Goal: Task Accomplishment & Management: Manage account settings

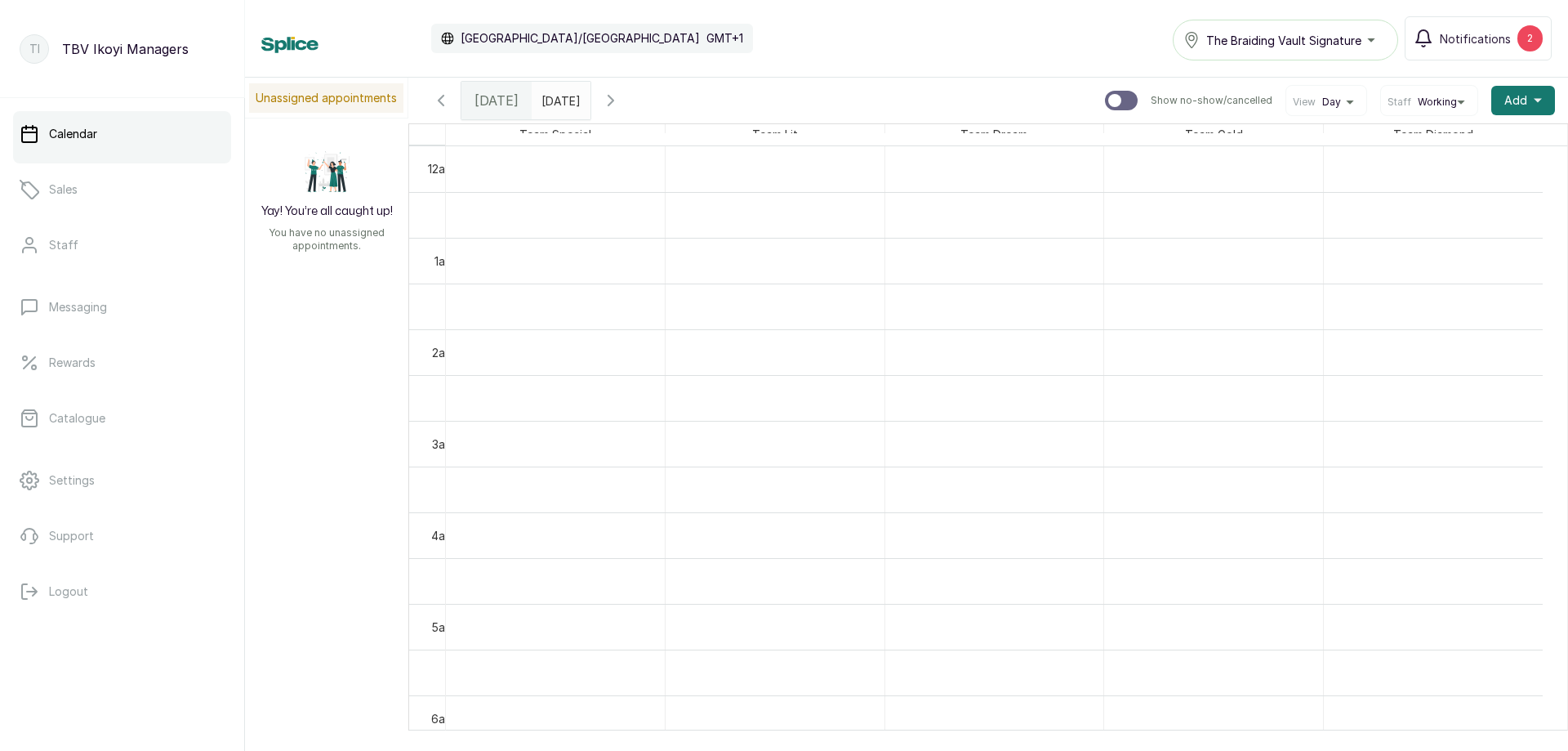
type input "dd/MM/yyyy"
click at [559, 97] on input "dd/MM/yyyy" at bounding box center [546, 97] width 26 height 28
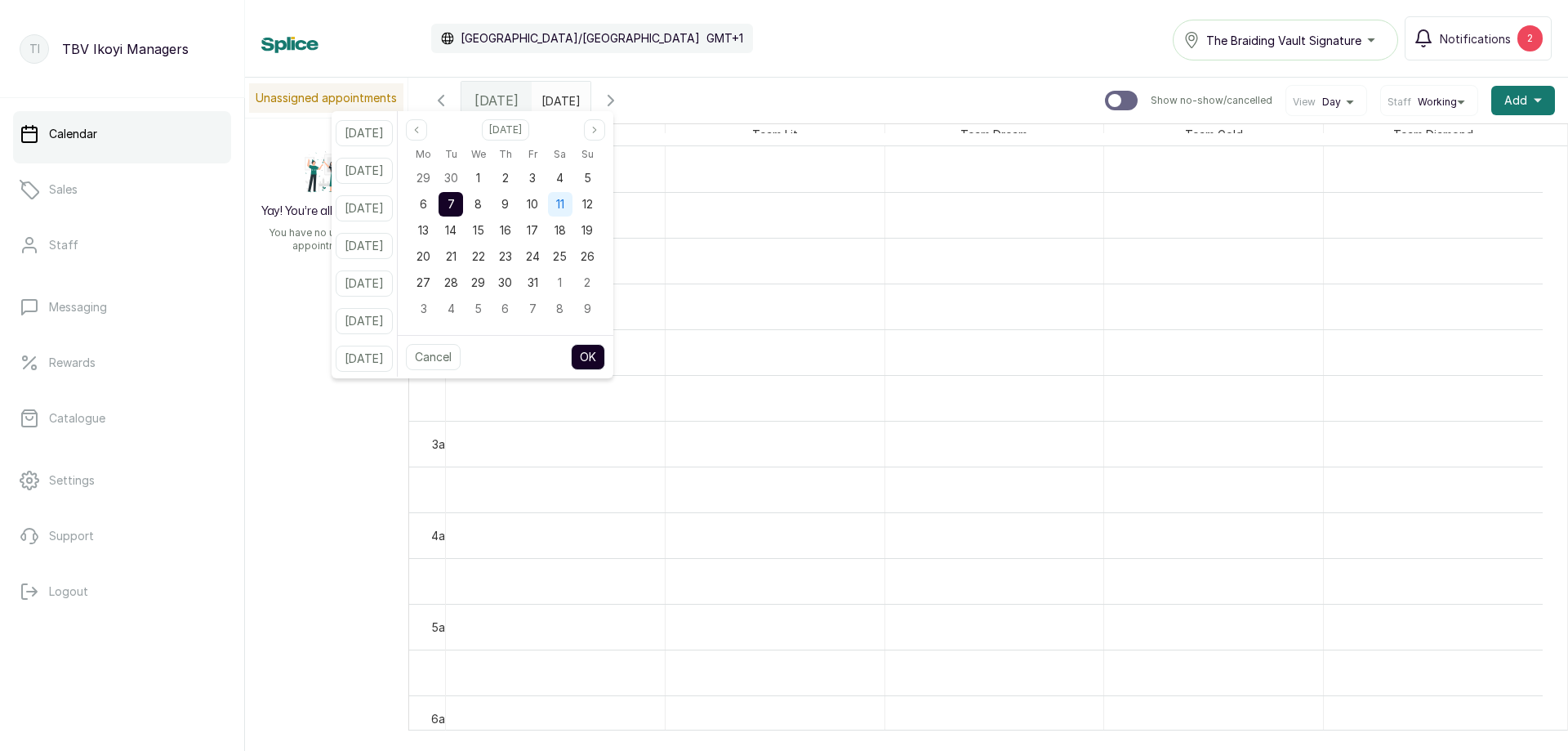
click at [564, 208] on span "11" at bounding box center [560, 203] width 8 height 14
drag, startPoint x: 606, startPoint y: 201, endPoint x: 602, endPoint y: 222, distance: 21.4
click at [593, 202] on span "12" at bounding box center [587, 203] width 11 height 14
click at [605, 353] on button "OK" at bounding box center [588, 356] width 35 height 26
type input "12/10/2025"
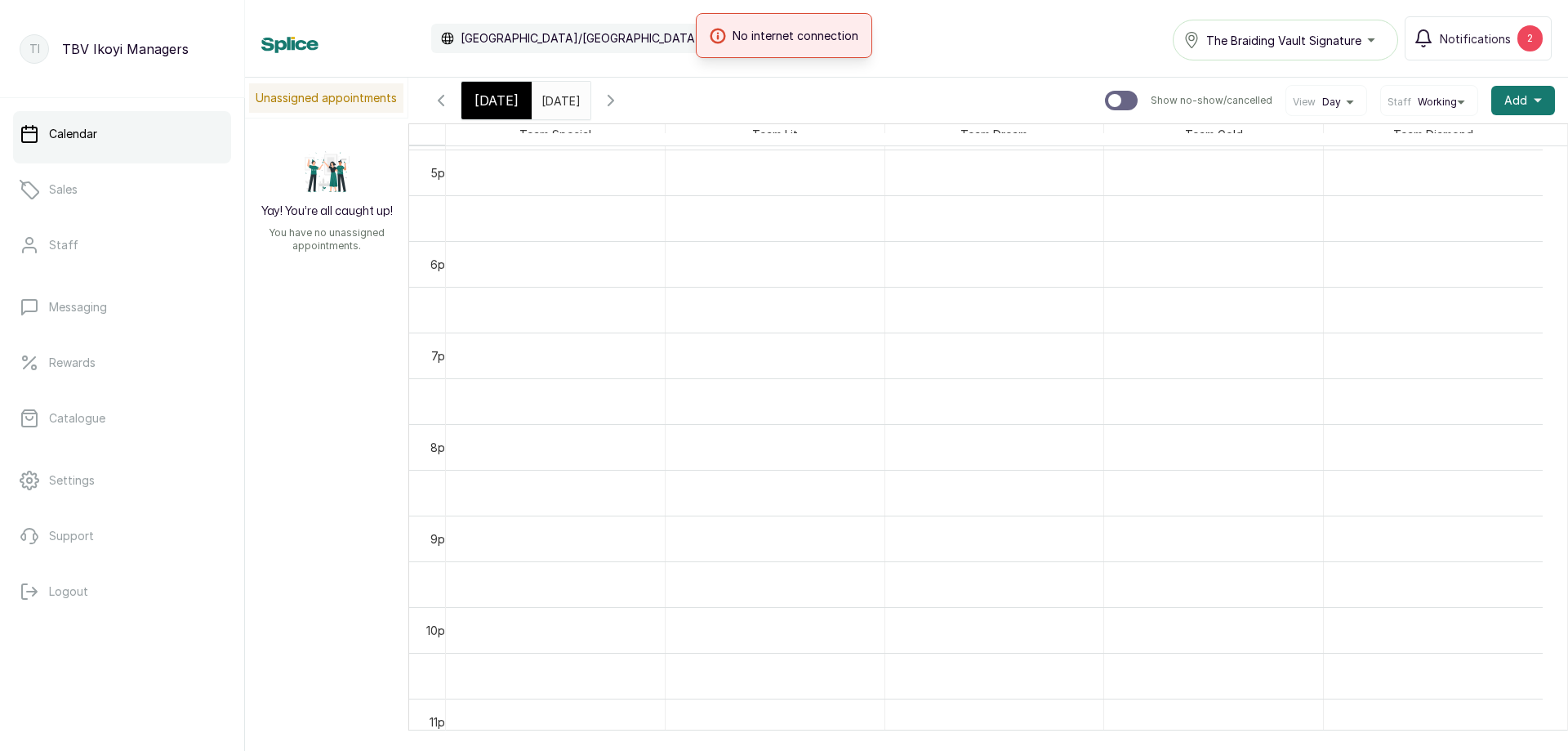
scroll to position [1582, 0]
click at [503, 107] on span "[DATE]" at bounding box center [496, 101] width 44 height 20
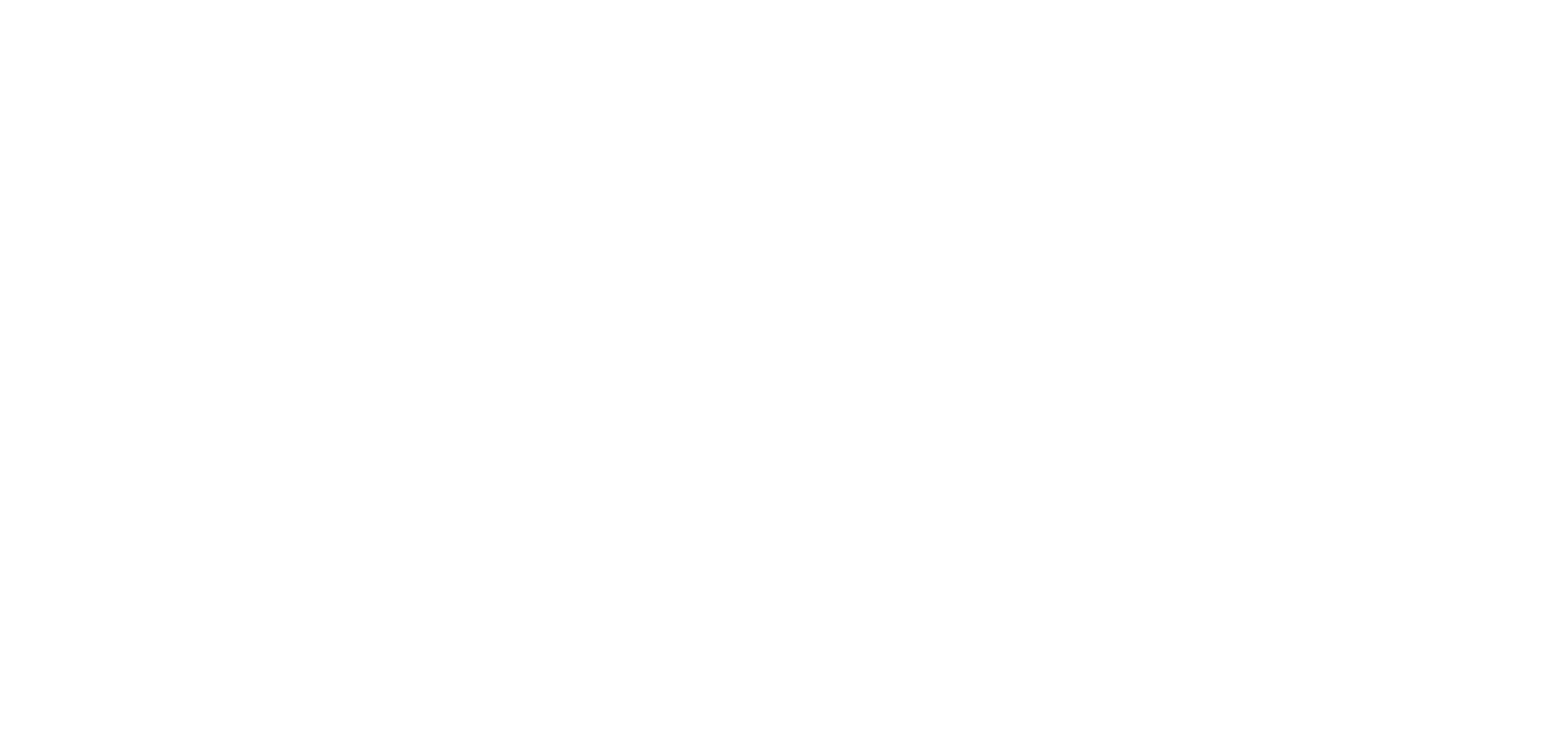
click at [794, 0] on html at bounding box center [784, 0] width 1568 height 0
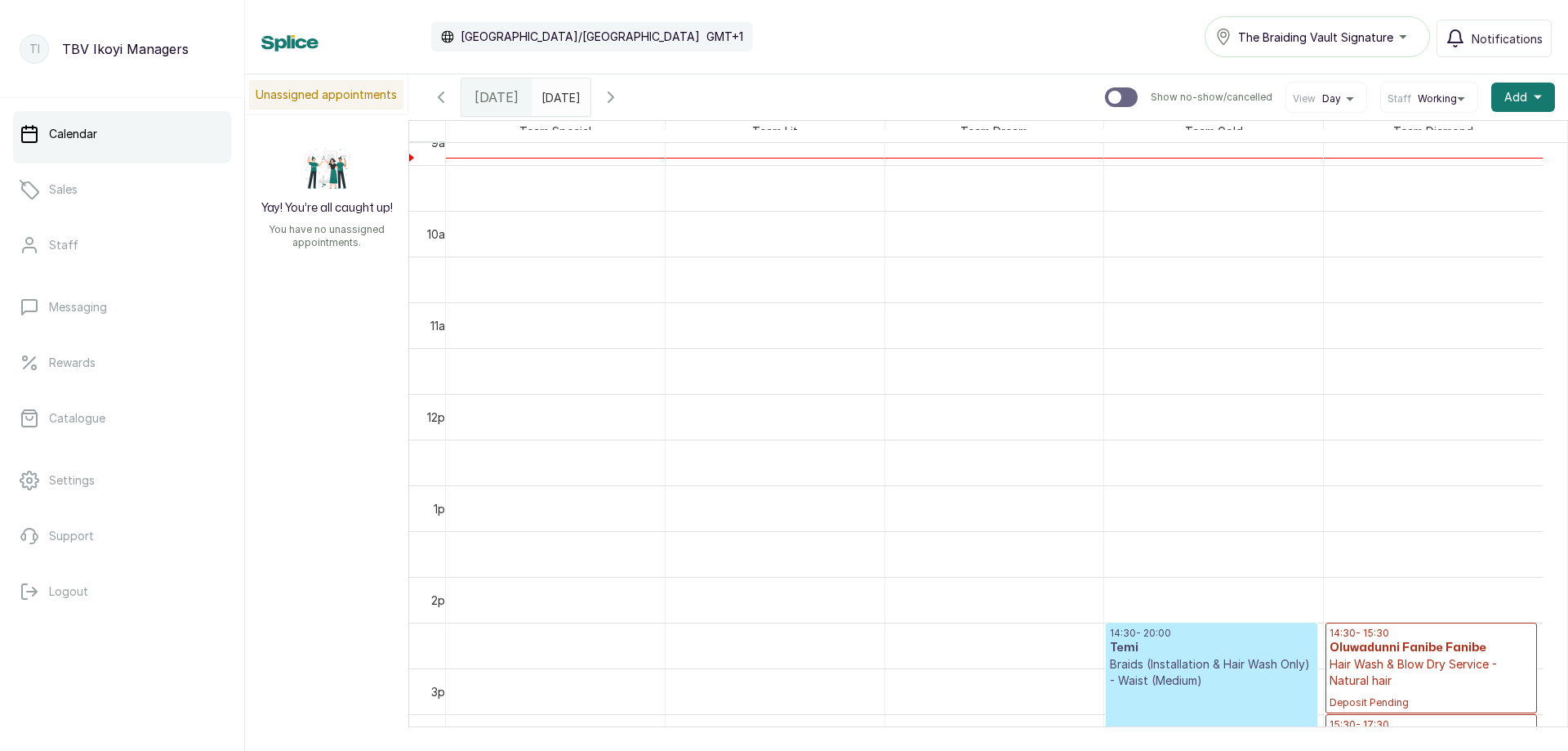
scroll to position [31, 0]
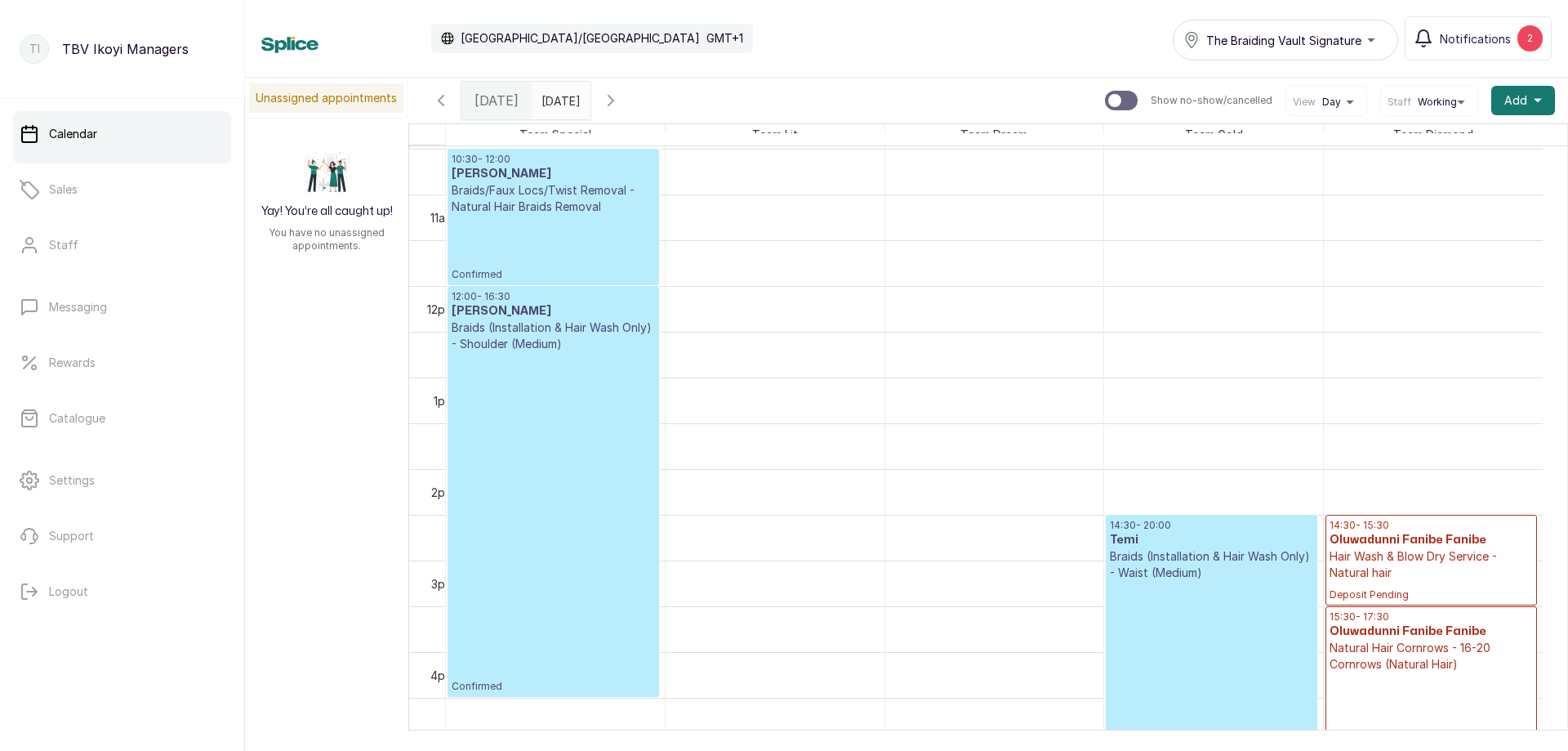
scroll to position [794, 0]
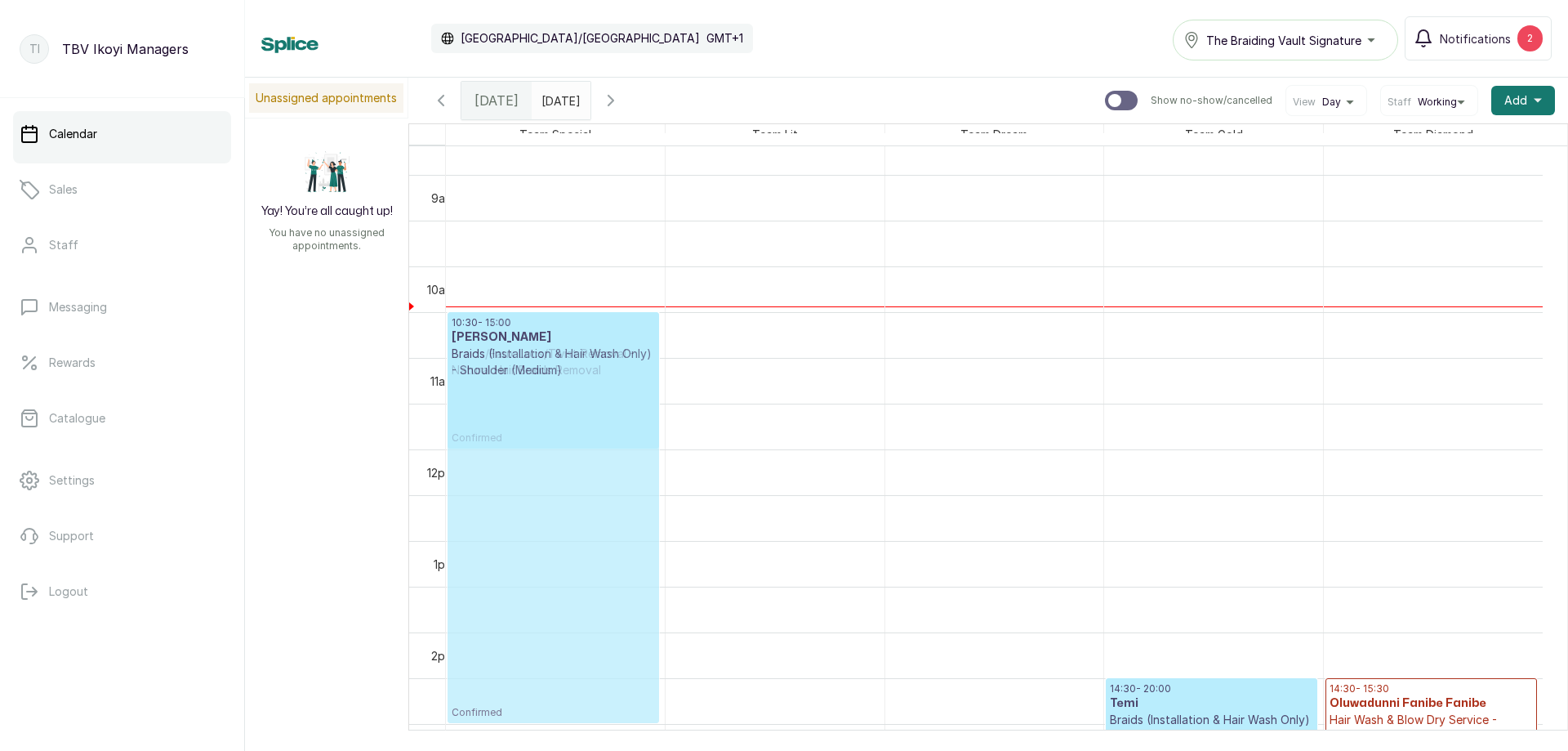
drag, startPoint x: 571, startPoint y: 536, endPoint x: 587, endPoint y: 415, distance: 122.1
click at [587, 415] on div "10:30 - 12:00 [PERSON_NAME] Braids/Faux Locs/Twist Removal - Natural Hair Braid…" at bounding box center [556, 449] width 219 height 2196
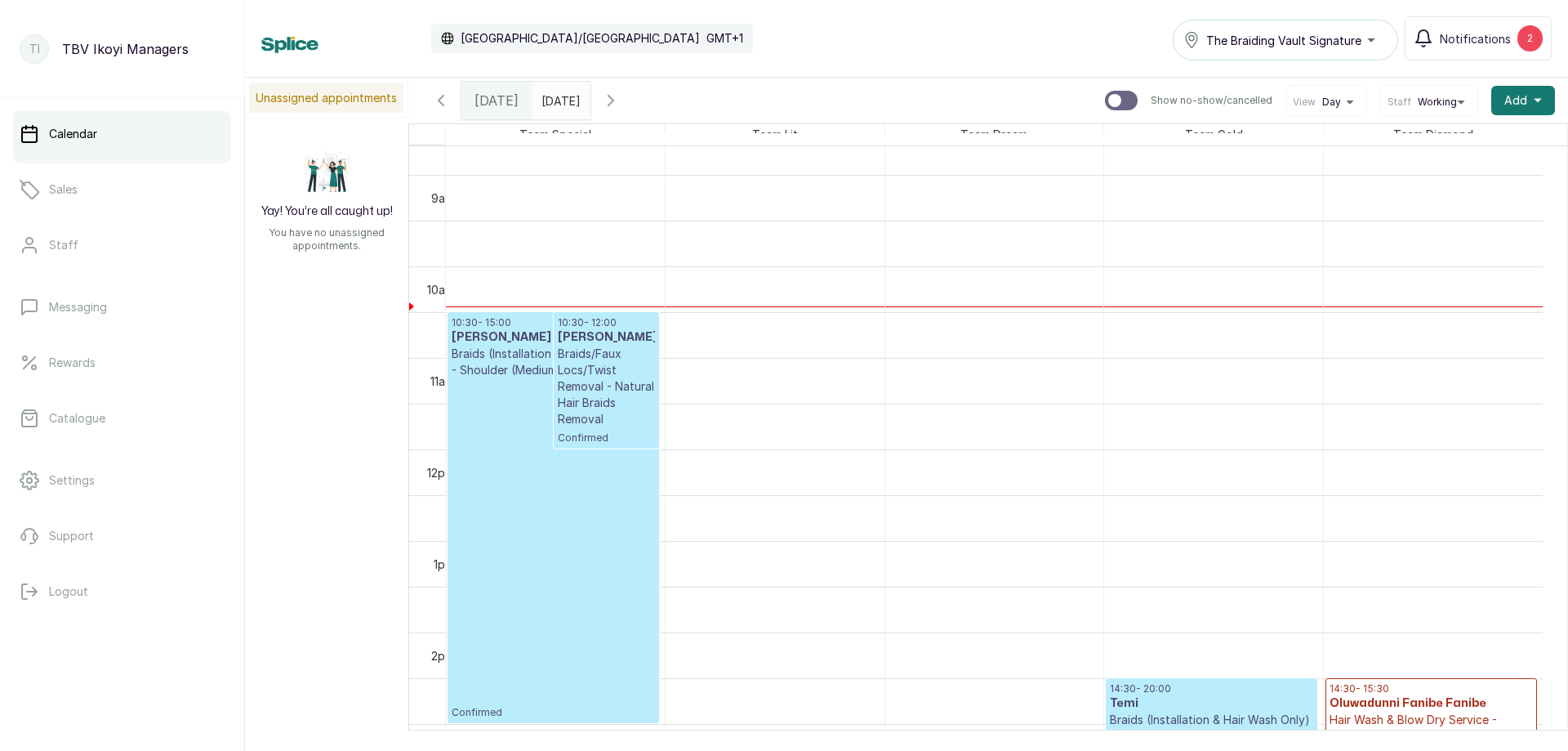
click at [492, 420] on p "Confirmed" at bounding box center [554, 548] width 203 height 340
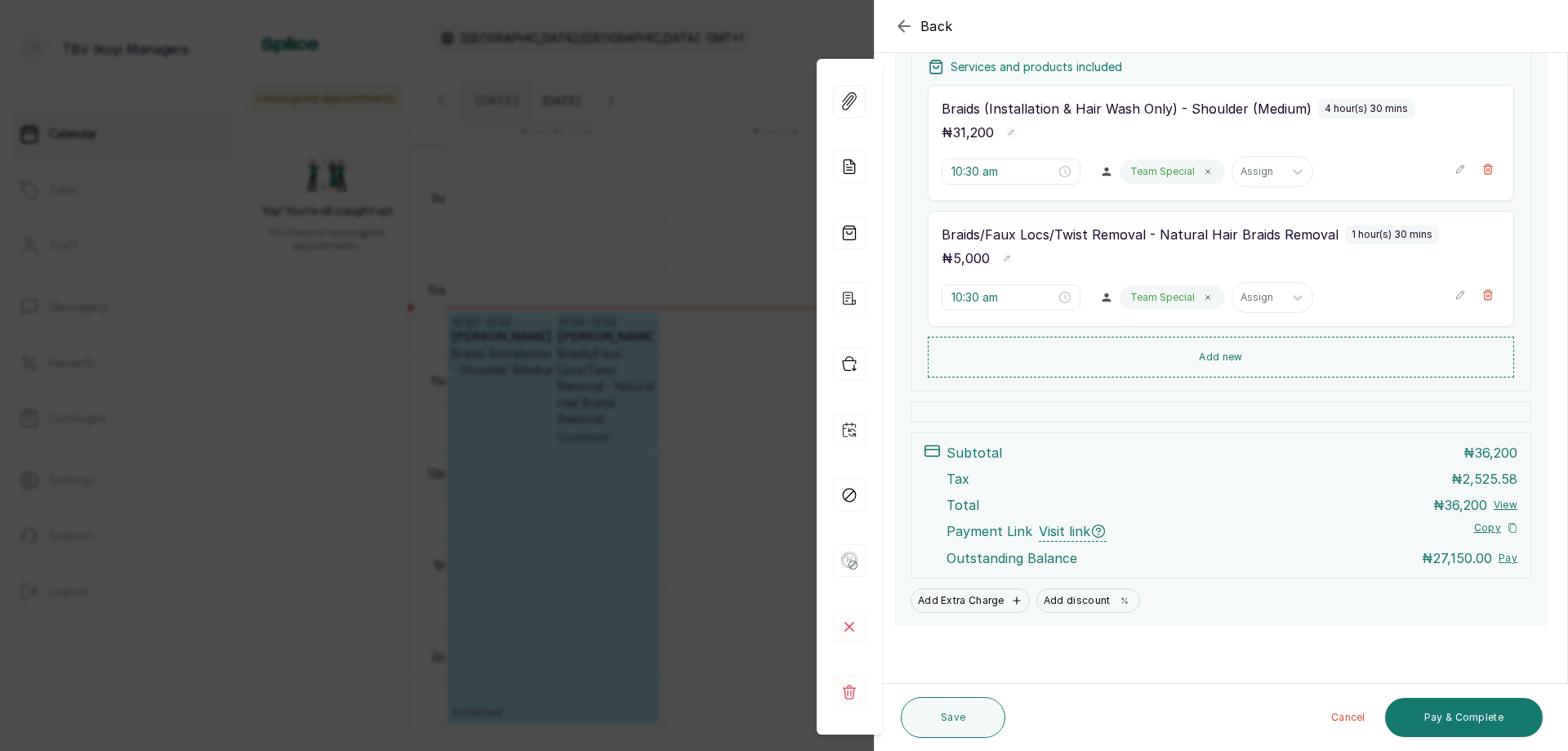
scroll to position [0, 0]
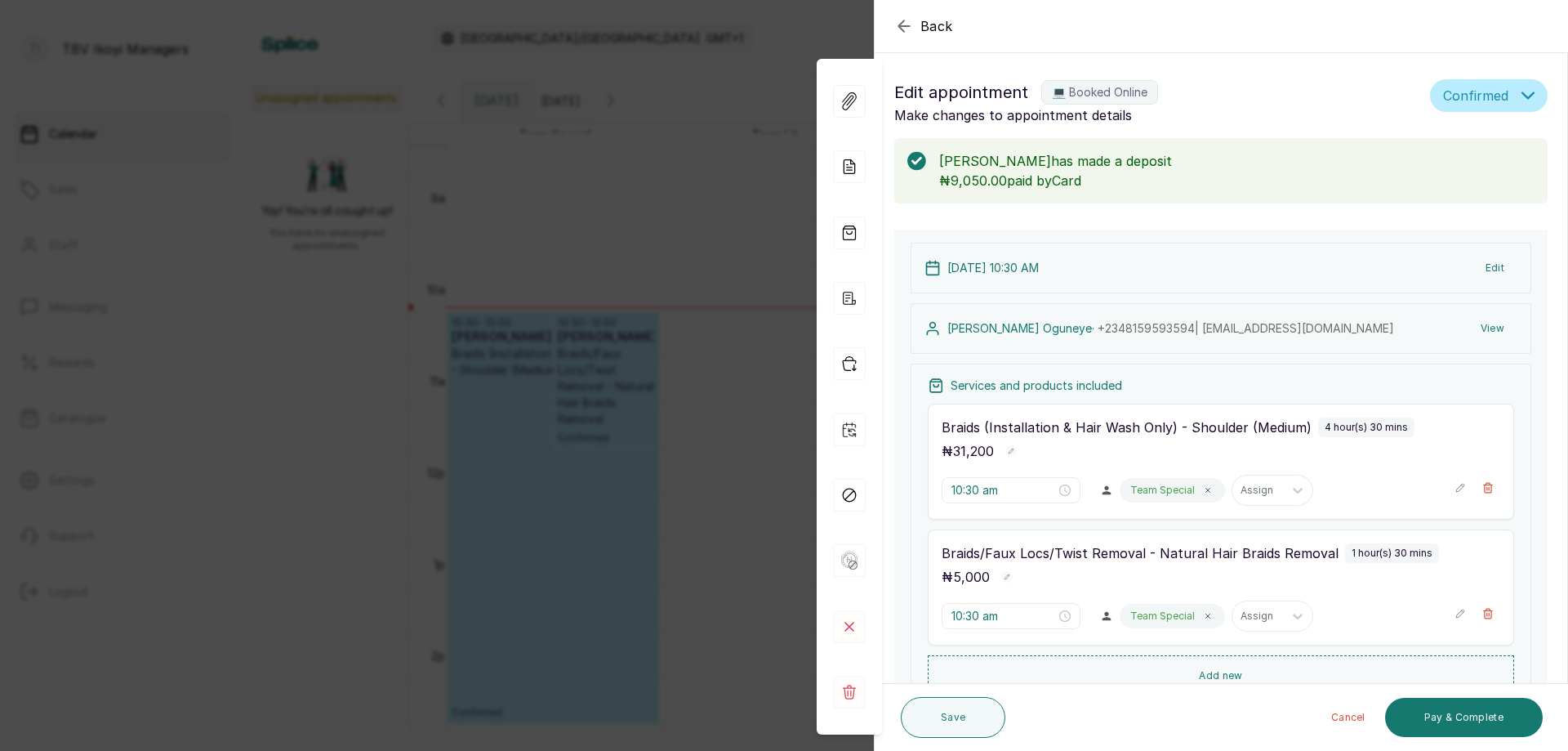
click at [1455, 489] on icon "button" at bounding box center [1460, 488] width 12 height 12
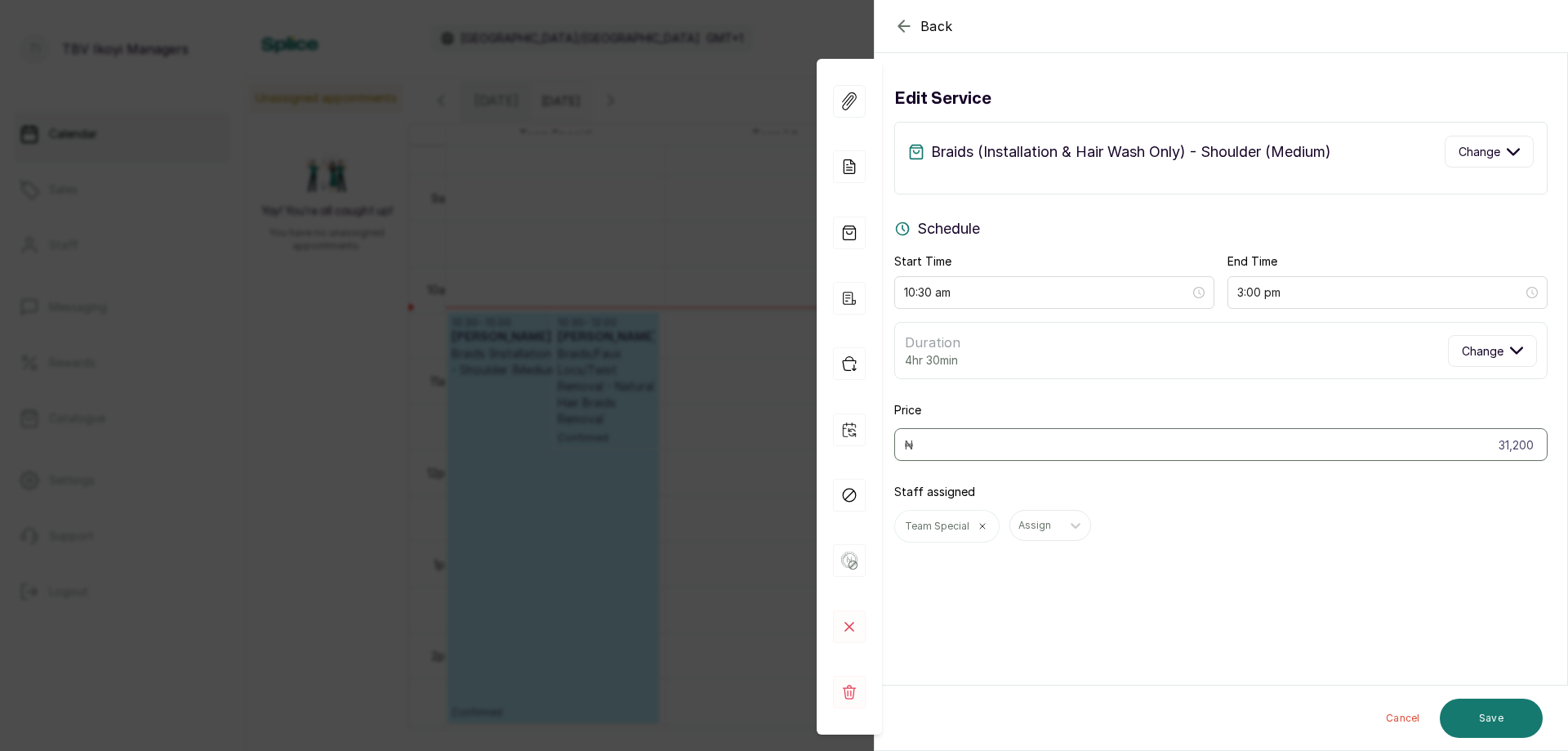
click at [899, 23] on icon "button" at bounding box center [904, 27] width 20 height 20
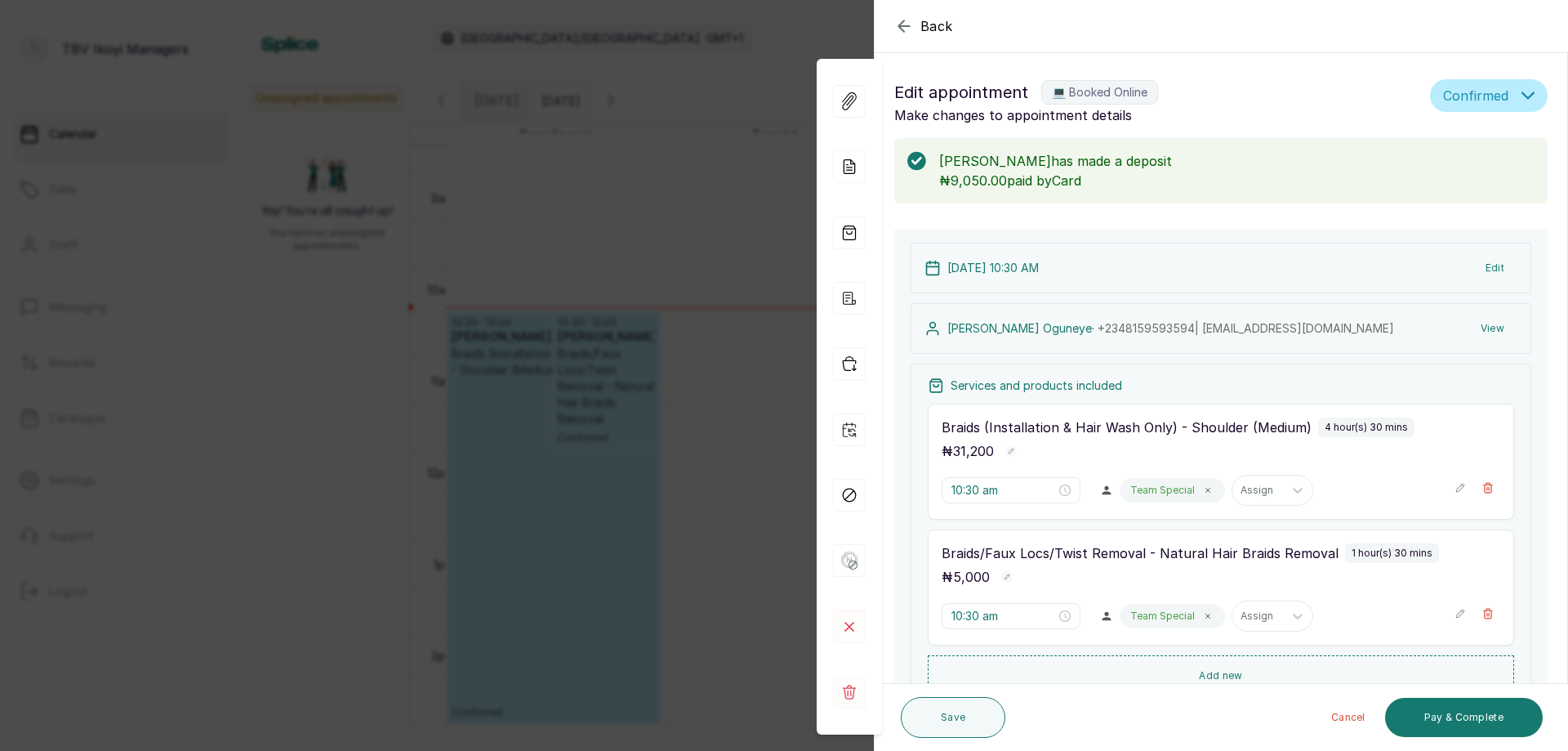
click at [1440, 484] on div "10:30 am Team Special Assign" at bounding box center [1221, 489] width 559 height 31
click at [1455, 488] on icon "button" at bounding box center [1460, 488] width 12 height 12
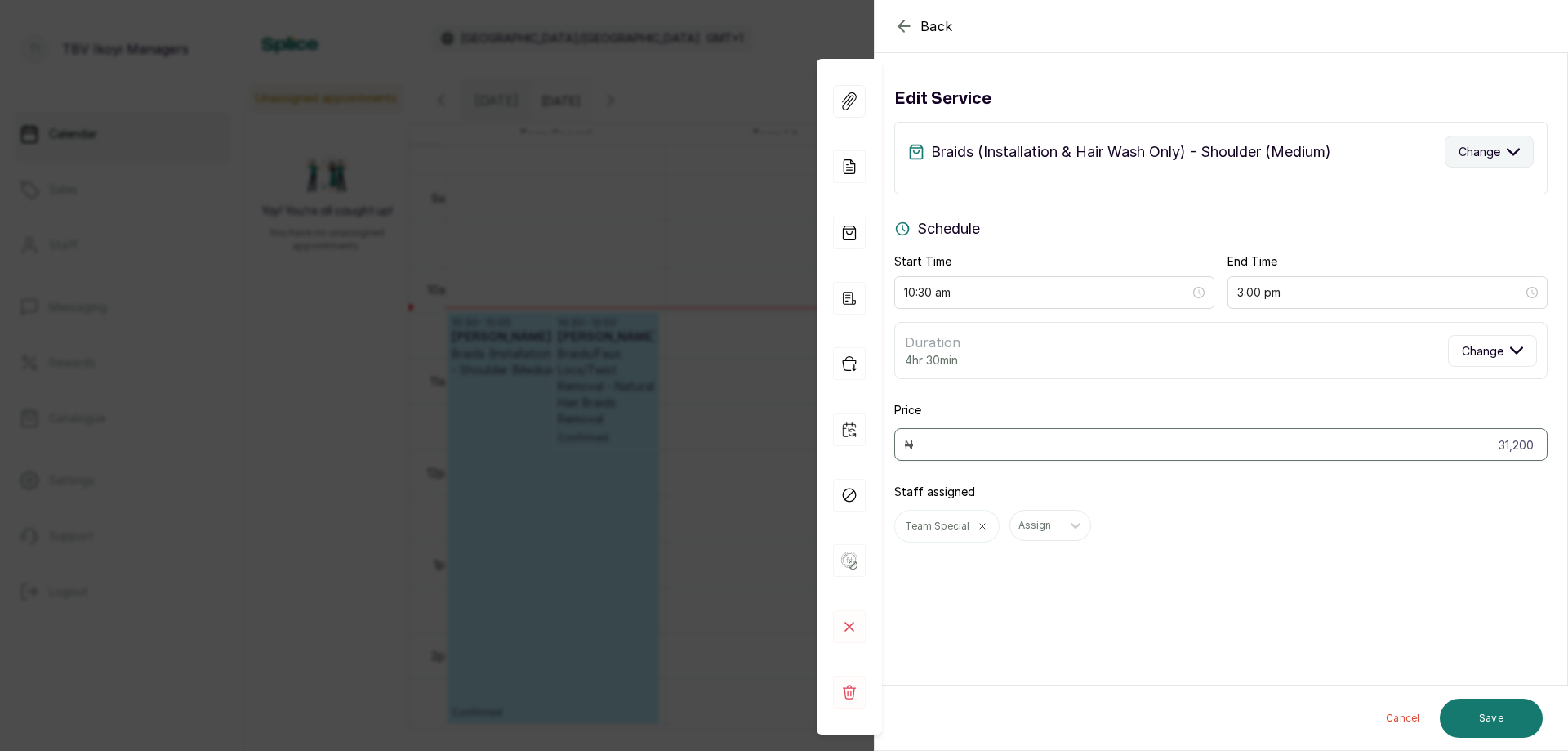
click at [1508, 154] on icon "button" at bounding box center [1514, 152] width 12 height 6
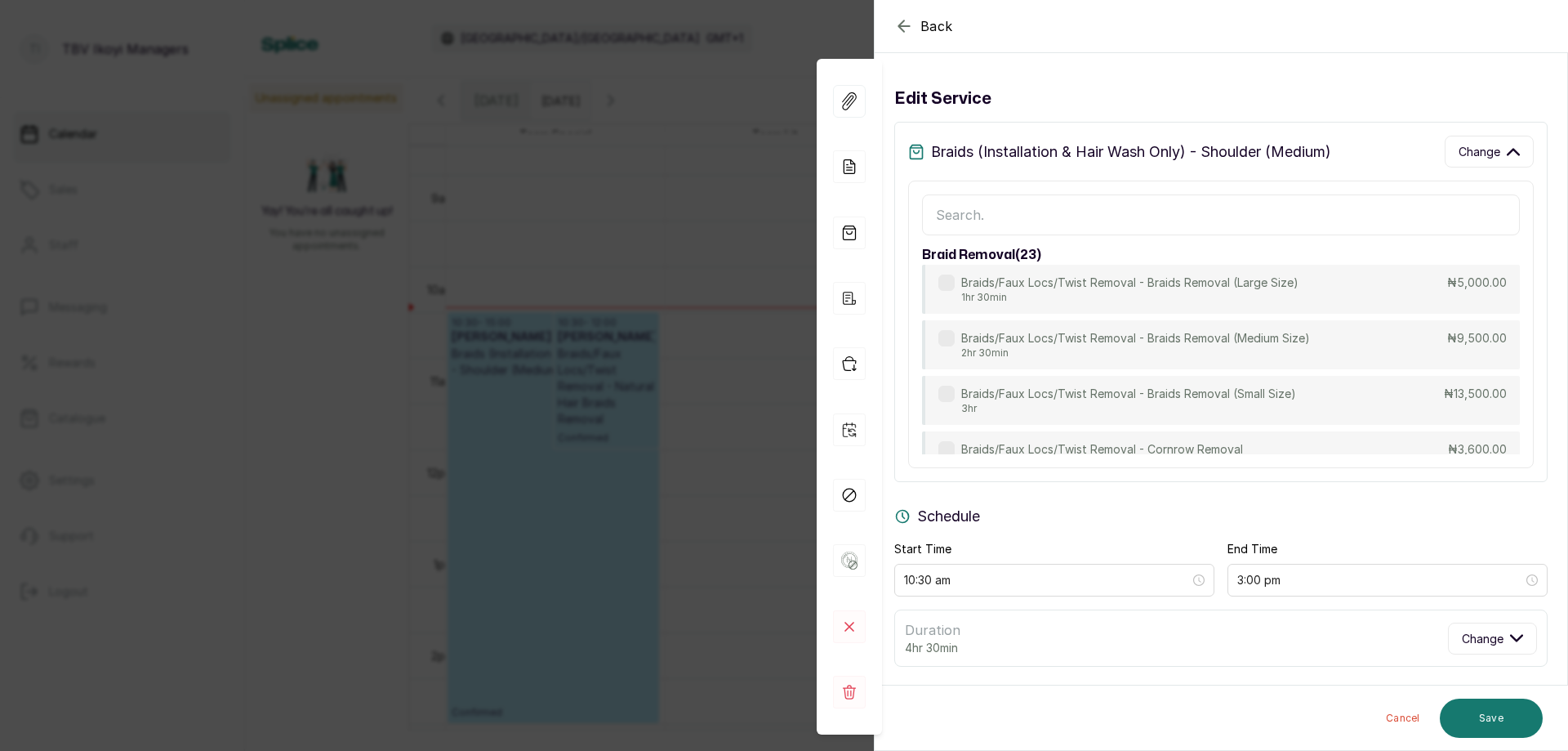
click at [1106, 214] on input "text" at bounding box center [1221, 214] width 598 height 40
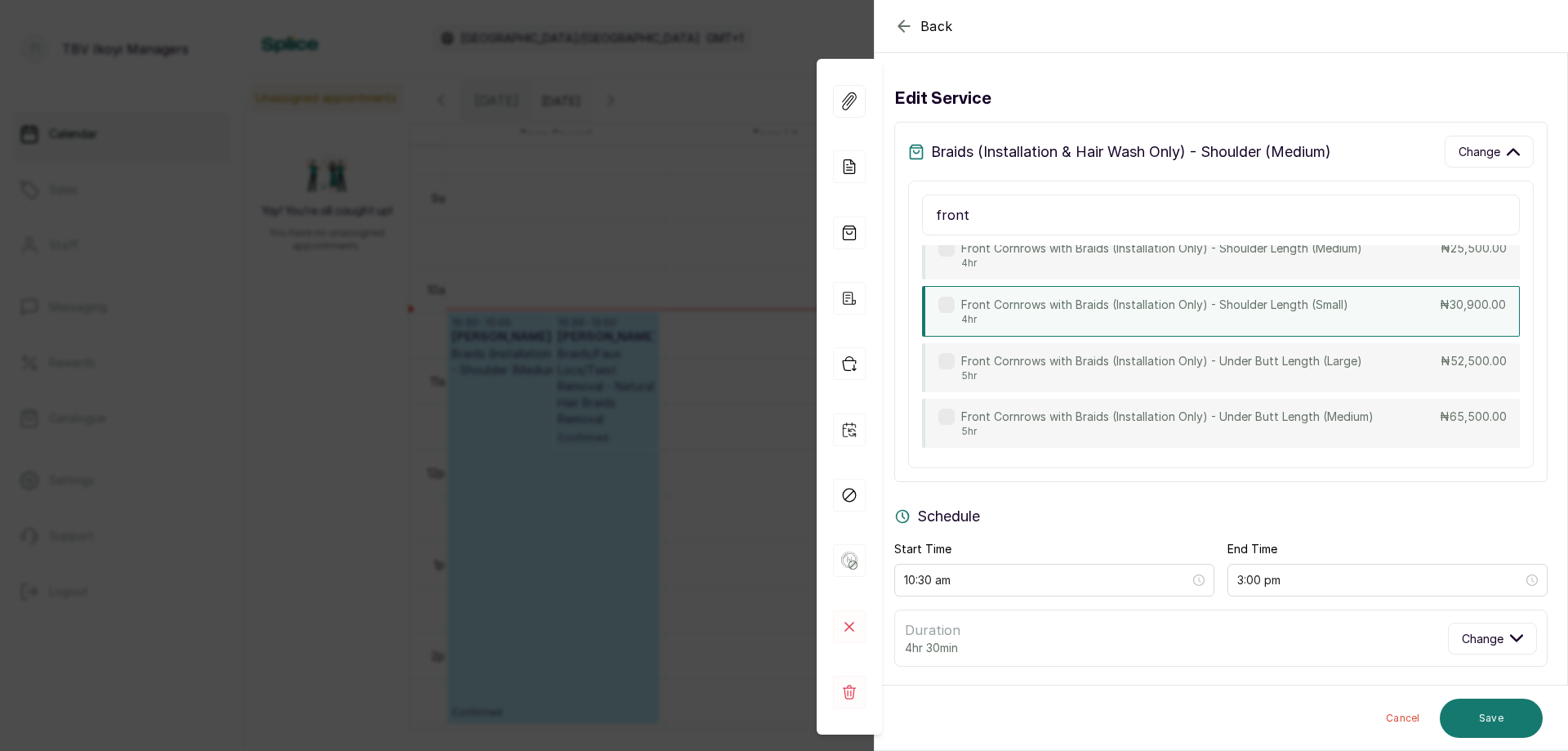
scroll to position [812, 0]
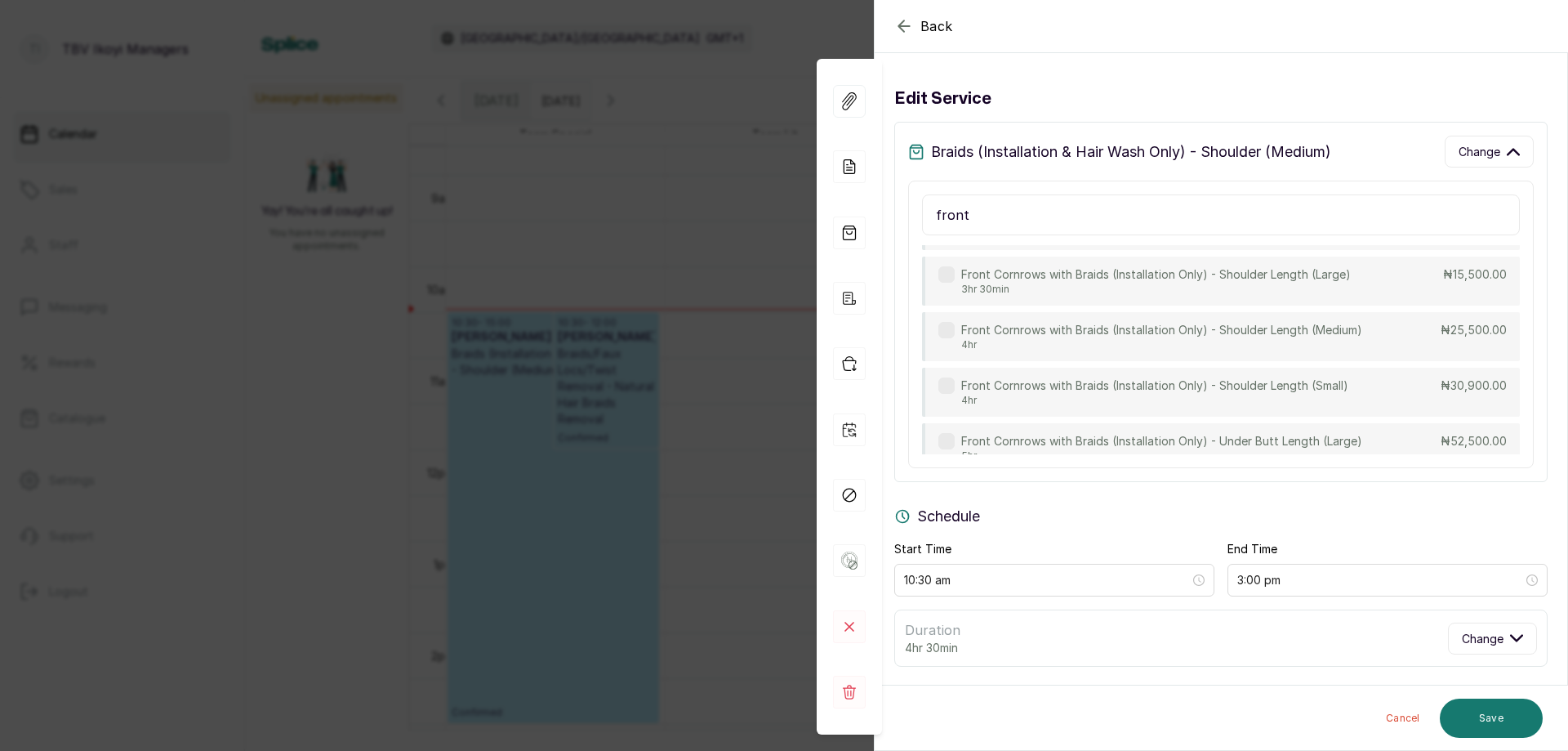
type input "front"
click at [900, 22] on icon "button" at bounding box center [904, 27] width 20 height 20
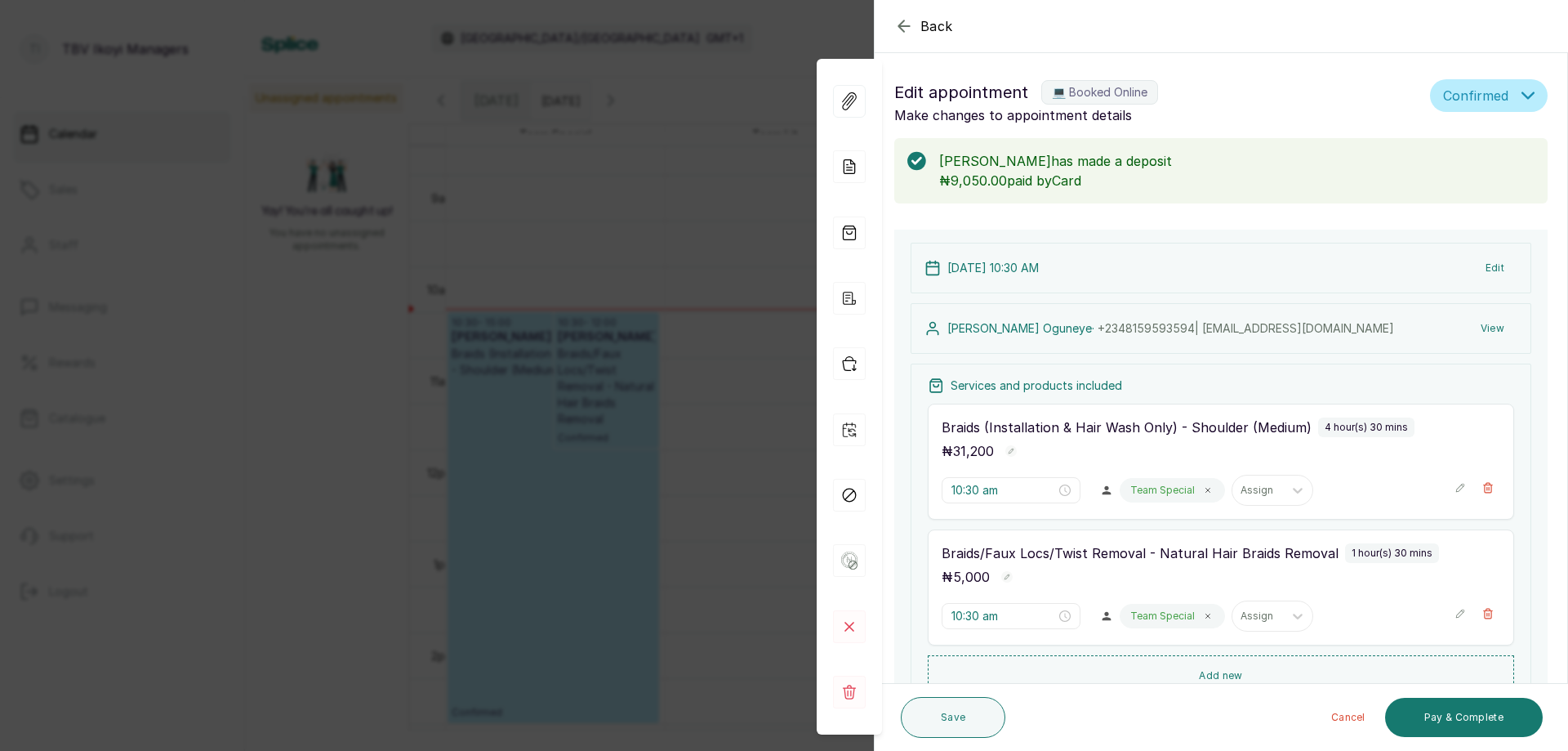
click at [1442, 488] on div "10:30 am Team Special Assign" at bounding box center [1221, 489] width 559 height 31
click at [1456, 490] on icon "button" at bounding box center [1460, 488] width 8 height 8
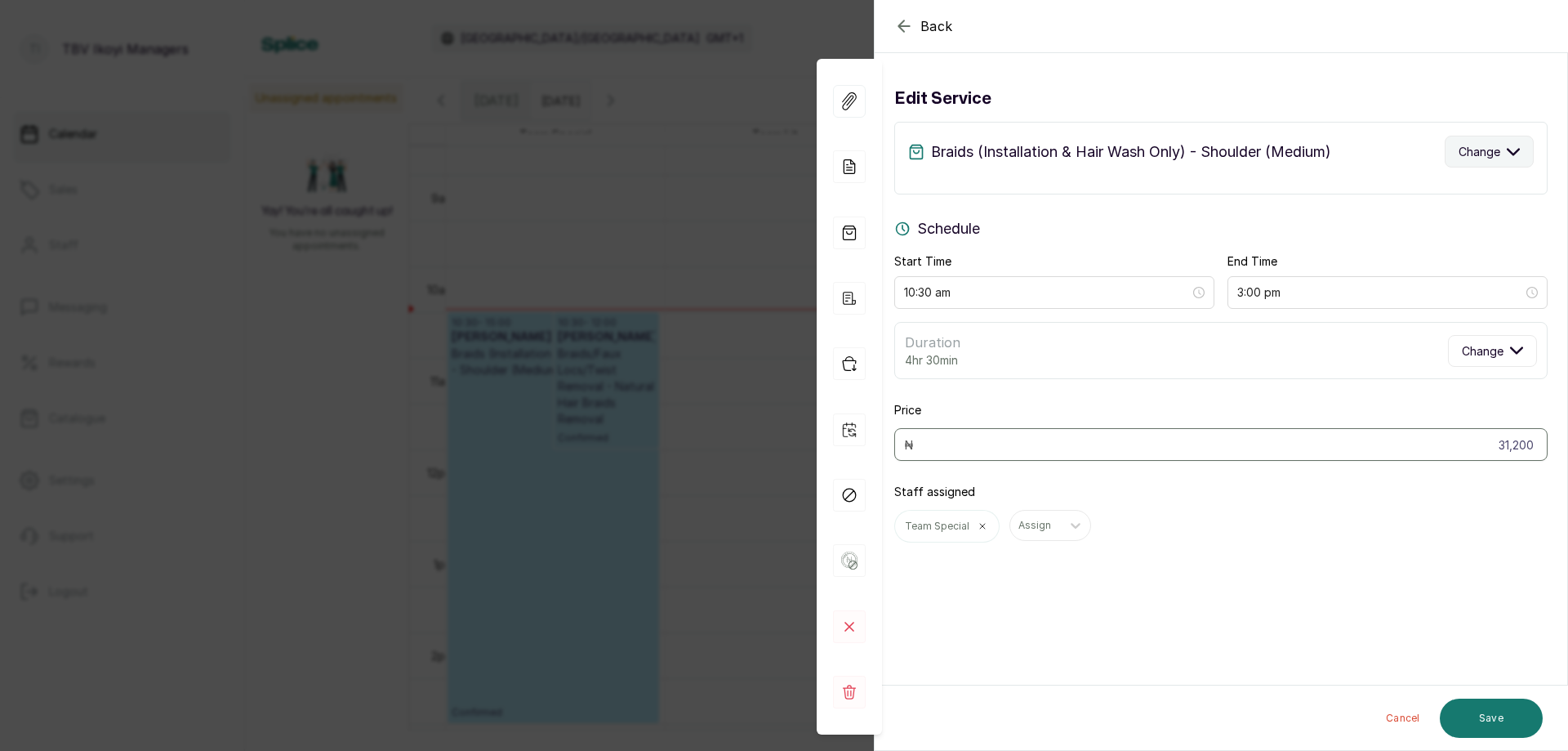
click at [1507, 151] on icon "button" at bounding box center [1513, 151] width 13 height 13
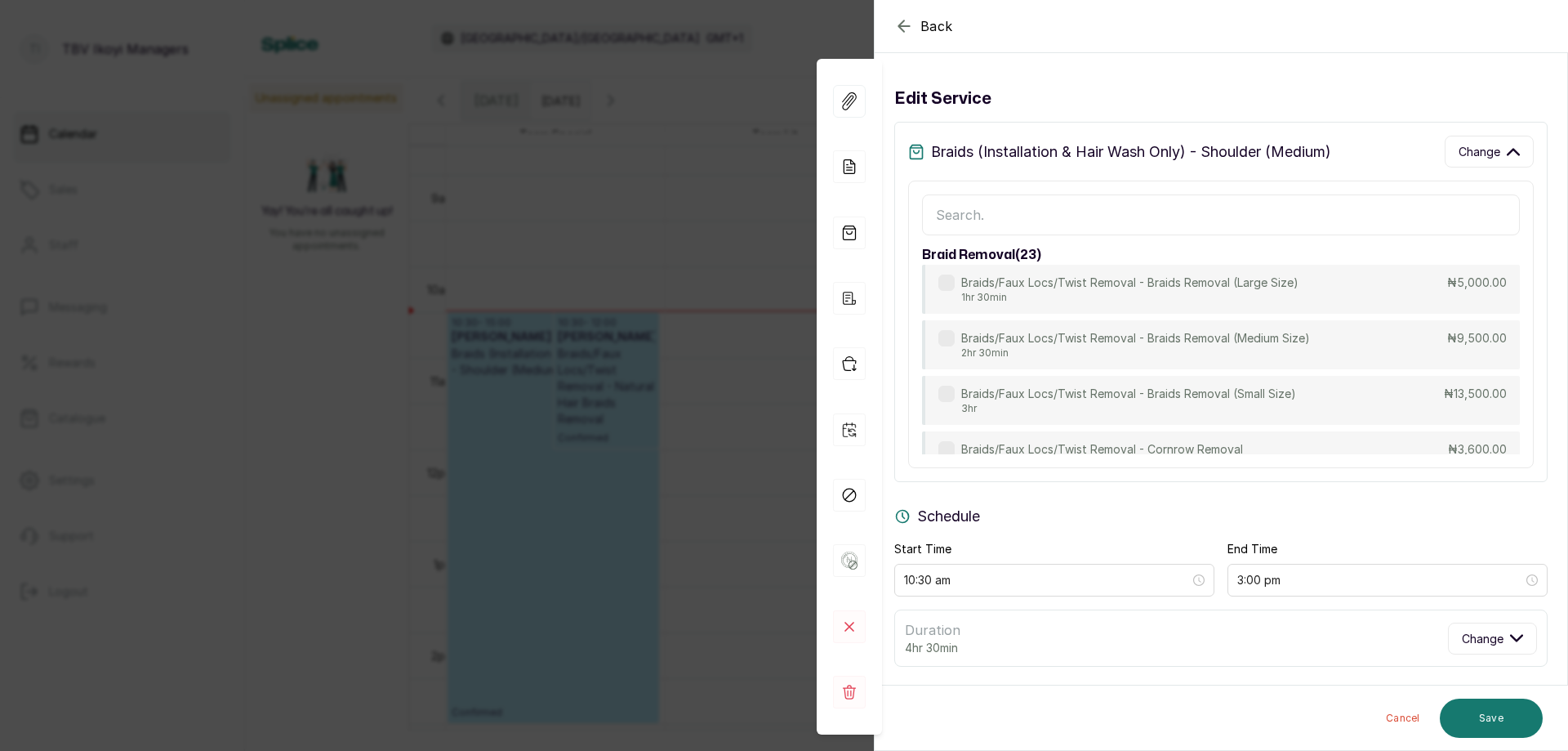
click at [1126, 211] on input "text" at bounding box center [1221, 214] width 598 height 40
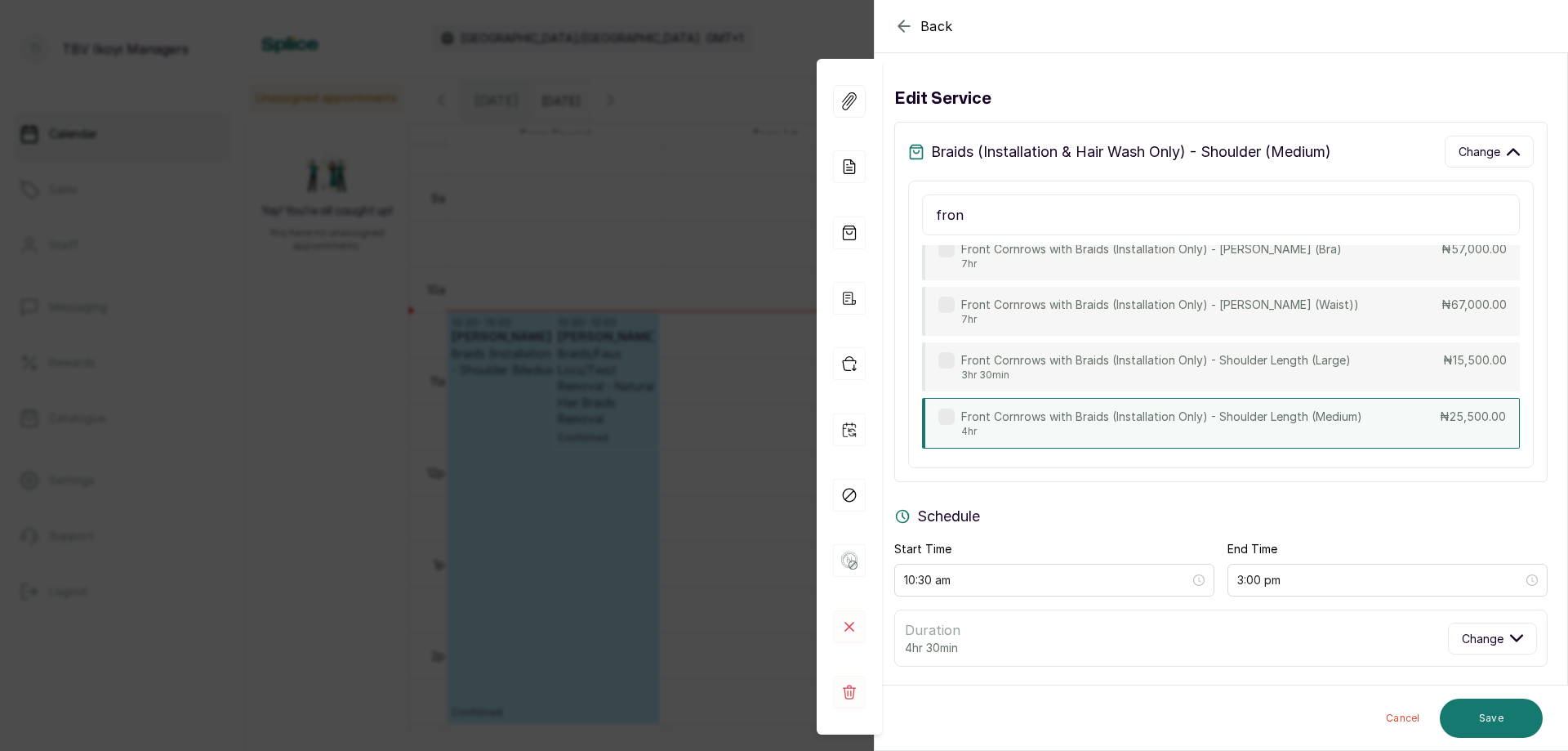
type input "fron"
click at [1154, 411] on p "Front Cornrows with Braids (Installation Only) - Shoulder Length (Medium)" at bounding box center [1161, 416] width 401 height 17
type input "2:30 pm"
type input "25,500"
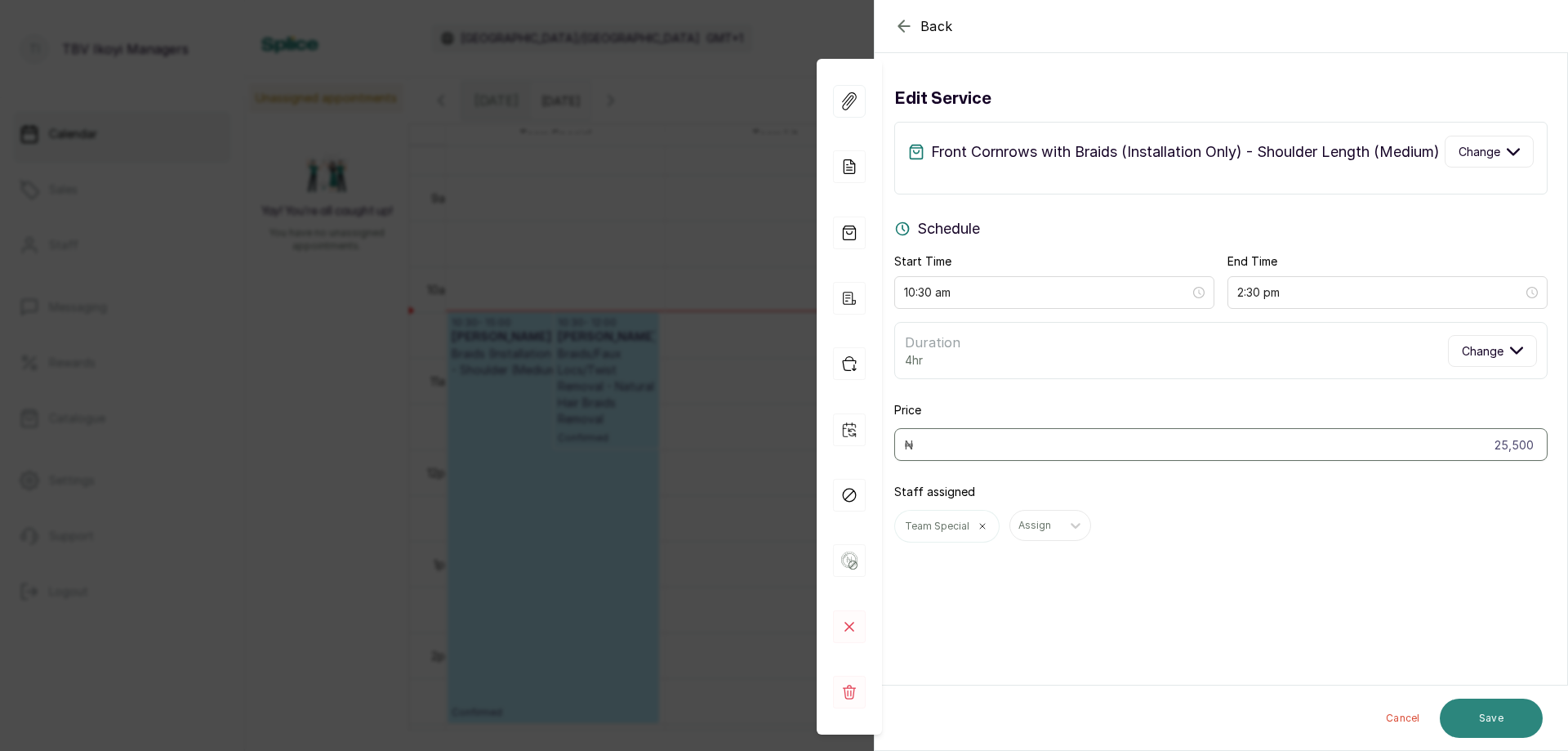
click at [1486, 727] on button "Save" at bounding box center [1491, 718] width 103 height 39
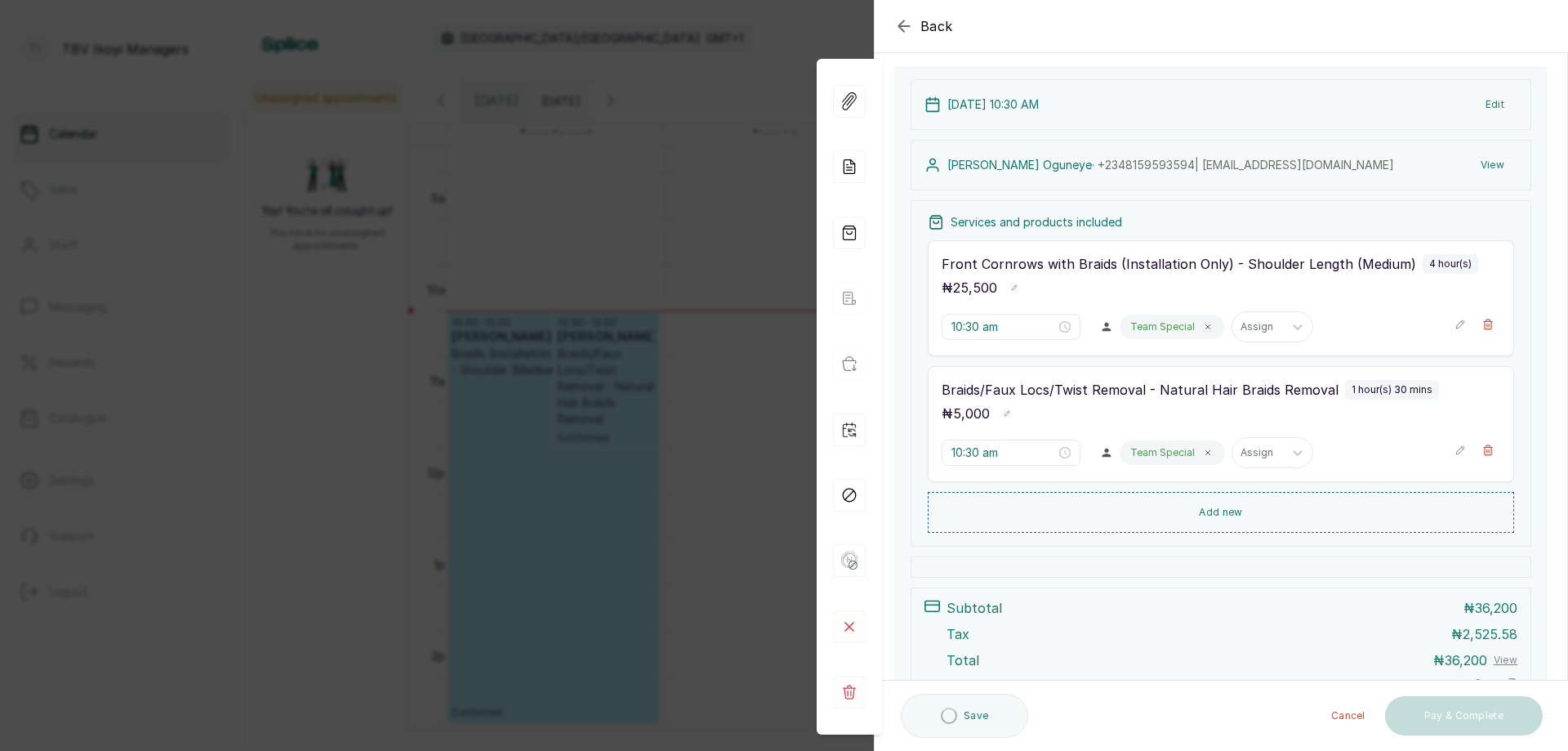
scroll to position [245, 0]
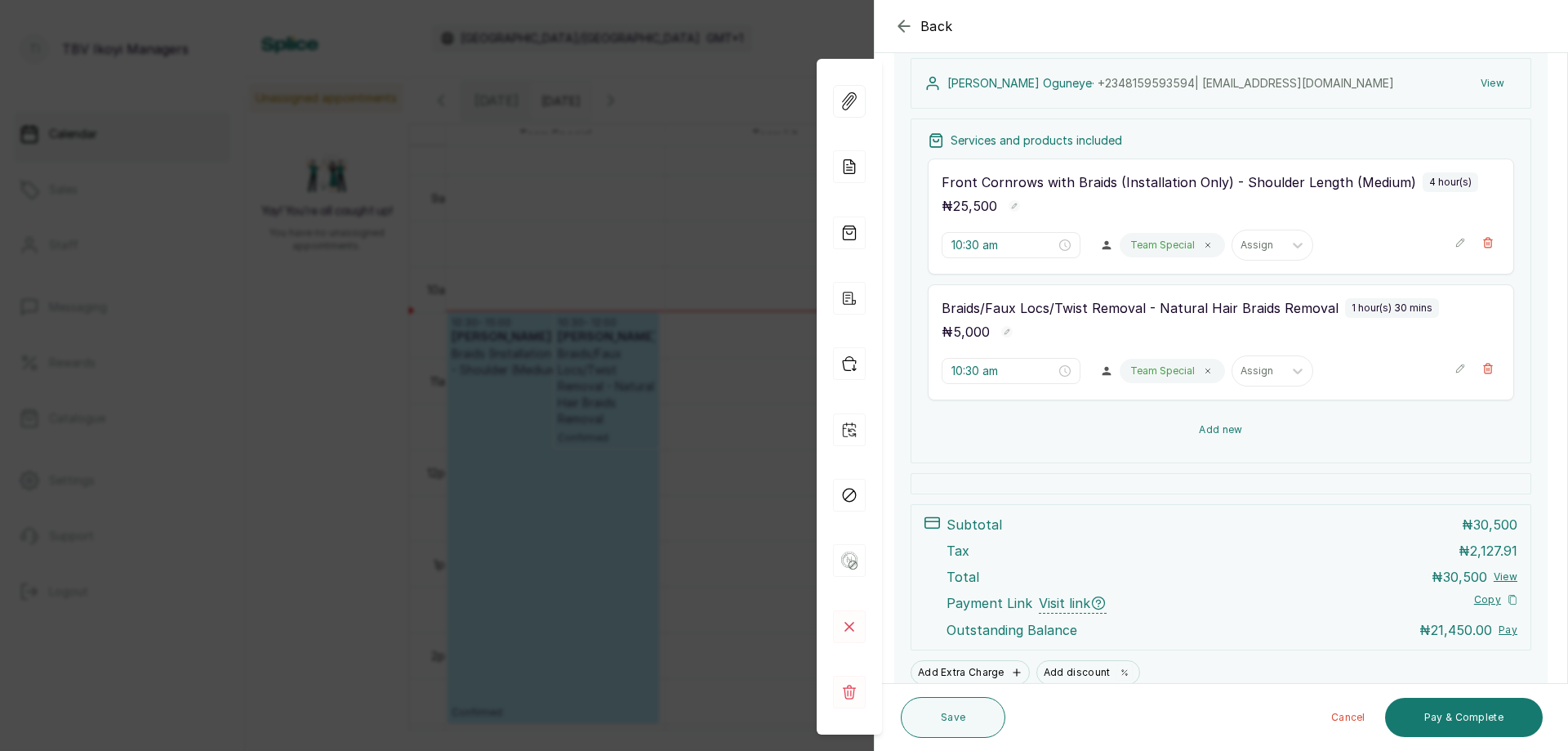
click at [1244, 431] on button "Add new" at bounding box center [1221, 429] width 586 height 39
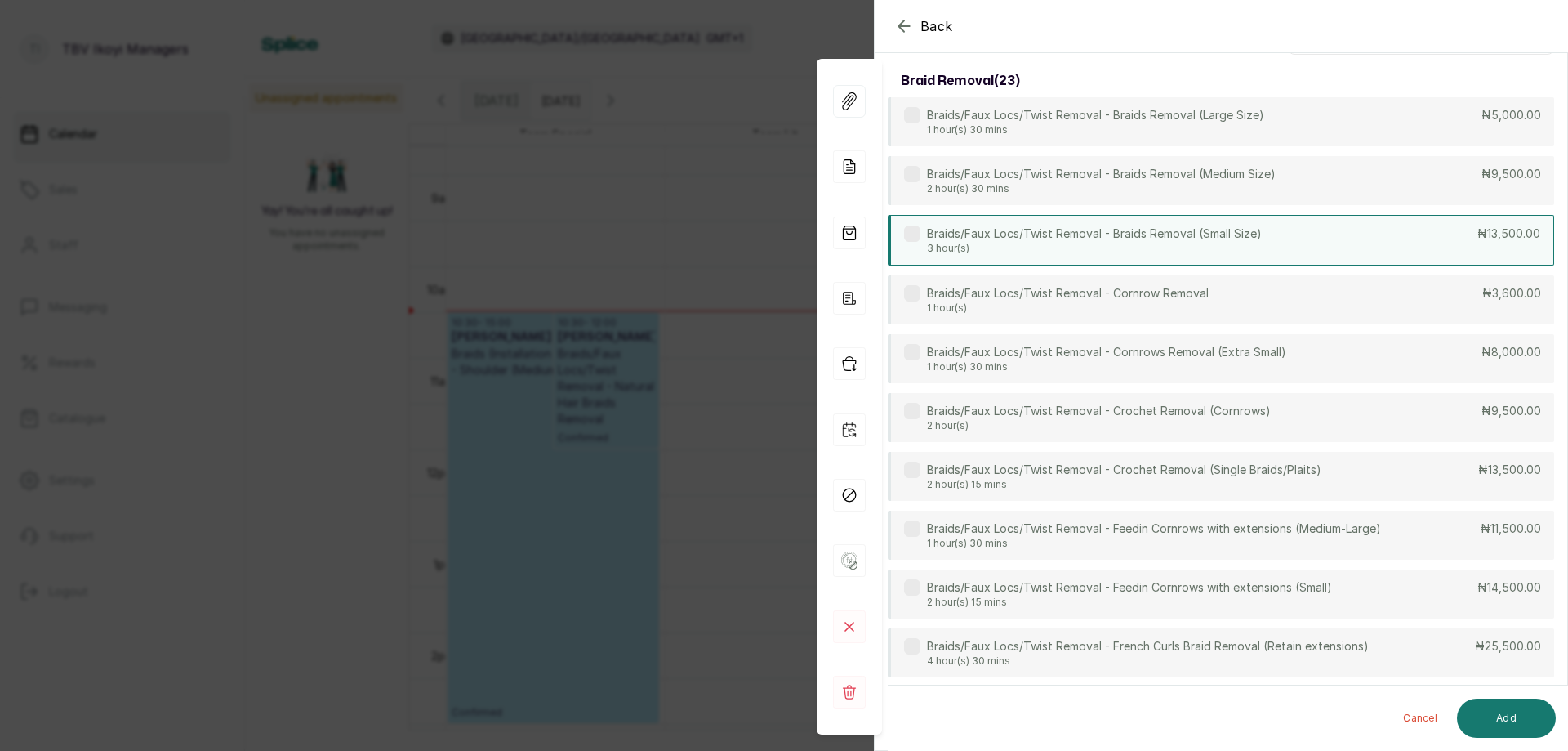
scroll to position [0, 0]
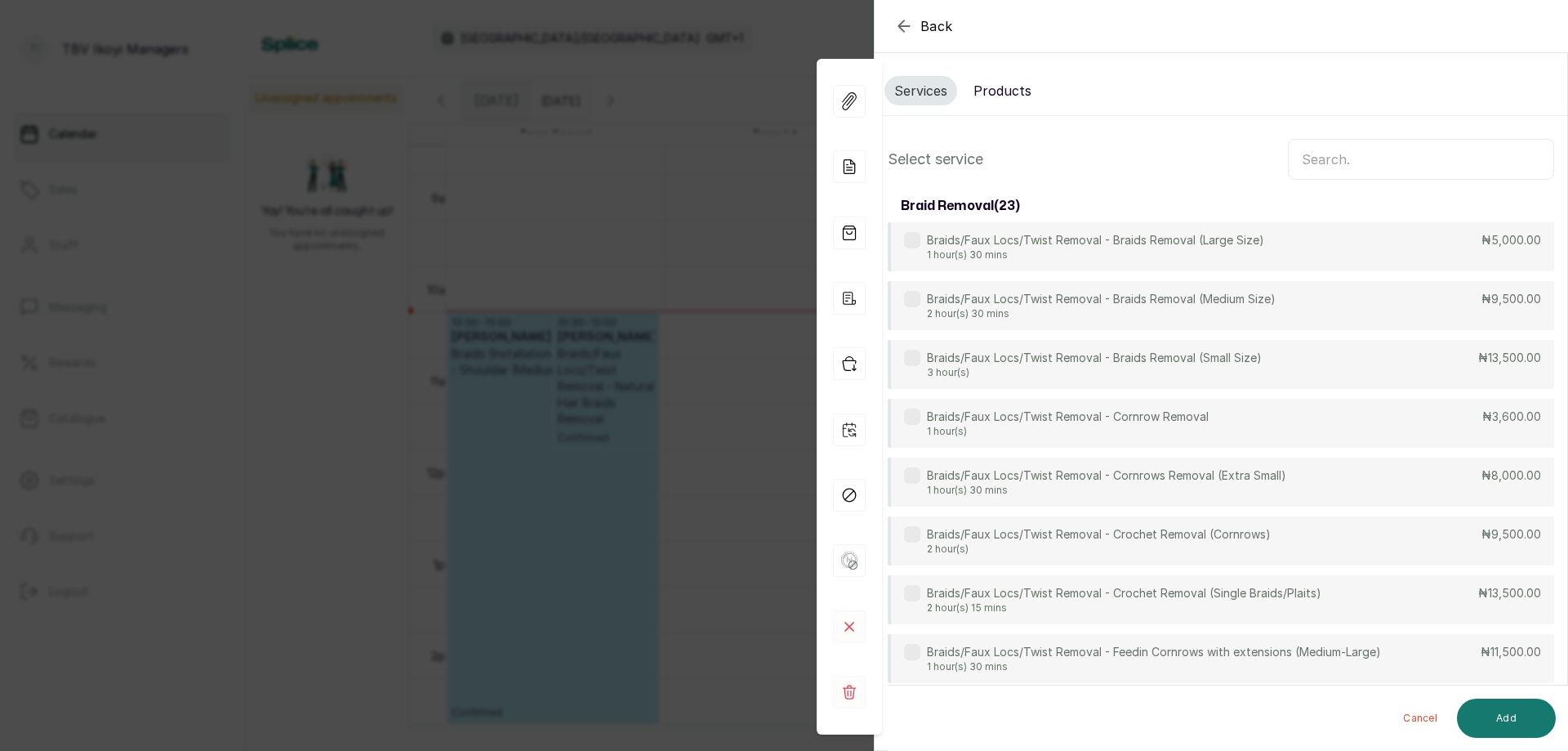
click at [1415, 168] on input "text" at bounding box center [1421, 159] width 266 height 40
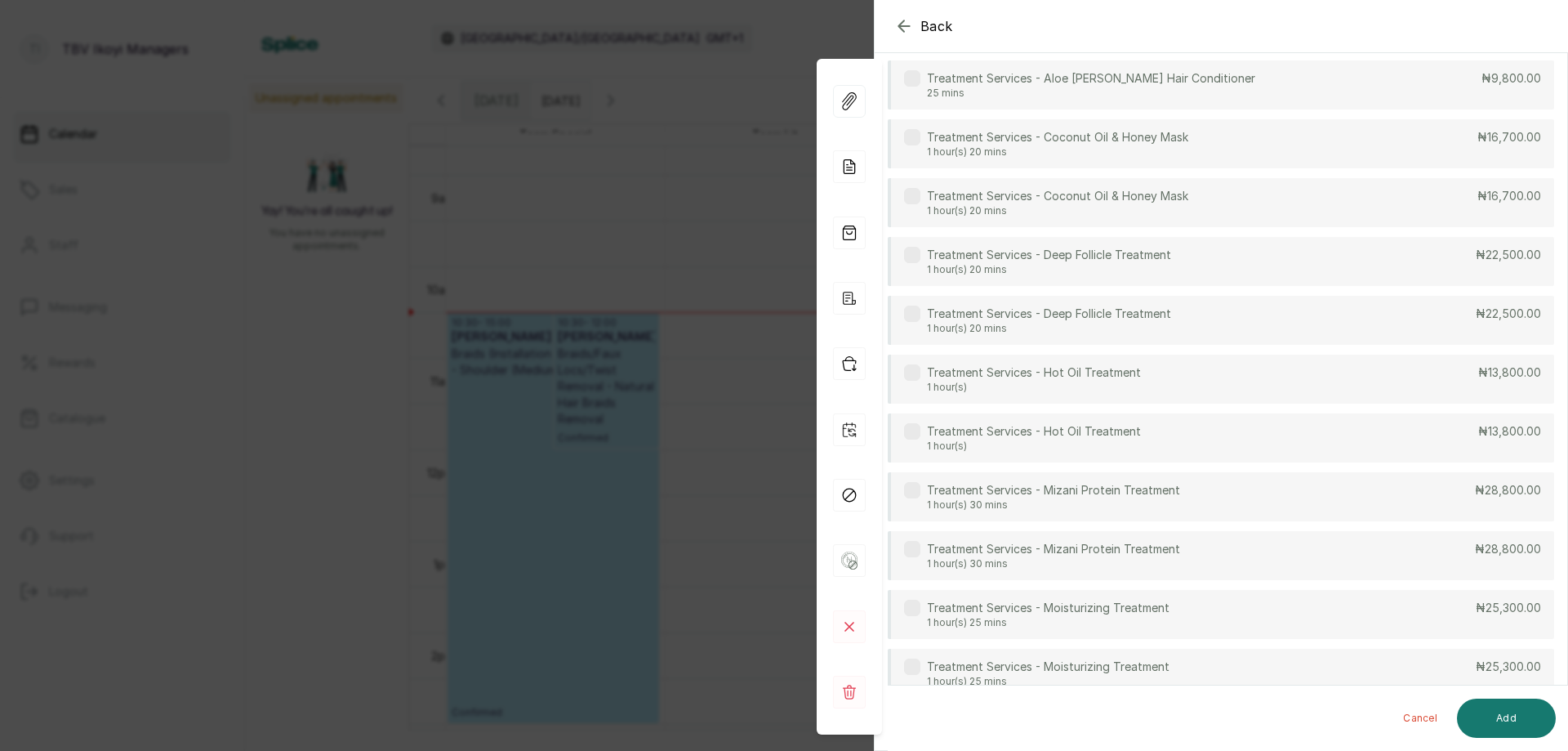
scroll to position [1550, 0]
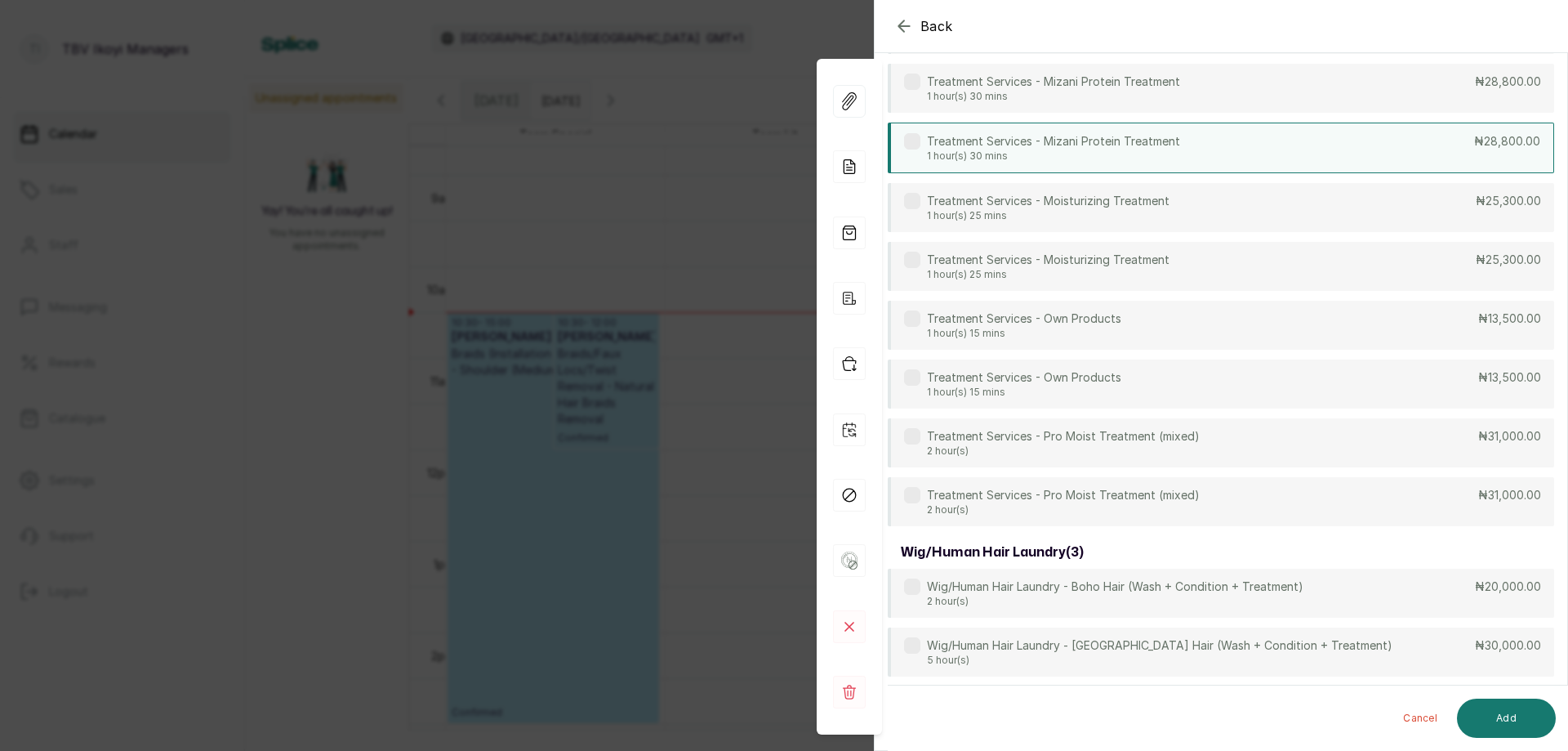
type input "treat"
click at [1030, 149] on p "Treatment Services - Mizani Protein Treatment" at bounding box center [1053, 141] width 254 height 17
click at [1512, 725] on button "Add" at bounding box center [1507, 718] width 99 height 39
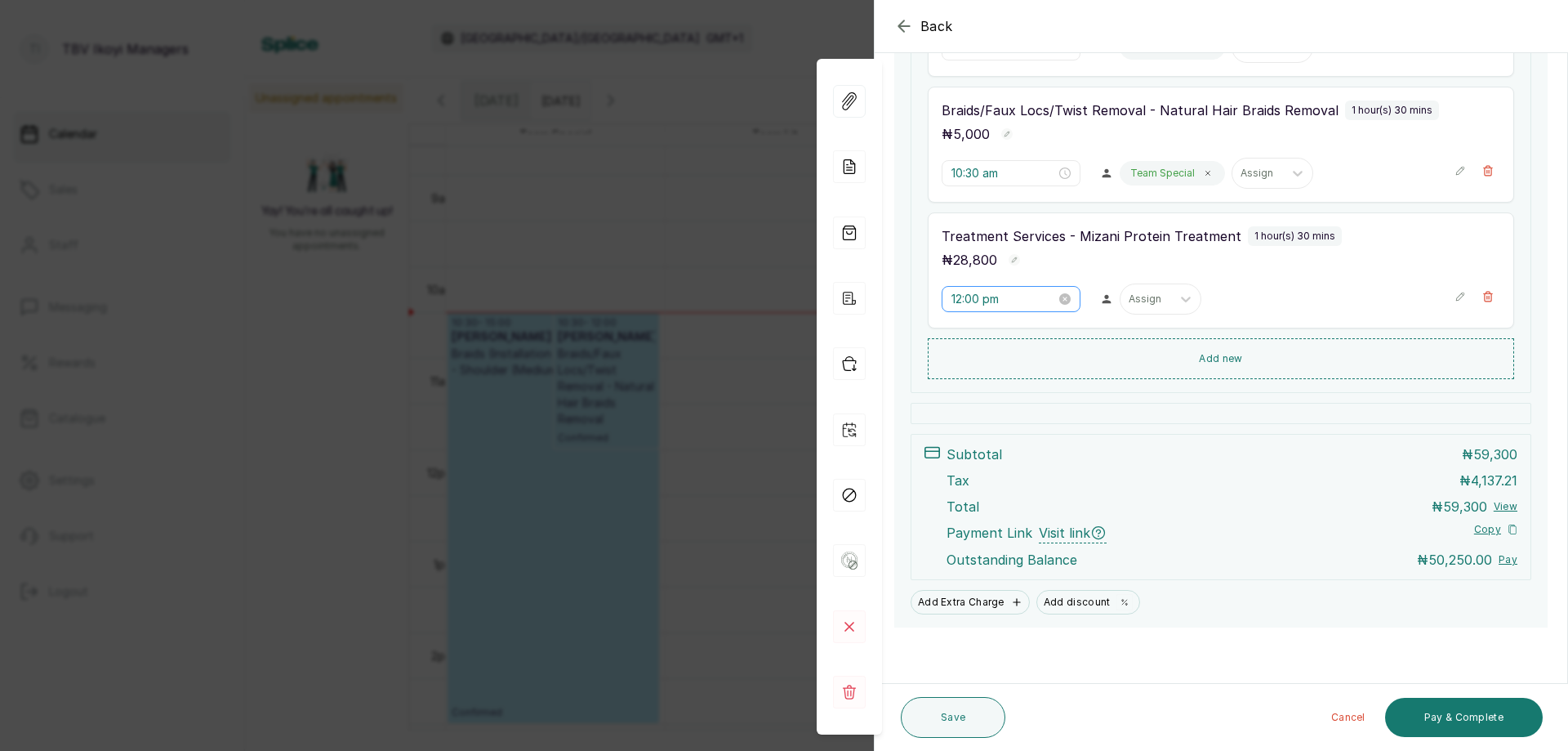
scroll to position [444, 0]
click at [996, 302] on input "12:00 pm" at bounding box center [1003, 297] width 105 height 18
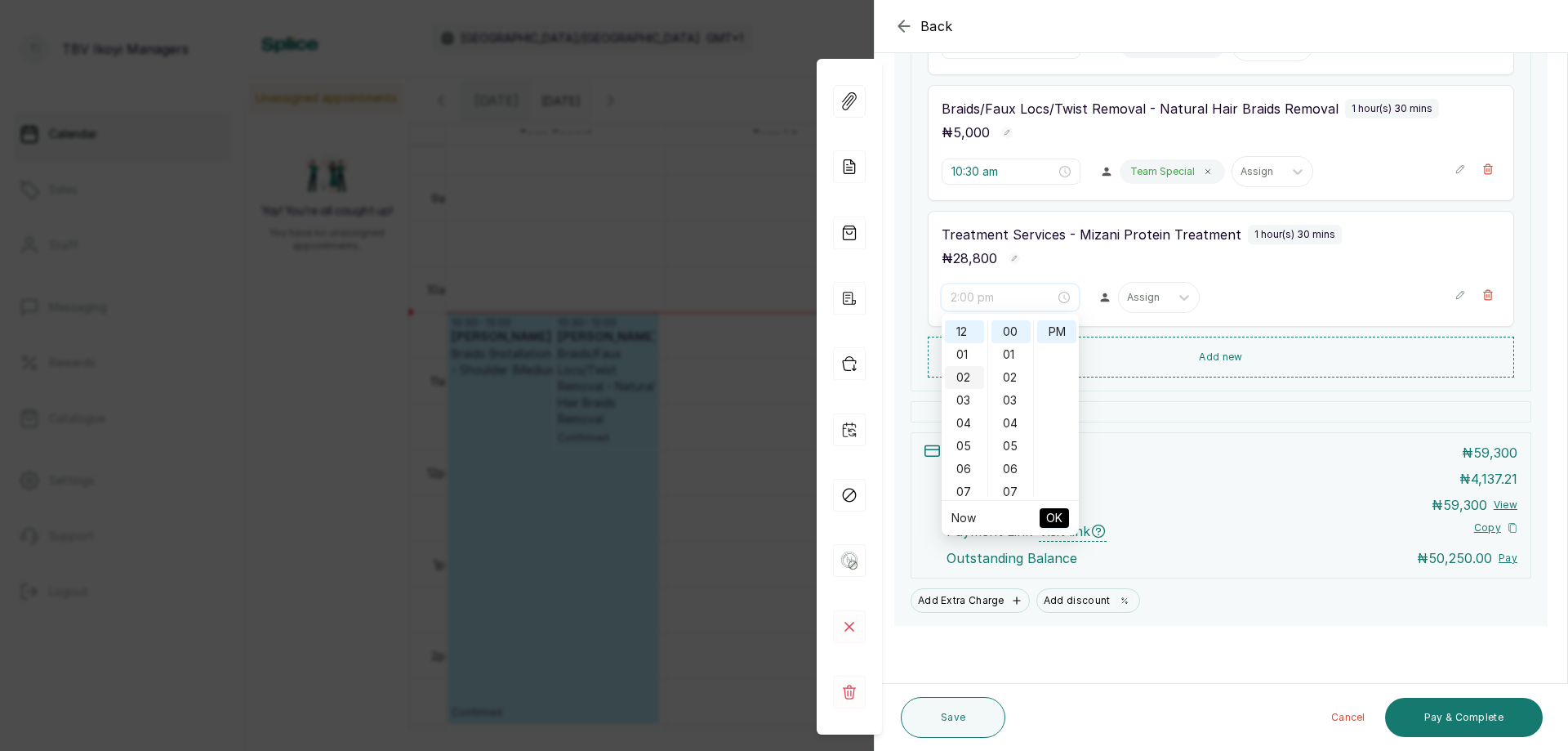
scroll to position [164, 0]
click at [960, 399] on div "10" at bounding box center [965, 397] width 39 height 23
click at [1008, 336] on div "25" at bounding box center [1011, 331] width 39 height 23
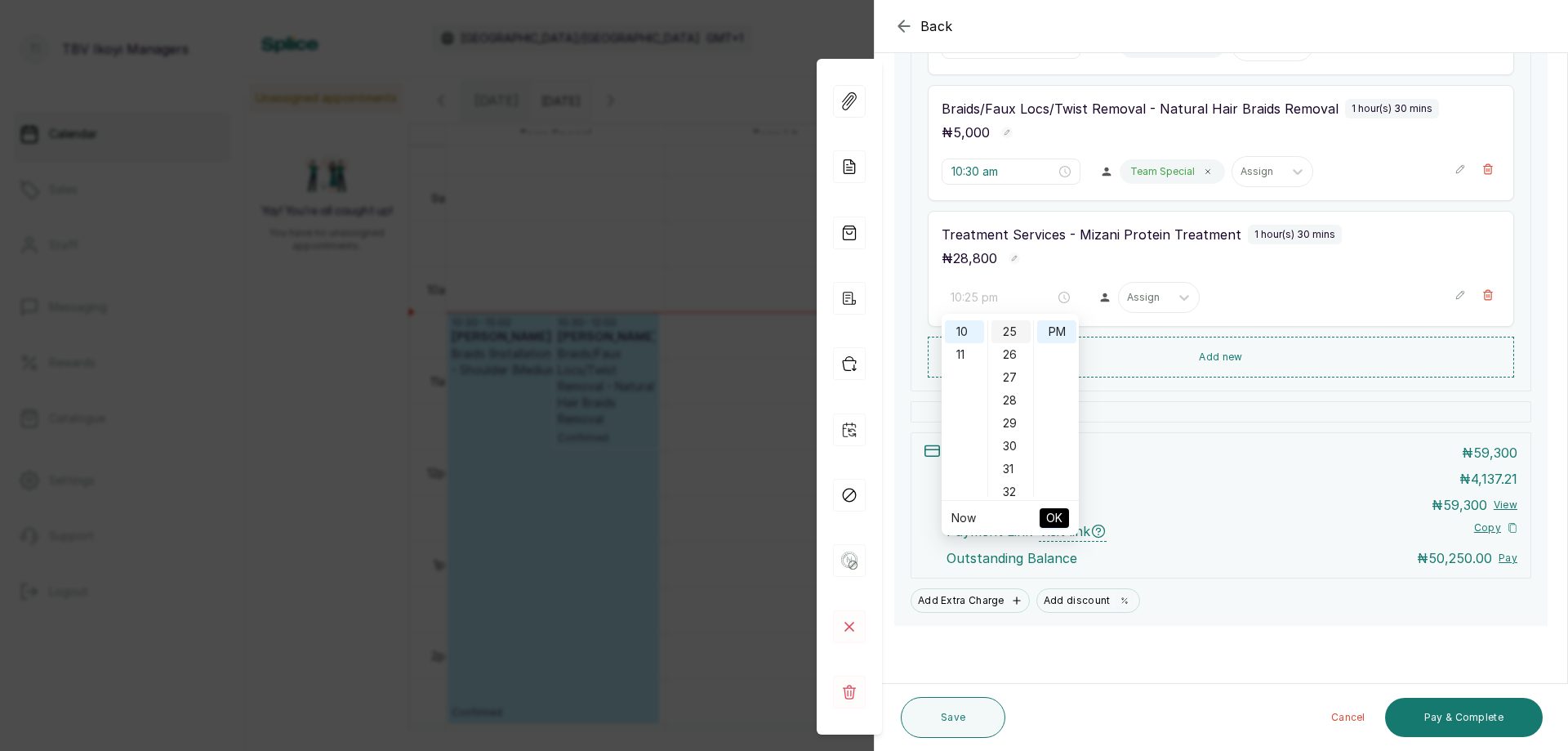
click at [1004, 334] on div "25" at bounding box center [1011, 331] width 39 height 23
click at [1051, 322] on div "AM" at bounding box center [1057, 331] width 39 height 23
type input "10:25 am"
click at [1050, 519] on span "OK" at bounding box center [1054, 517] width 17 height 31
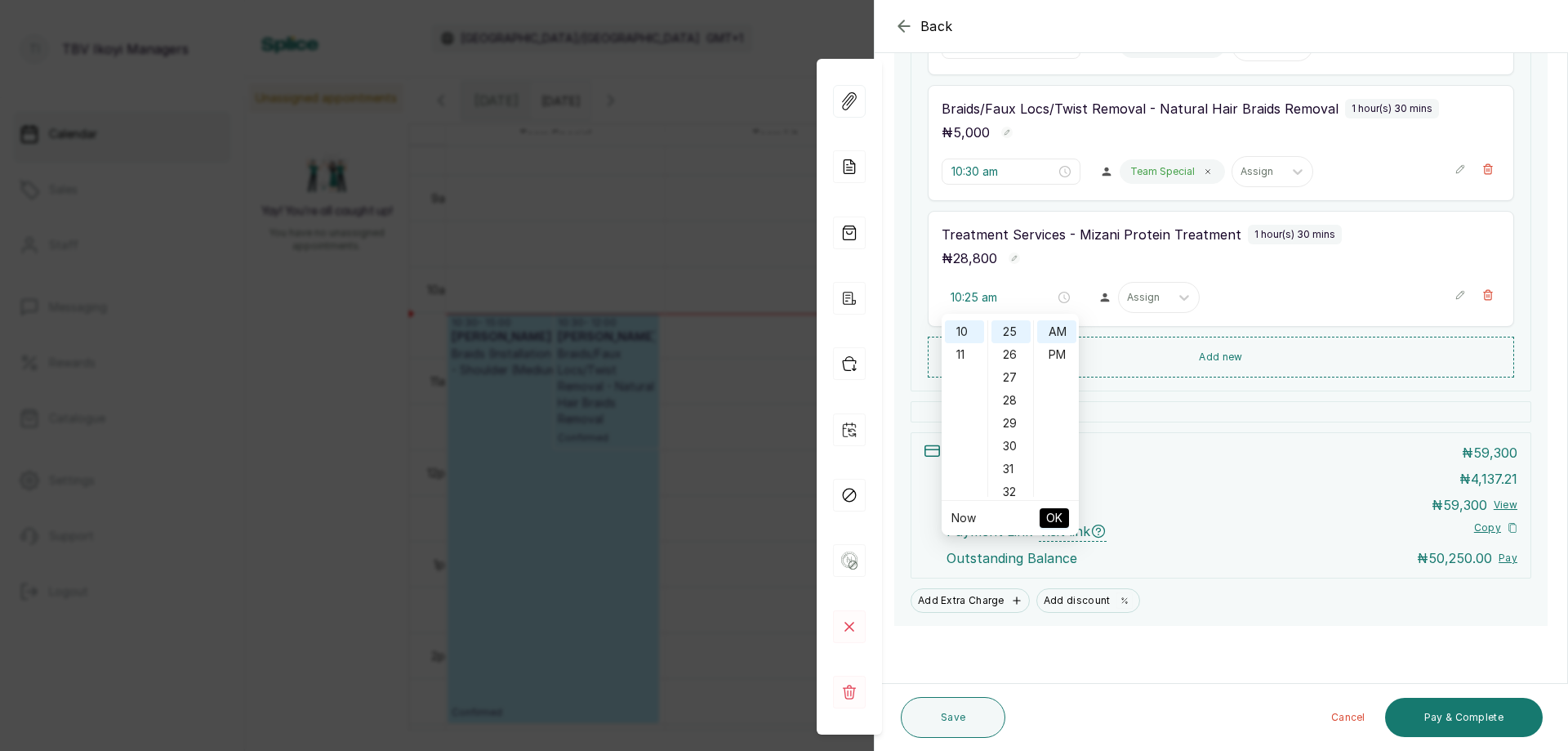
type input "10:25 am"
type input "10:30 am"
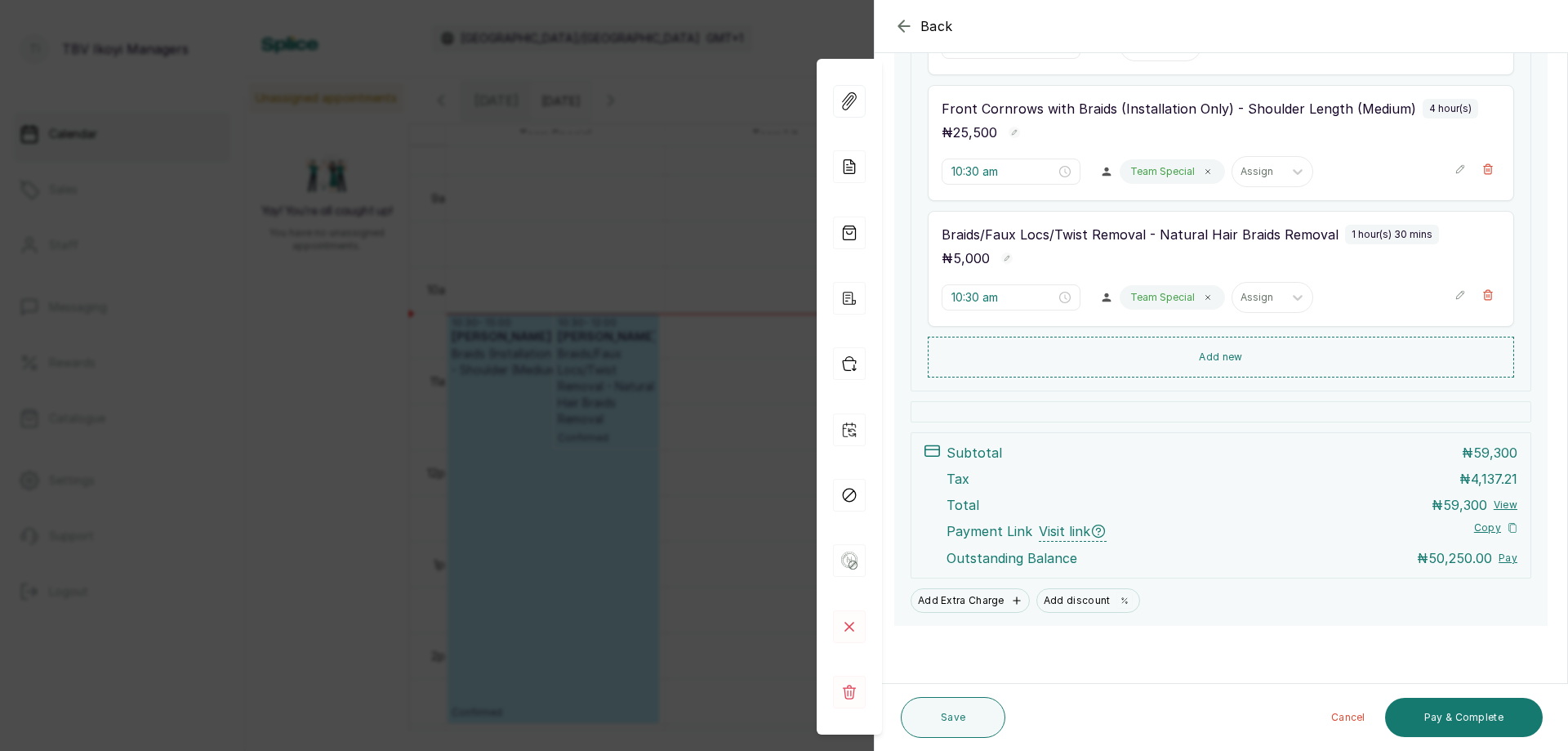
scroll to position [444, 0]
click at [1003, 178] on input "10:30 am" at bounding box center [1003, 172] width 105 height 18
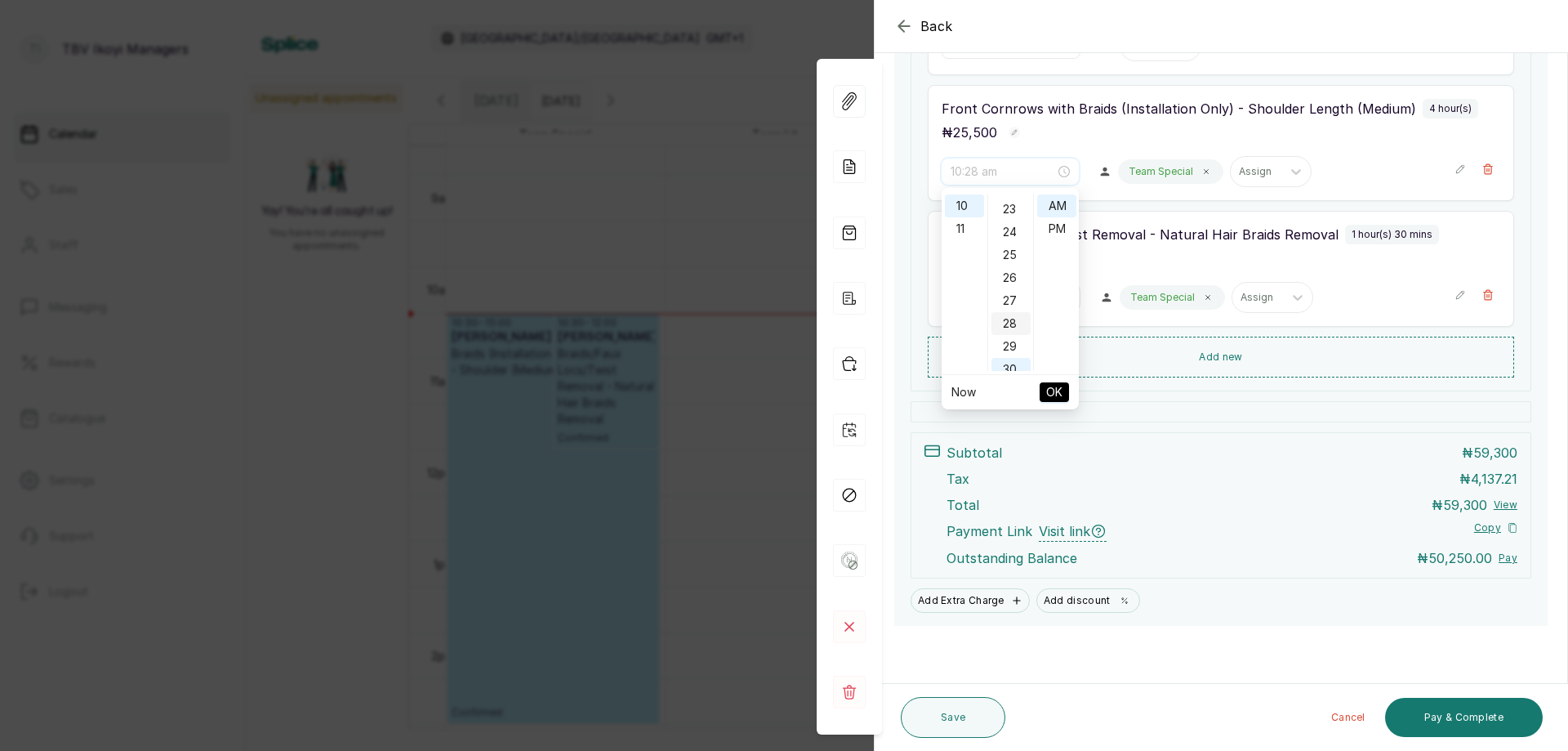
scroll to position [441, 0]
click at [1007, 332] on div "25" at bounding box center [1011, 336] width 39 height 23
type input "10:25 am"
click at [1056, 386] on span "OK" at bounding box center [1054, 392] width 17 height 31
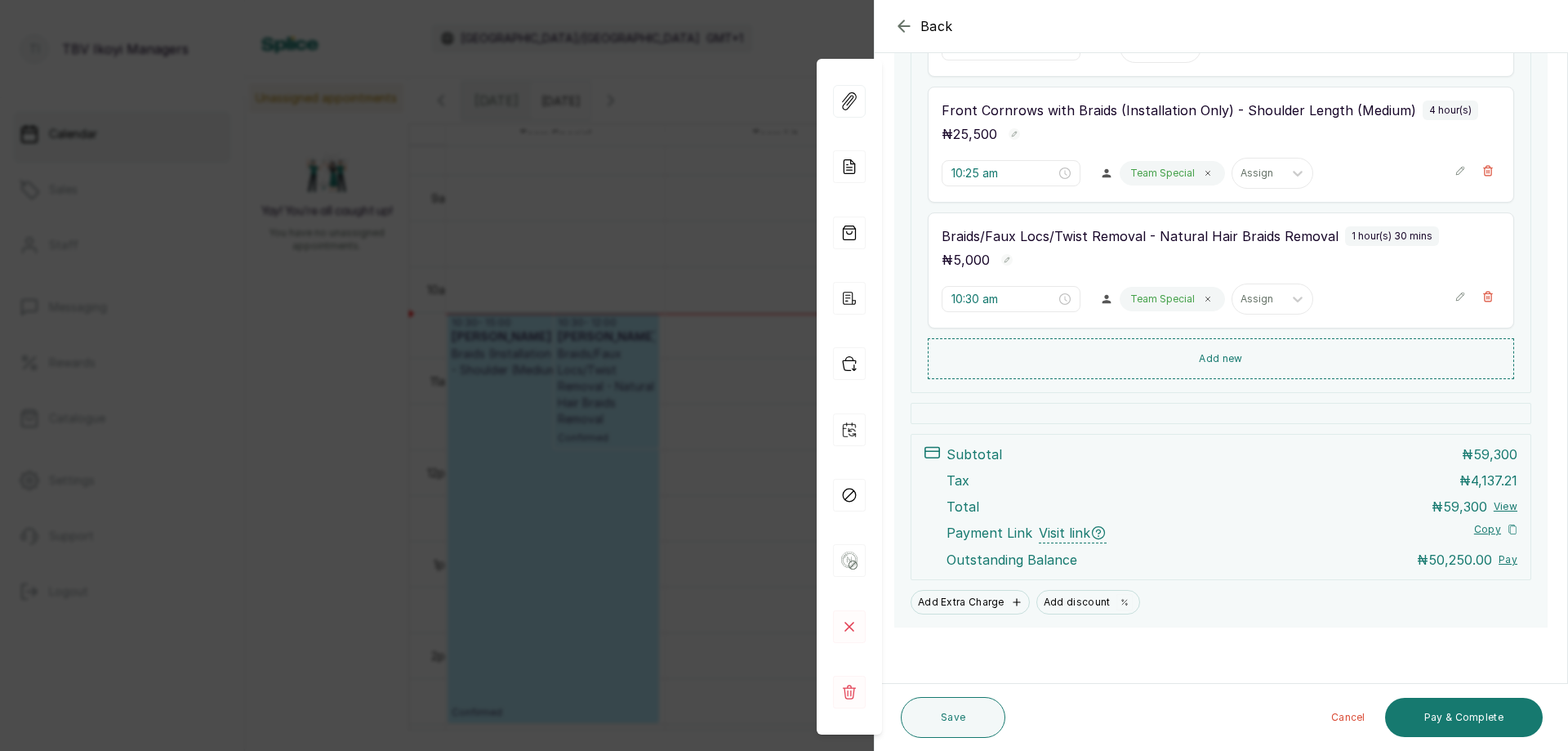
scroll to position [444, 0]
click at [1004, 301] on input "10:30 am" at bounding box center [1003, 297] width 105 height 18
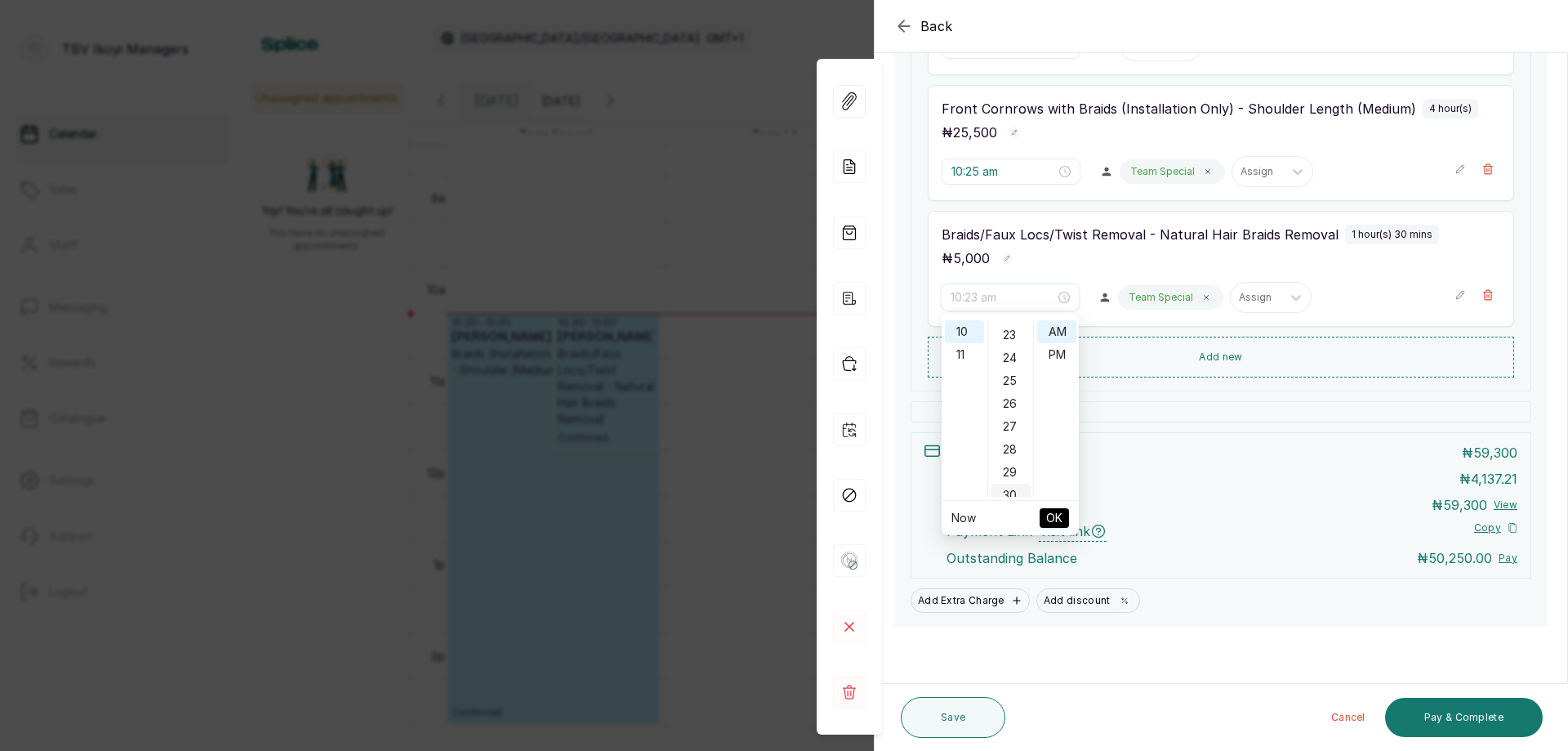
scroll to position [441, 0]
click at [1018, 461] on div "25" at bounding box center [1011, 462] width 39 height 23
type input "10:25 am"
click at [1053, 507] on span "OK" at bounding box center [1054, 517] width 17 height 31
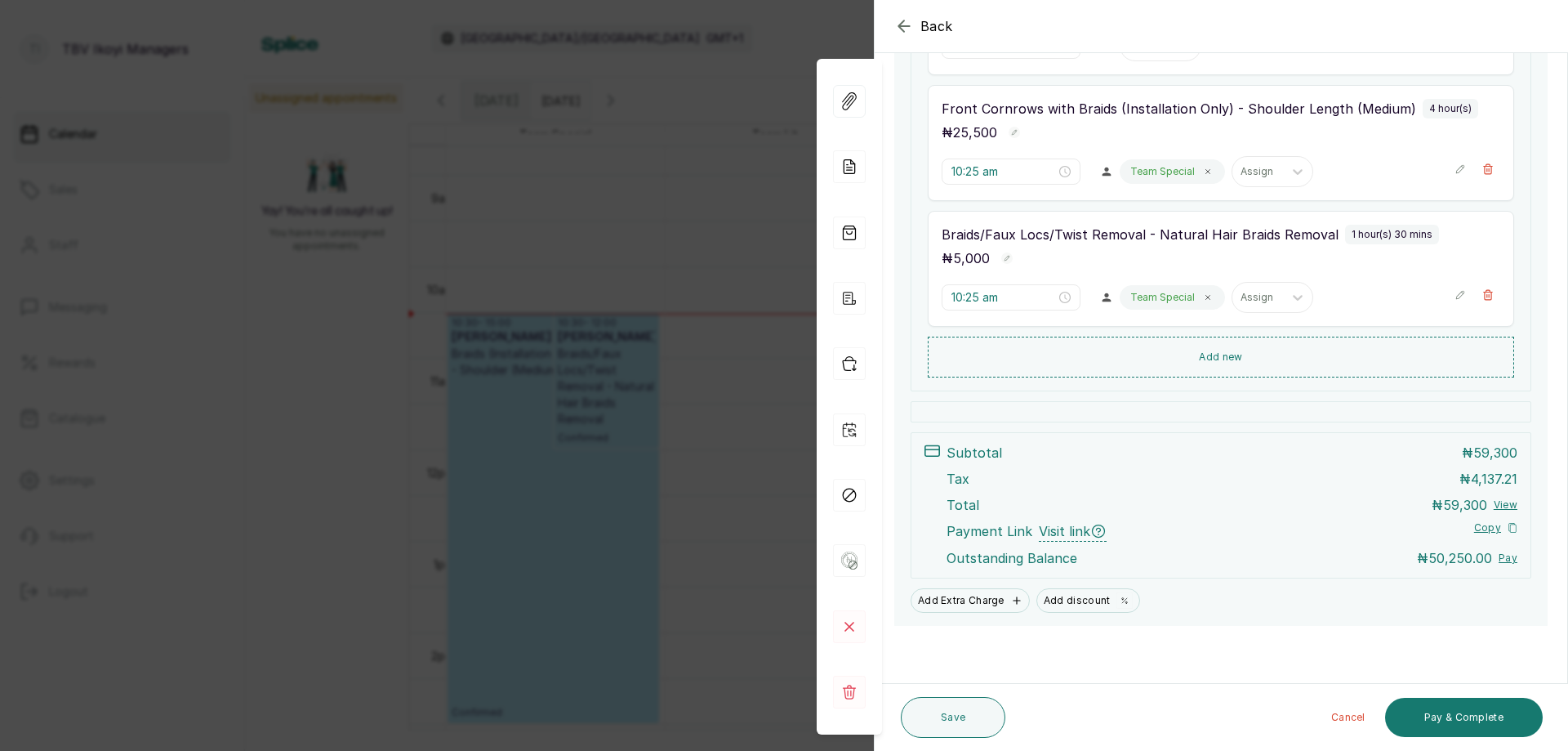
scroll to position [444, 0]
click at [1201, 355] on button "Add new" at bounding box center [1221, 358] width 586 height 39
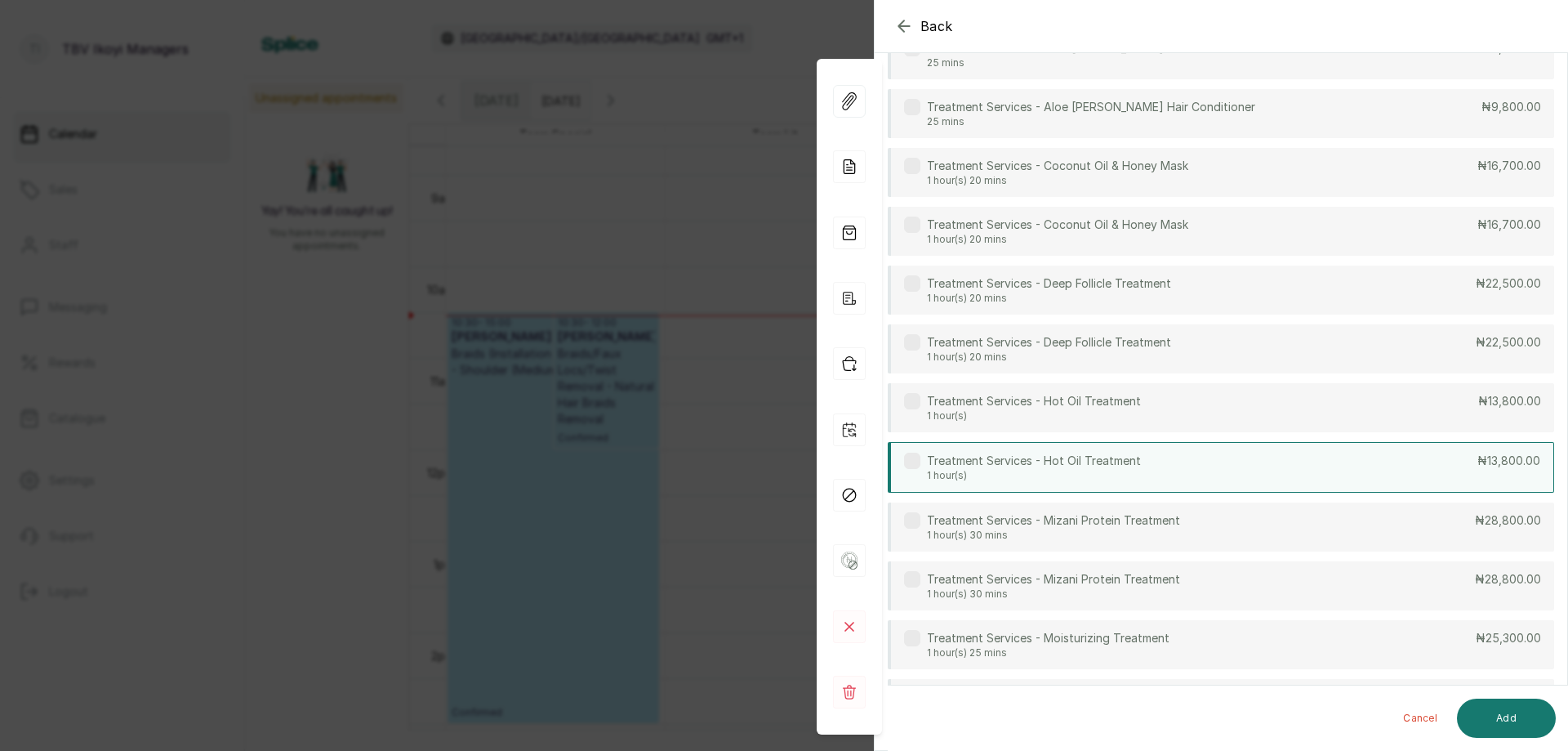
scroll to position [20517, 0]
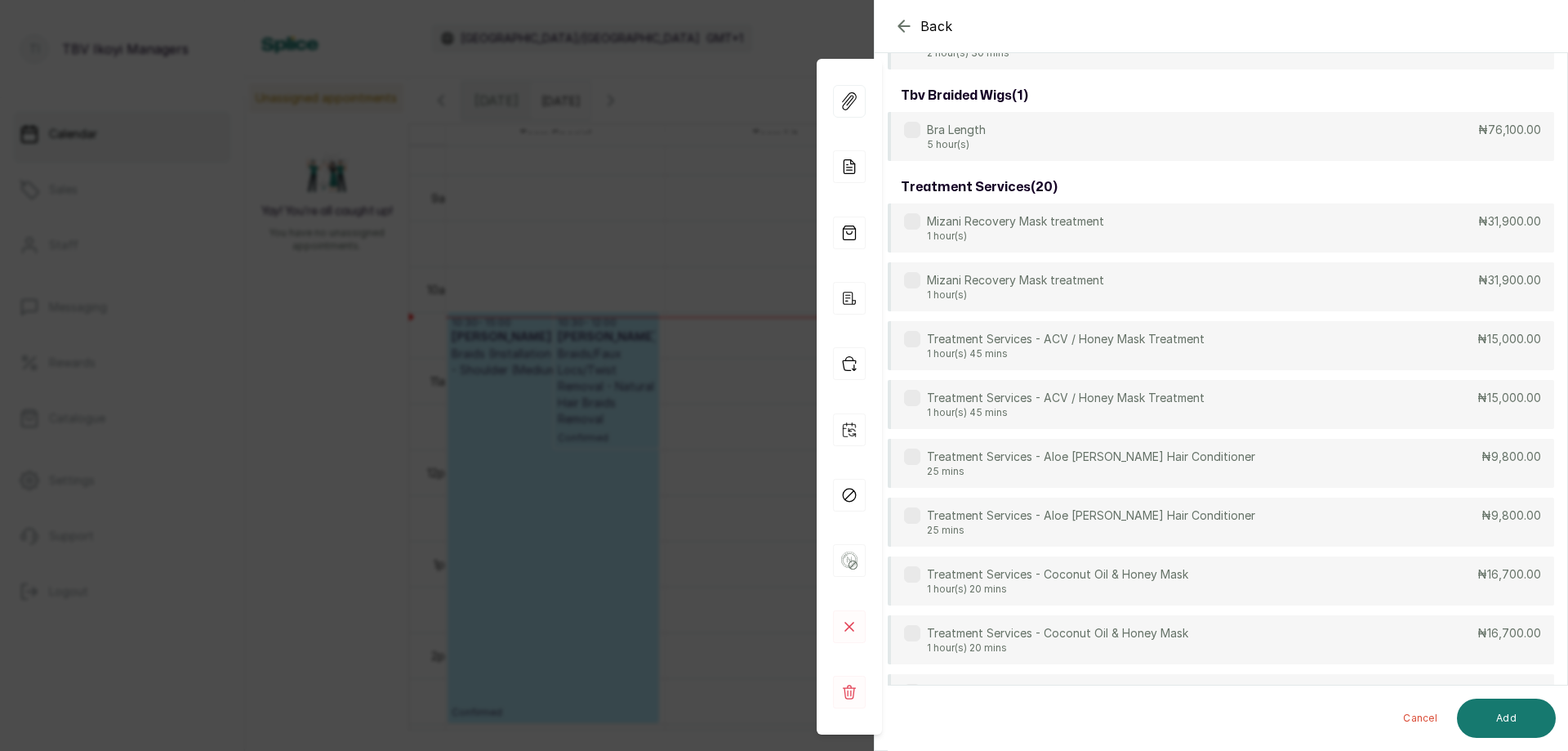
click at [905, 22] on icon "button" at bounding box center [904, 27] width 20 height 20
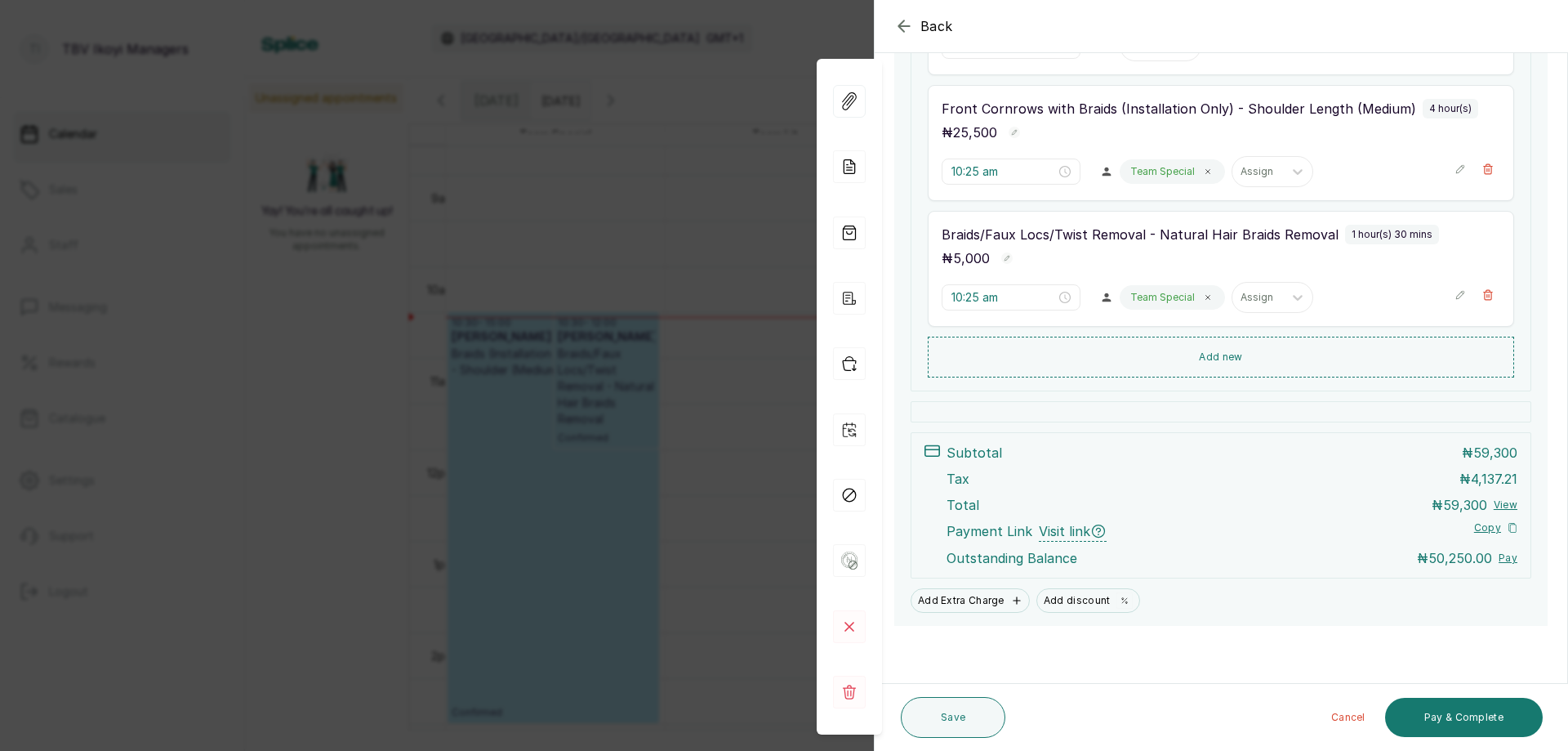
scroll to position [444, 0]
click at [1456, 295] on icon "button" at bounding box center [1460, 295] width 8 height 8
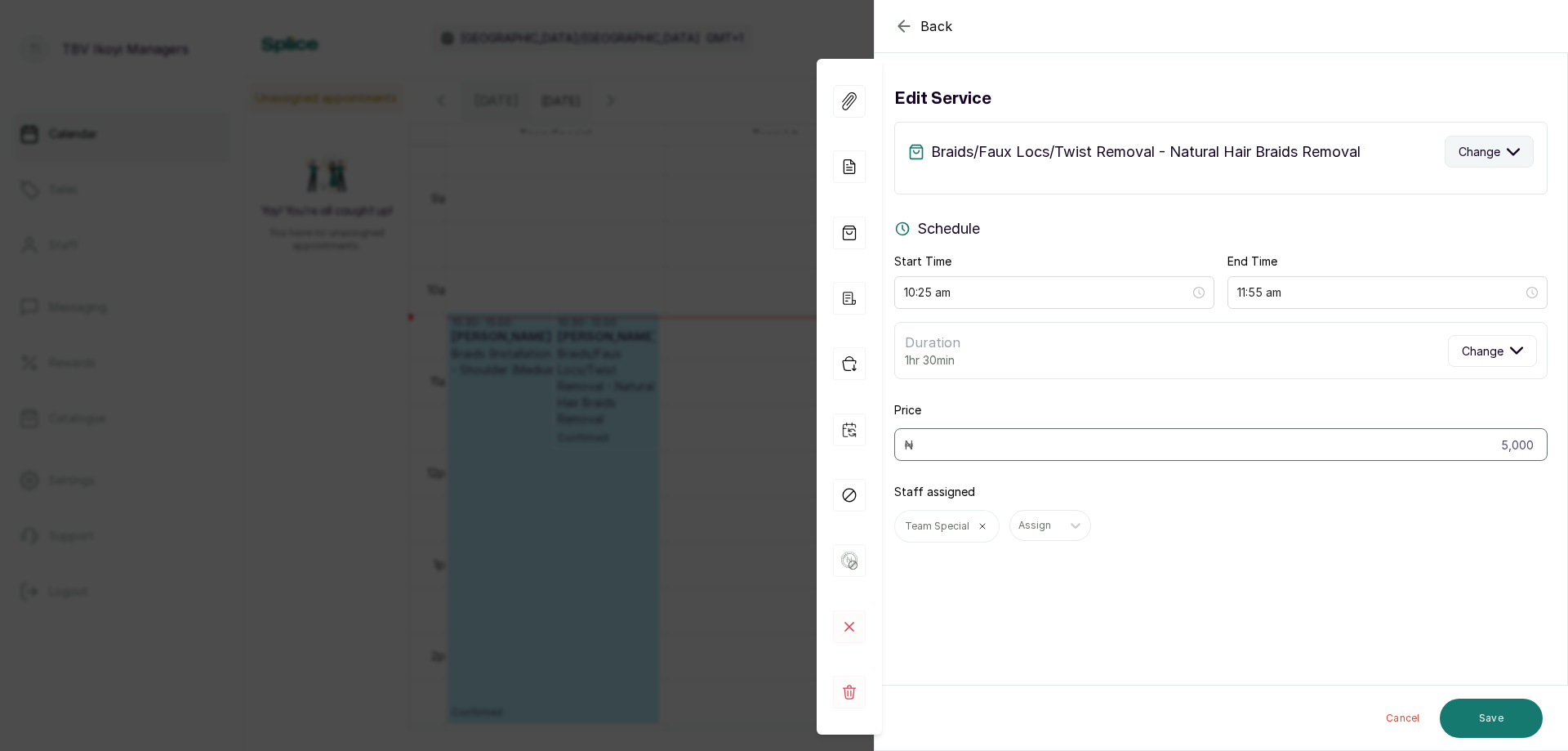
click at [1507, 154] on icon "button" at bounding box center [1513, 151] width 13 height 13
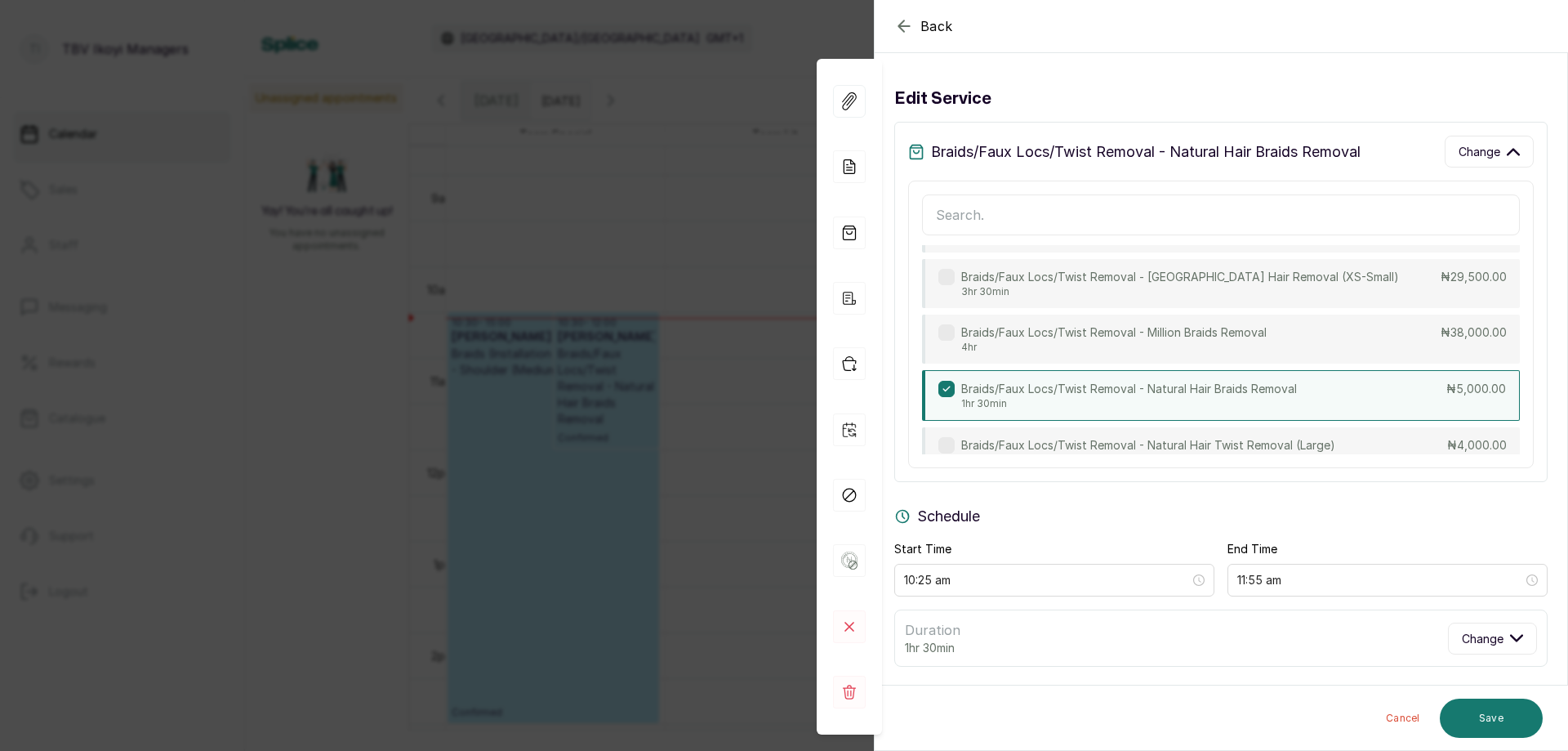
scroll to position [813, 0]
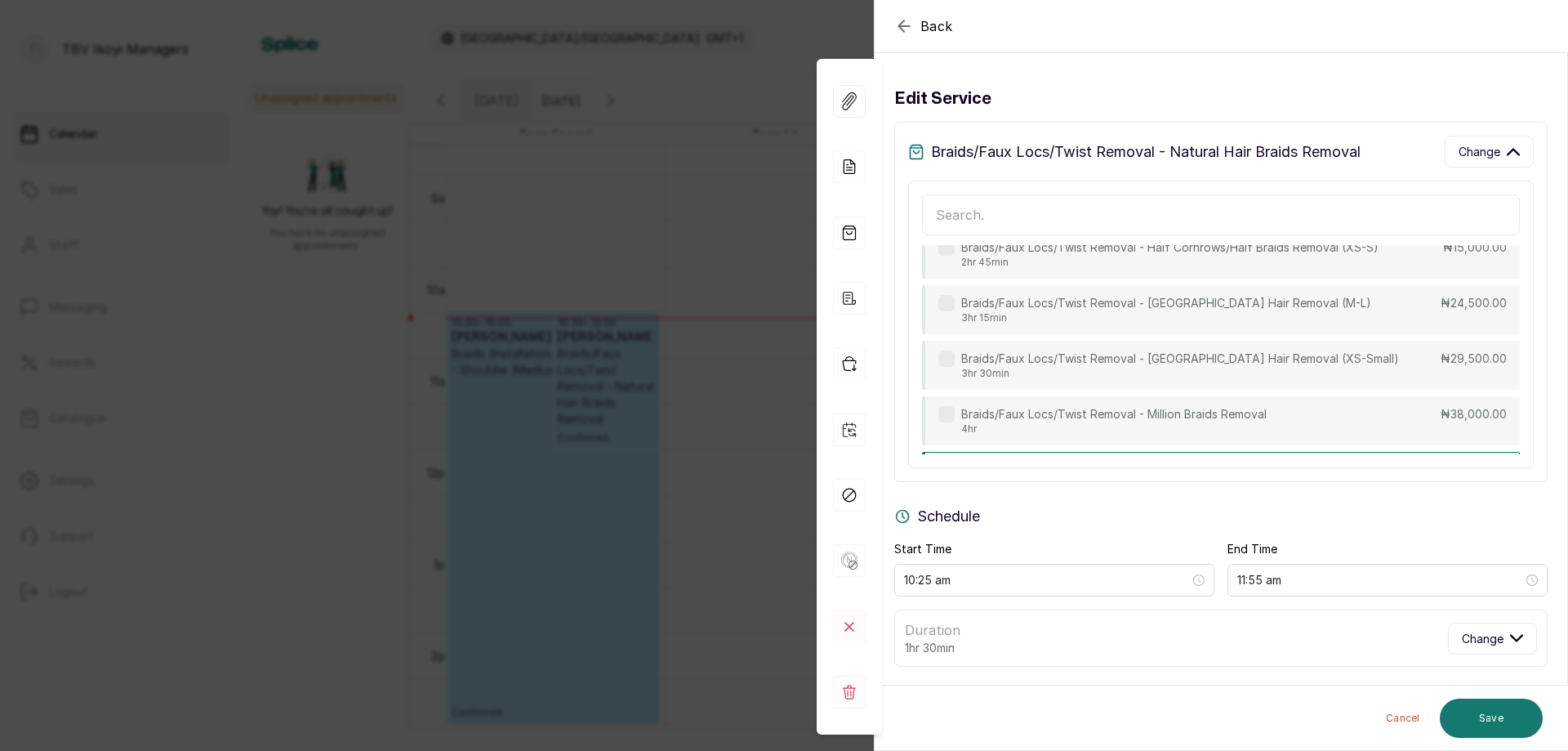
click at [907, 17] on icon "button" at bounding box center [904, 27] width 20 height 20
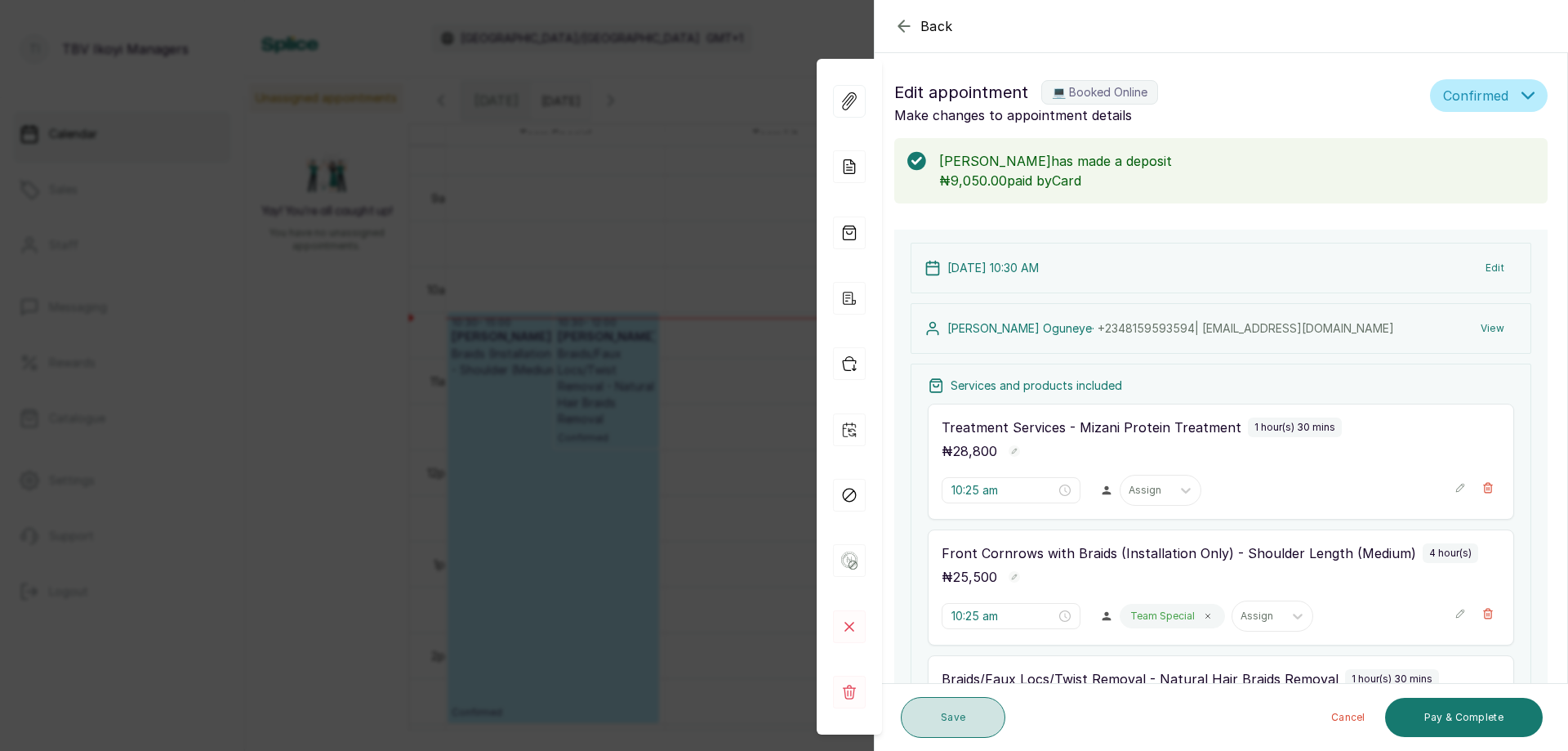
click at [960, 727] on button "Save" at bounding box center [953, 716] width 105 height 40
click at [1146, 494] on div at bounding box center [1146, 489] width 35 height 15
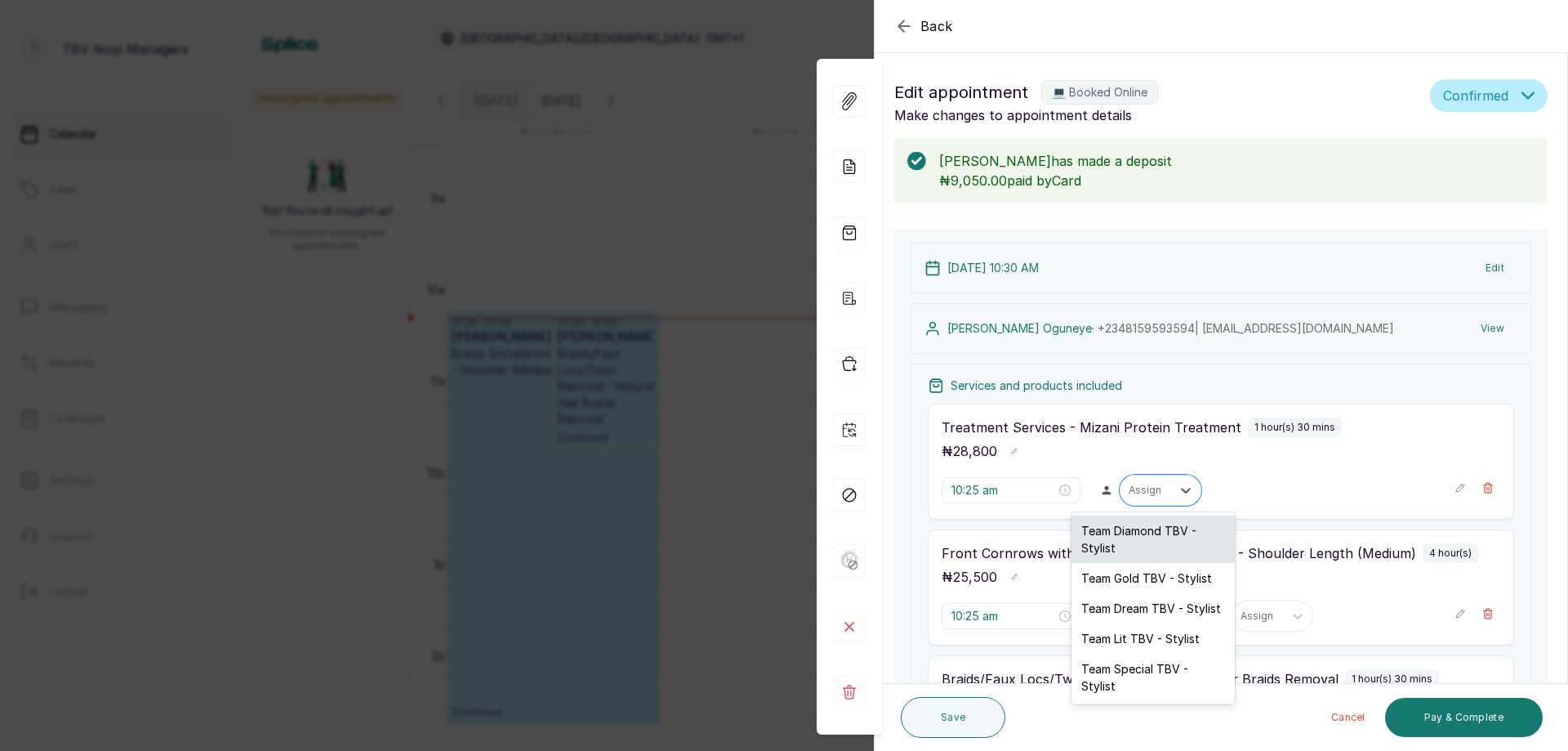
click at [1139, 537] on div "Team Diamond TBV - Stylist" at bounding box center [1154, 539] width 164 height 47
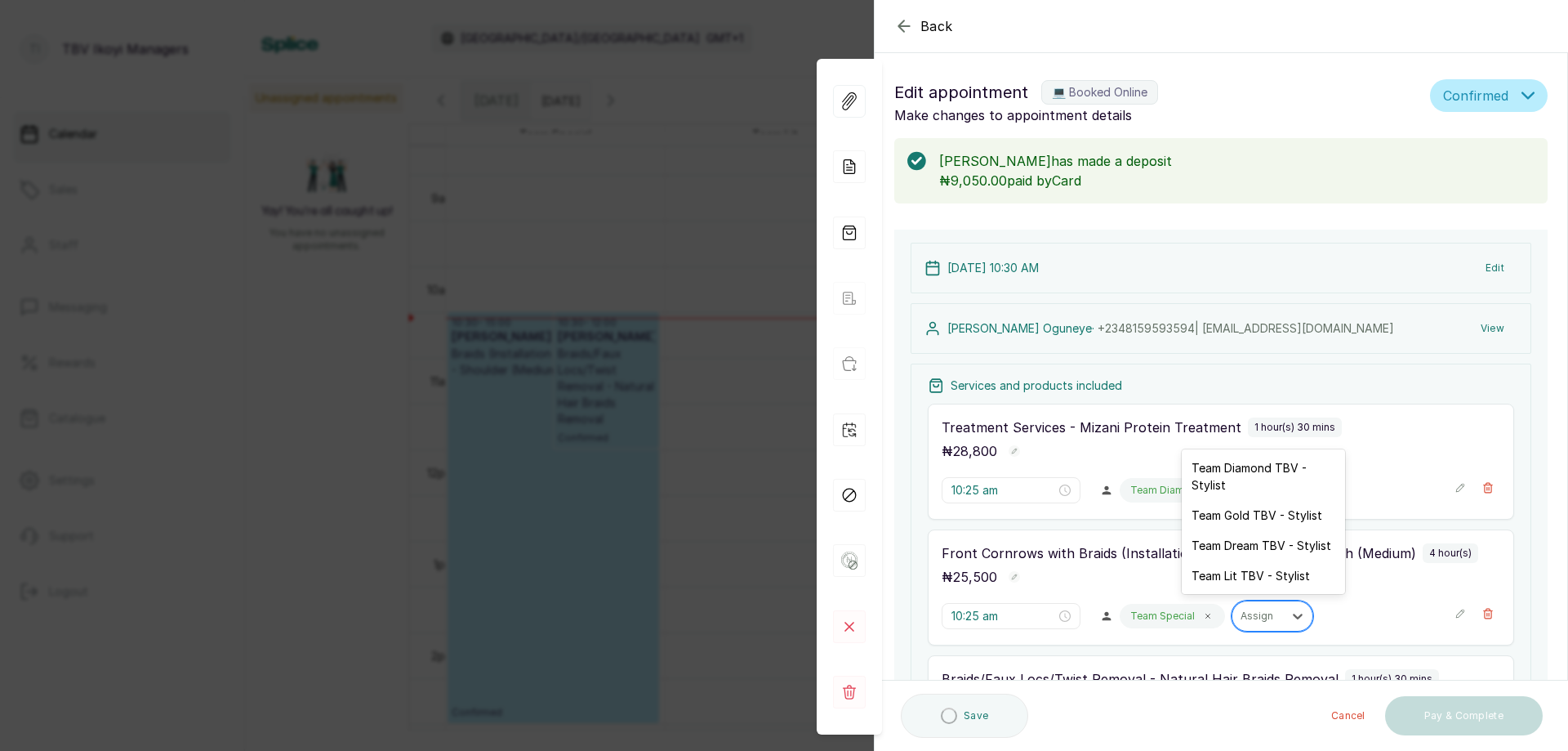
click at [1258, 618] on div at bounding box center [1257, 616] width 35 height 15
click at [1261, 477] on div "Team Diamond TBV - Stylist" at bounding box center [1264, 477] width 164 height 47
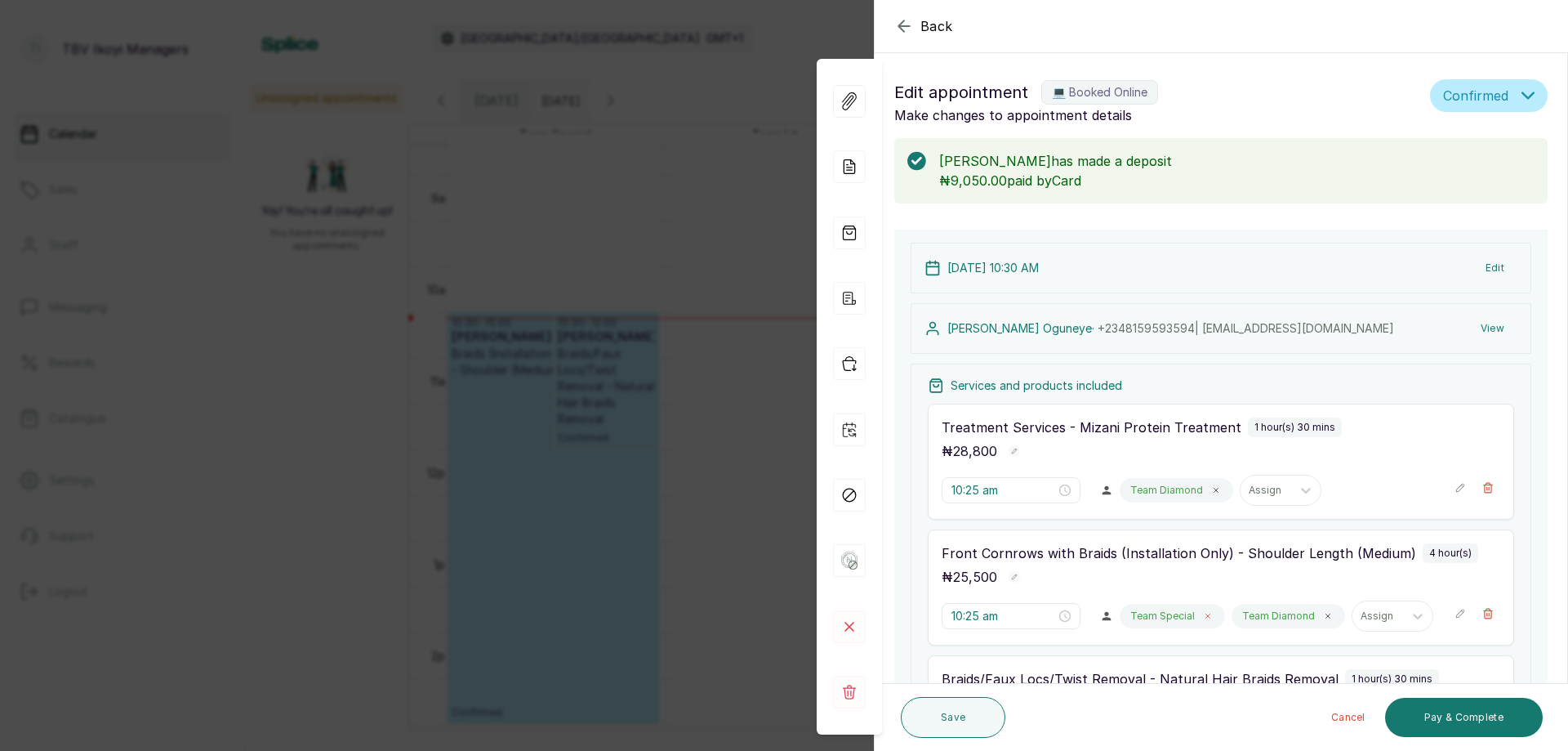
click at [1204, 618] on icon at bounding box center [1208, 616] width 8 height 8
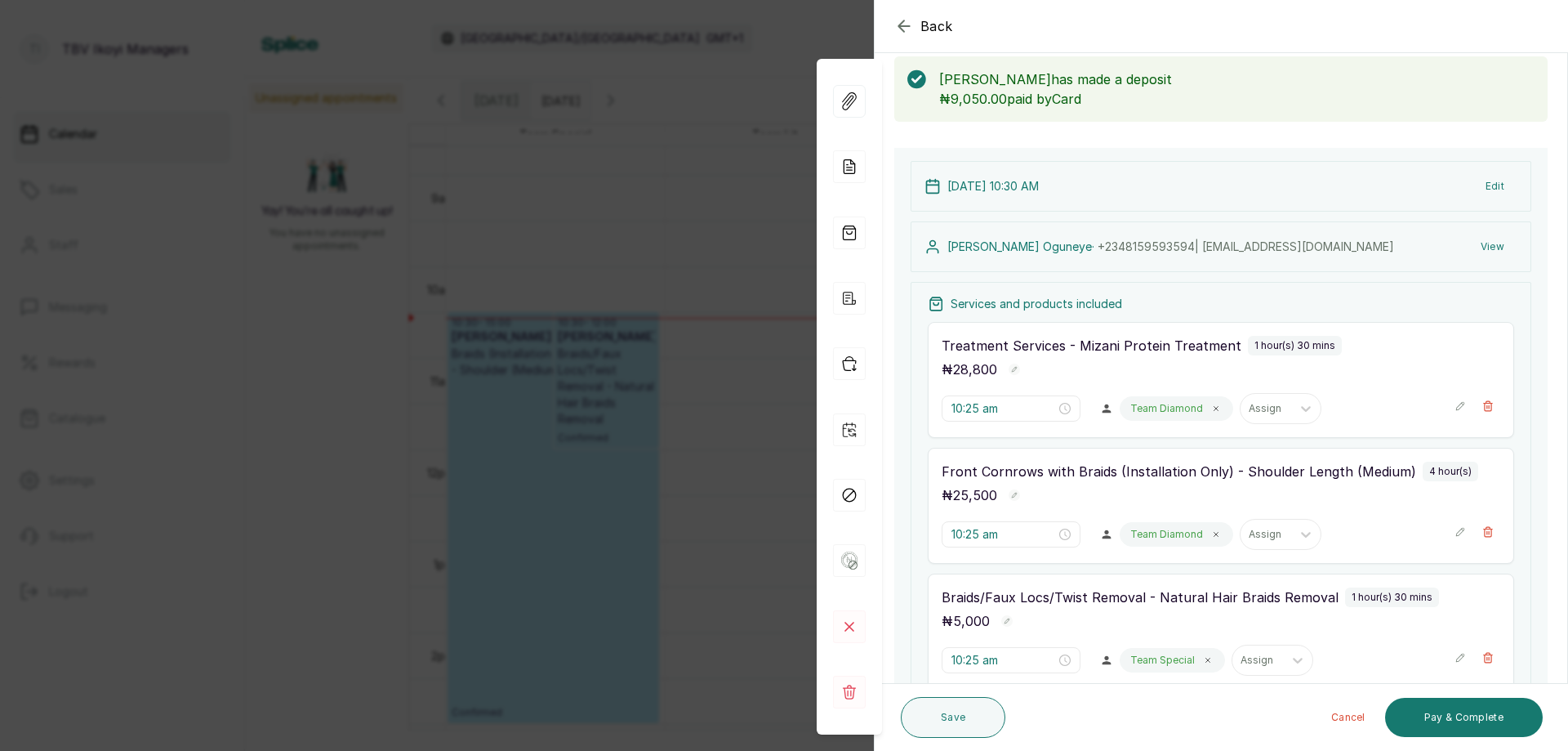
click at [1151, 660] on p "Team Special" at bounding box center [1161, 659] width 64 height 13
click at [1167, 664] on p "Team Special" at bounding box center [1161, 659] width 64 height 13
click at [1204, 662] on icon at bounding box center [1208, 660] width 8 height 8
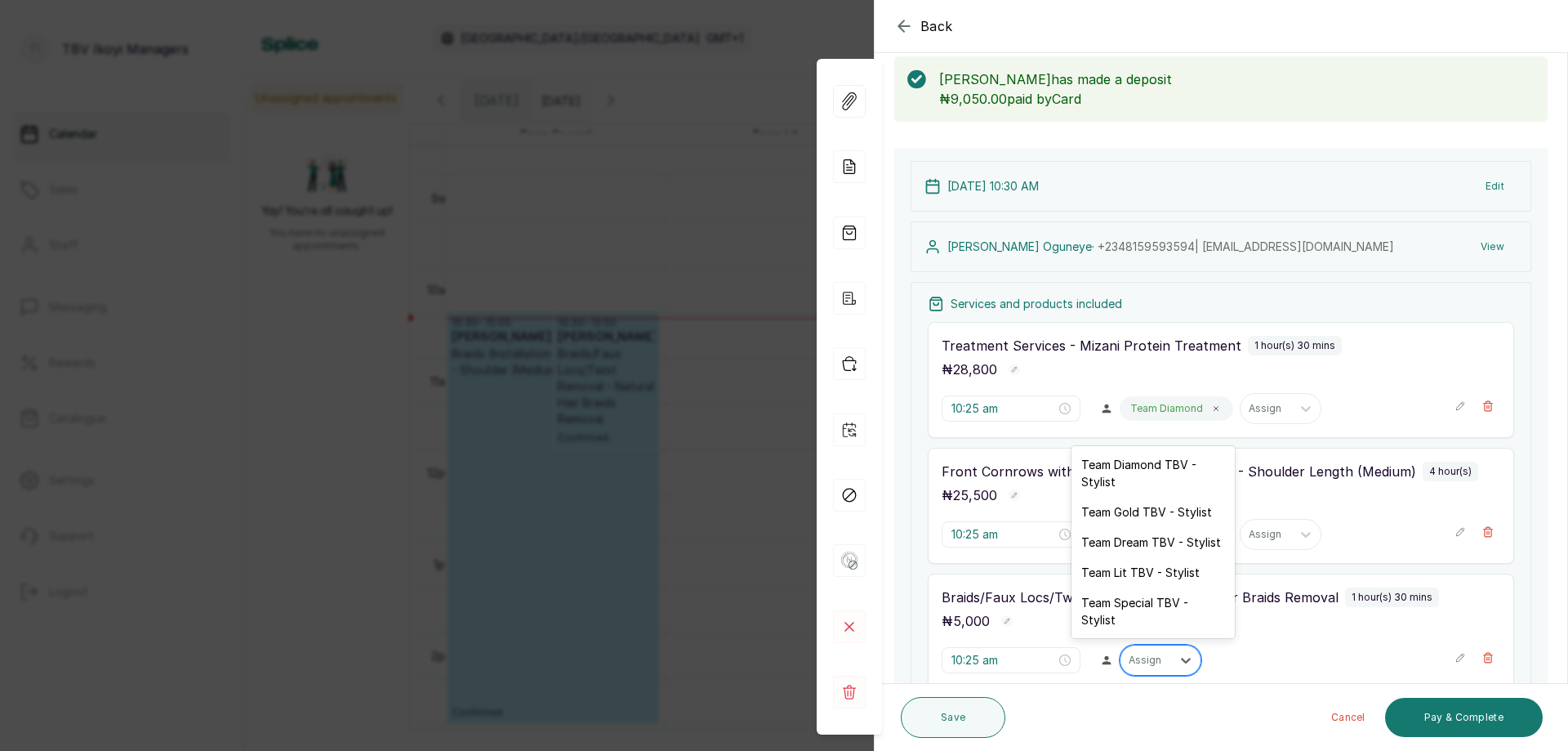
click at [1157, 667] on div "Assign" at bounding box center [1146, 660] width 50 height 22
click at [1134, 492] on div "Team Diamond TBV - Stylist" at bounding box center [1154, 473] width 164 height 47
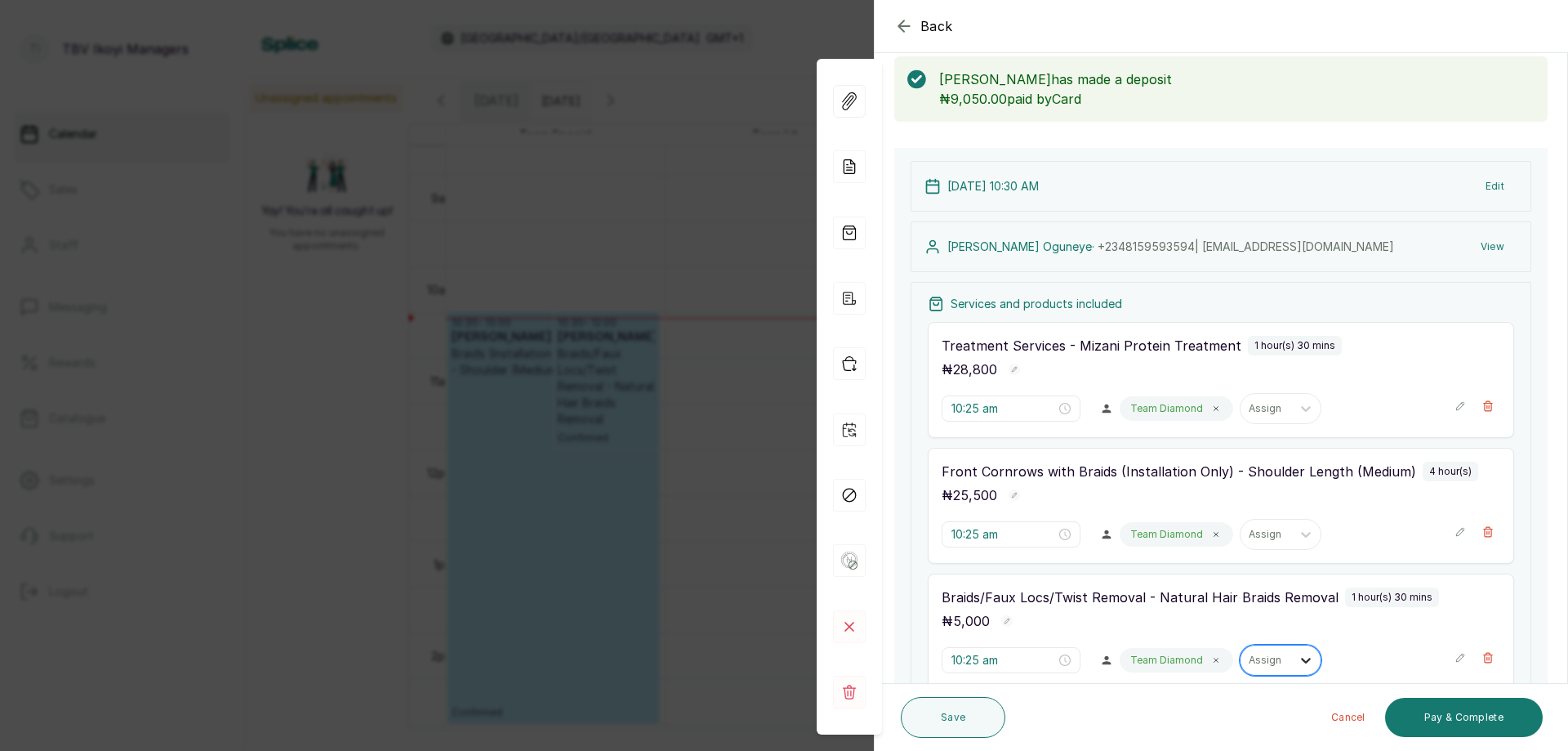
scroll to position [327, 0]
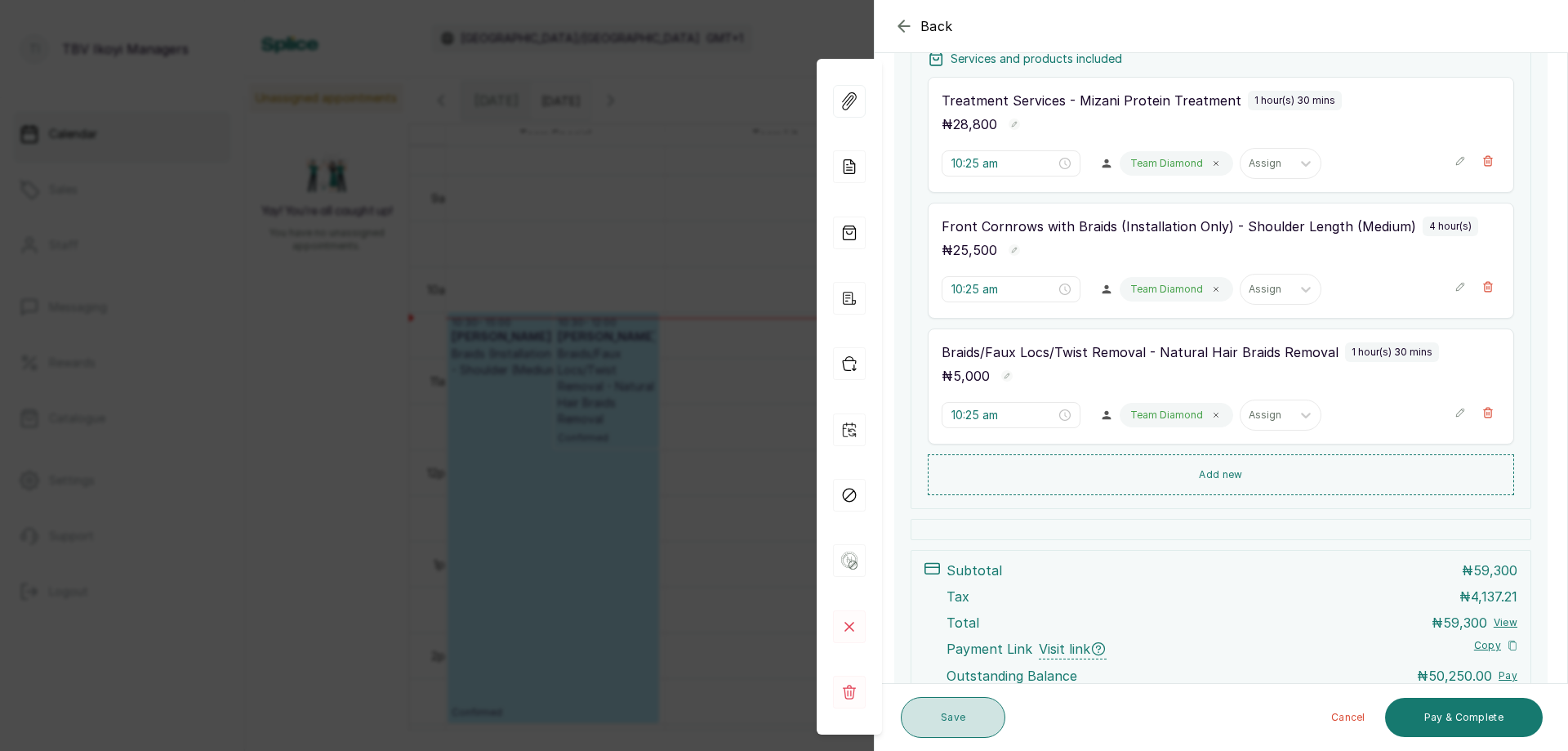
click at [940, 721] on button "Save" at bounding box center [953, 716] width 105 height 40
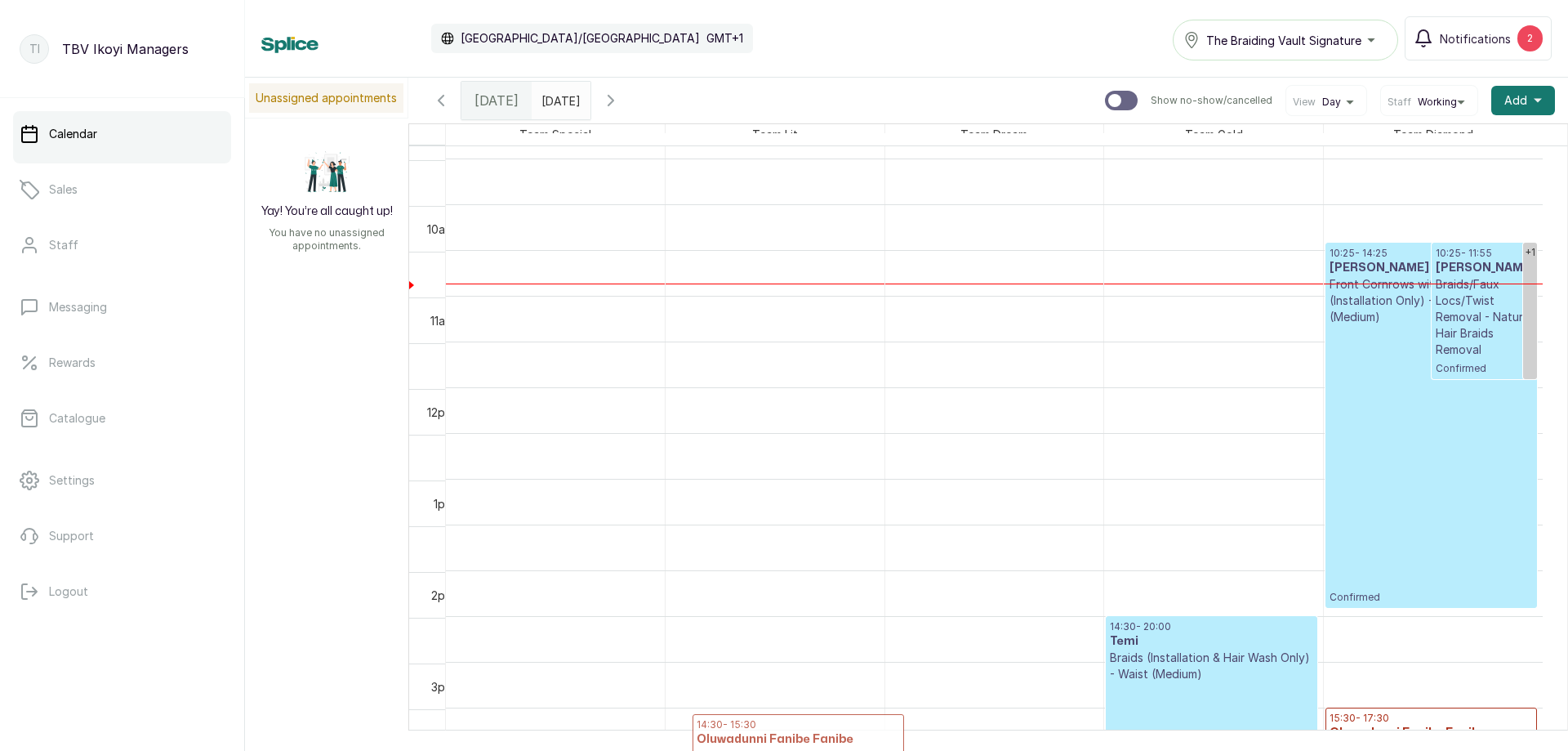
scroll to position [0, 0]
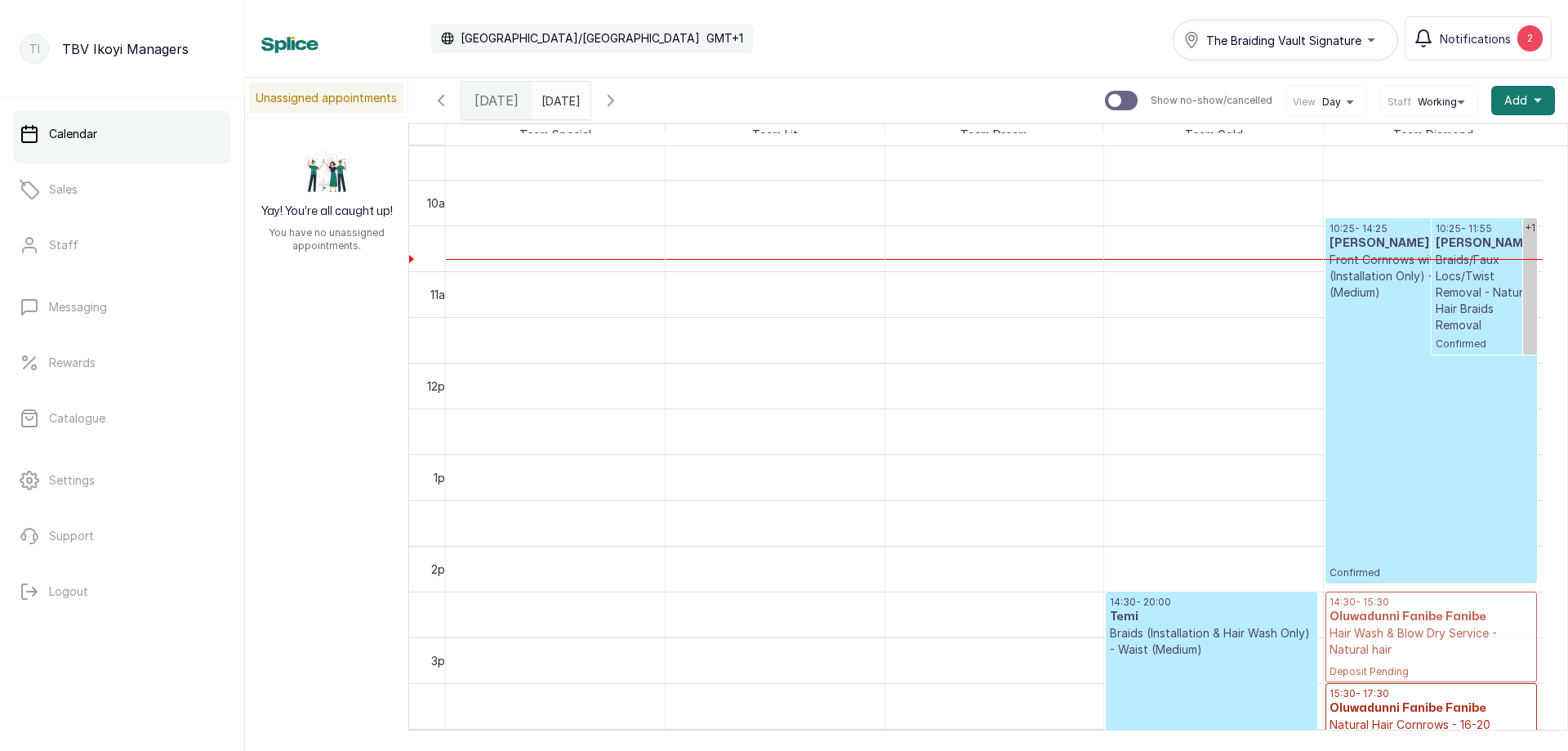
drag, startPoint x: 1396, startPoint y: 709, endPoint x: 1366, endPoint y: 634, distance: 80.8
click at [1366, 634] on div "+1 10:25 - 14:25 [PERSON_NAME] Front Cornrows with Braids (Installation Only) -…" at bounding box center [1434, 362] width 219 height 2196
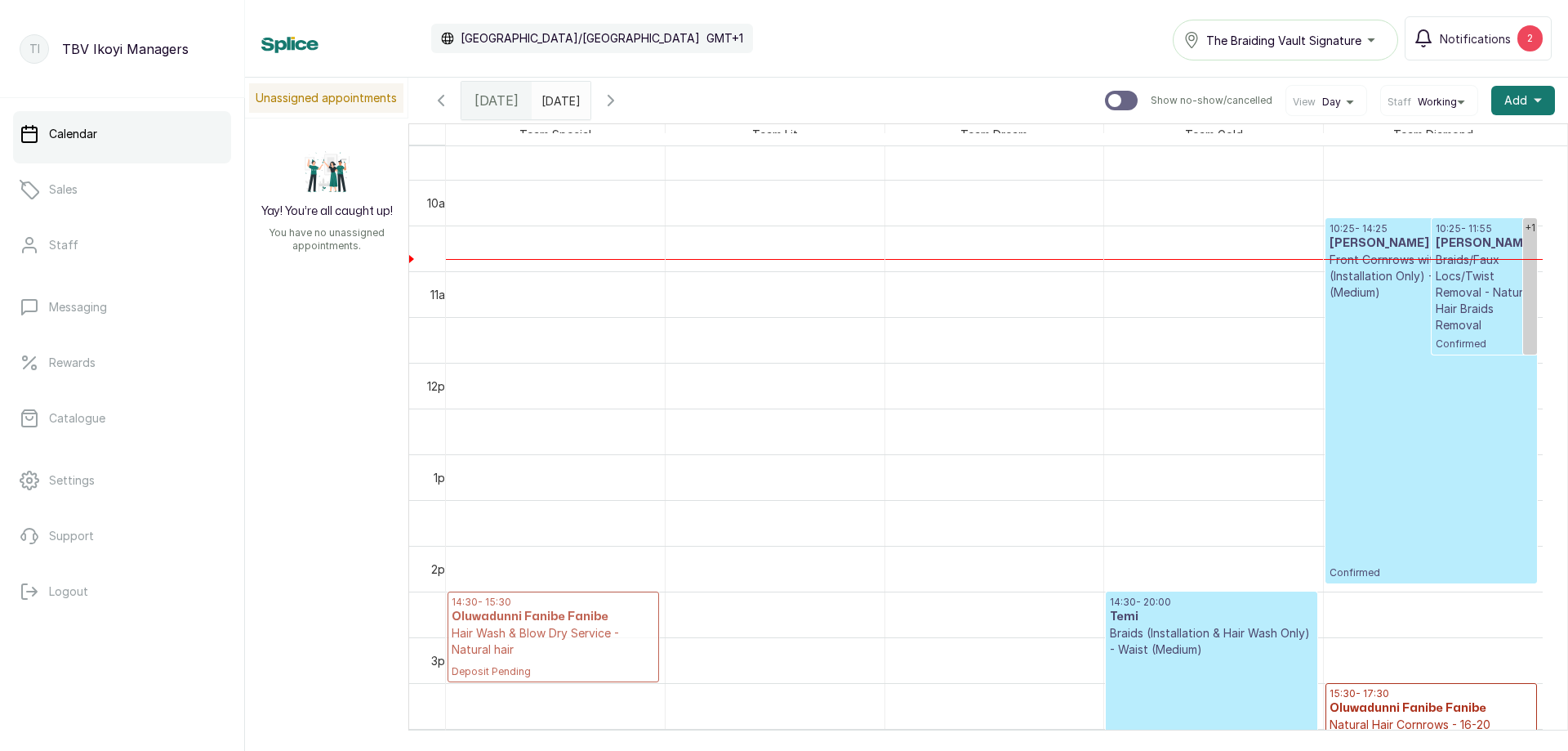
drag, startPoint x: 1364, startPoint y: 636, endPoint x: 585, endPoint y: 637, distance: 779.0
click at [567, 637] on tr "14:30 - 15:30 Oluwadunni Fanibe Fanibe Hair Wash & Blow Dry Service - Natural h…" at bounding box center [995, 362] width 1097 height 2196
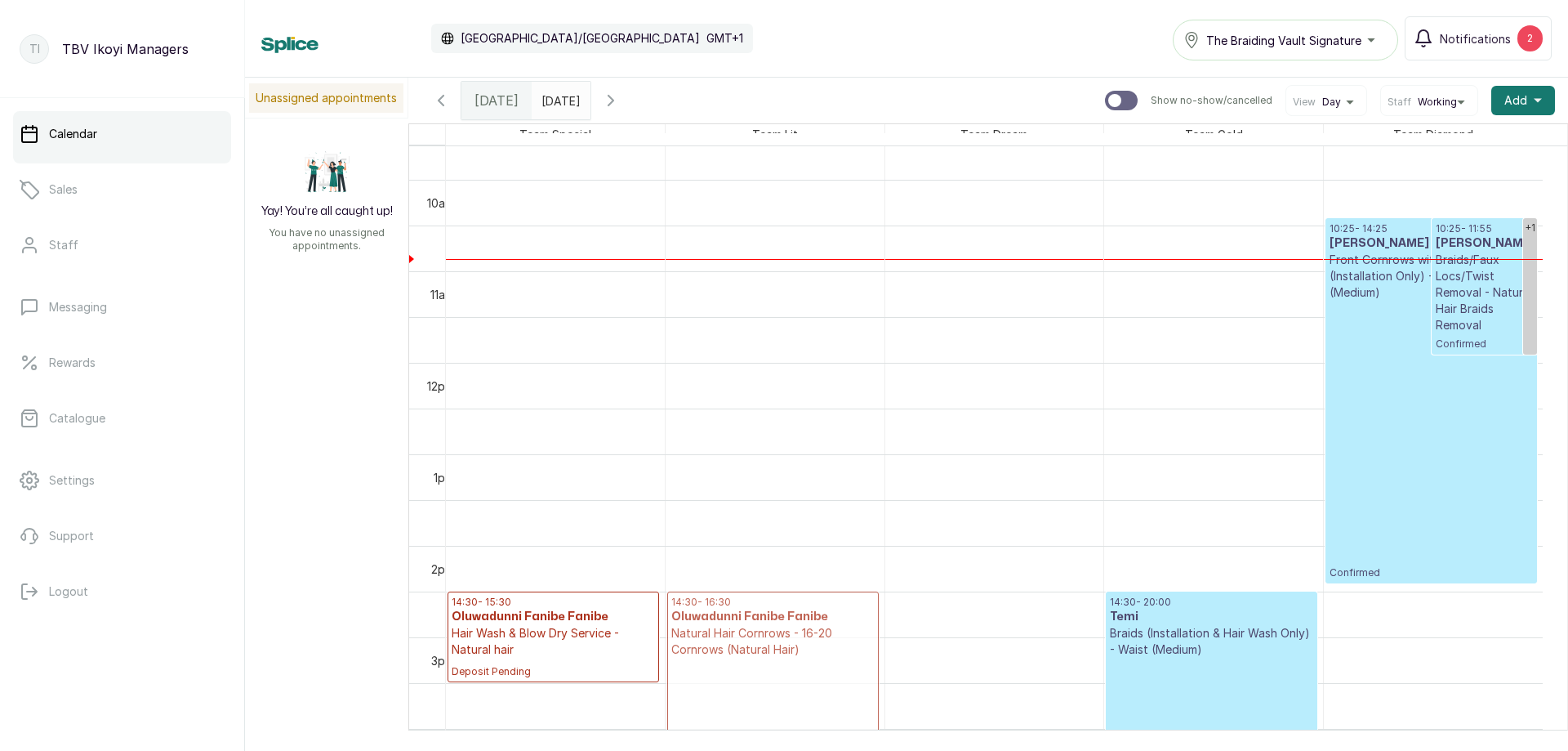
drag, startPoint x: 1385, startPoint y: 702, endPoint x: 754, endPoint y: 628, distance: 635.3
click at [754, 628] on tr "14:30 - 15:30 Oluwadunni Fanibe Fanibe Hair Wash & Blow Dry Service - Natural h…" at bounding box center [995, 362] width 1097 height 2196
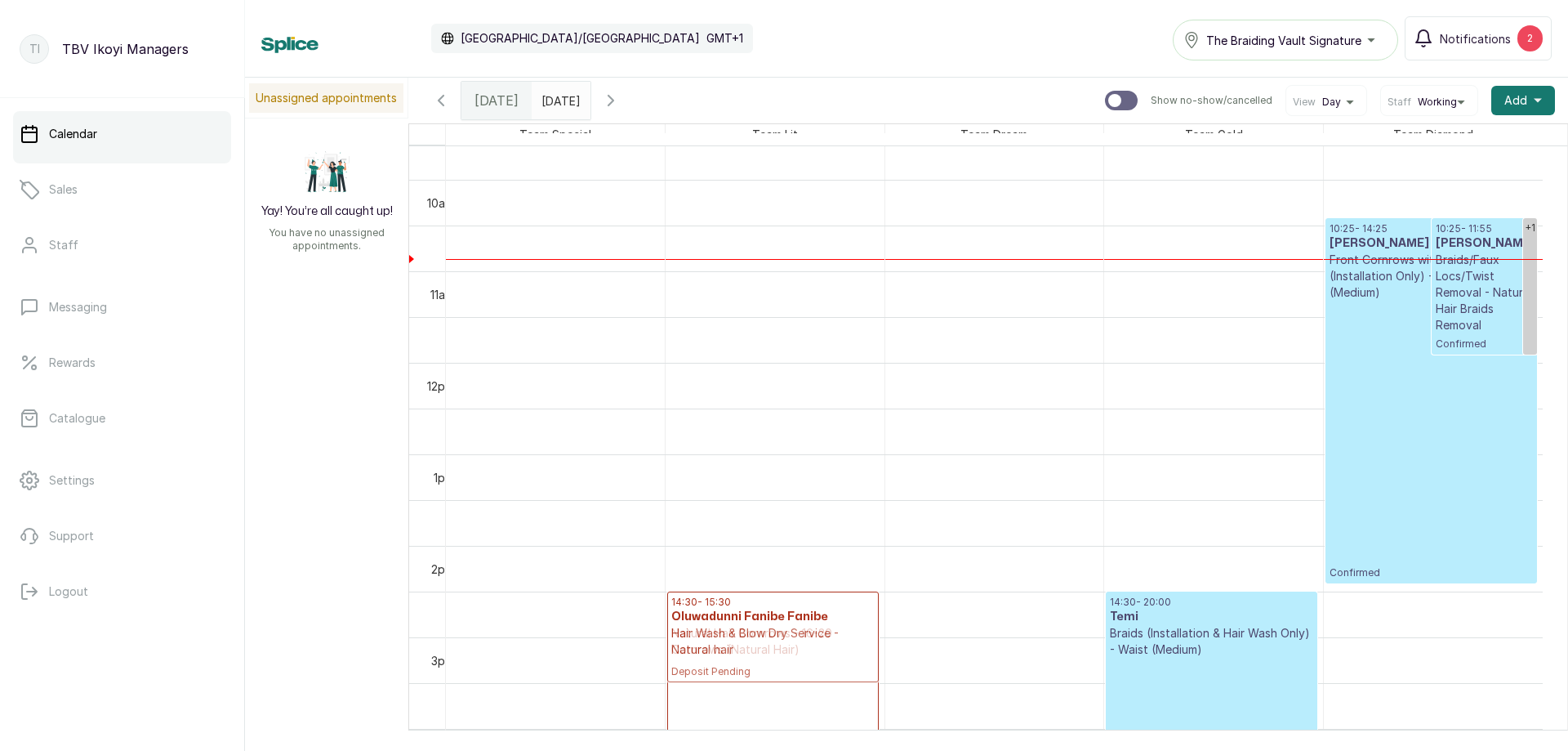
drag, startPoint x: 608, startPoint y: 638, endPoint x: 761, endPoint y: 640, distance: 153.0
click at [761, 640] on tr "14:30 - 15:30 Oluwadunni Fanibe Fanibe Hair Wash & Blow Dry Service - Natural h…" at bounding box center [995, 362] width 1097 height 2196
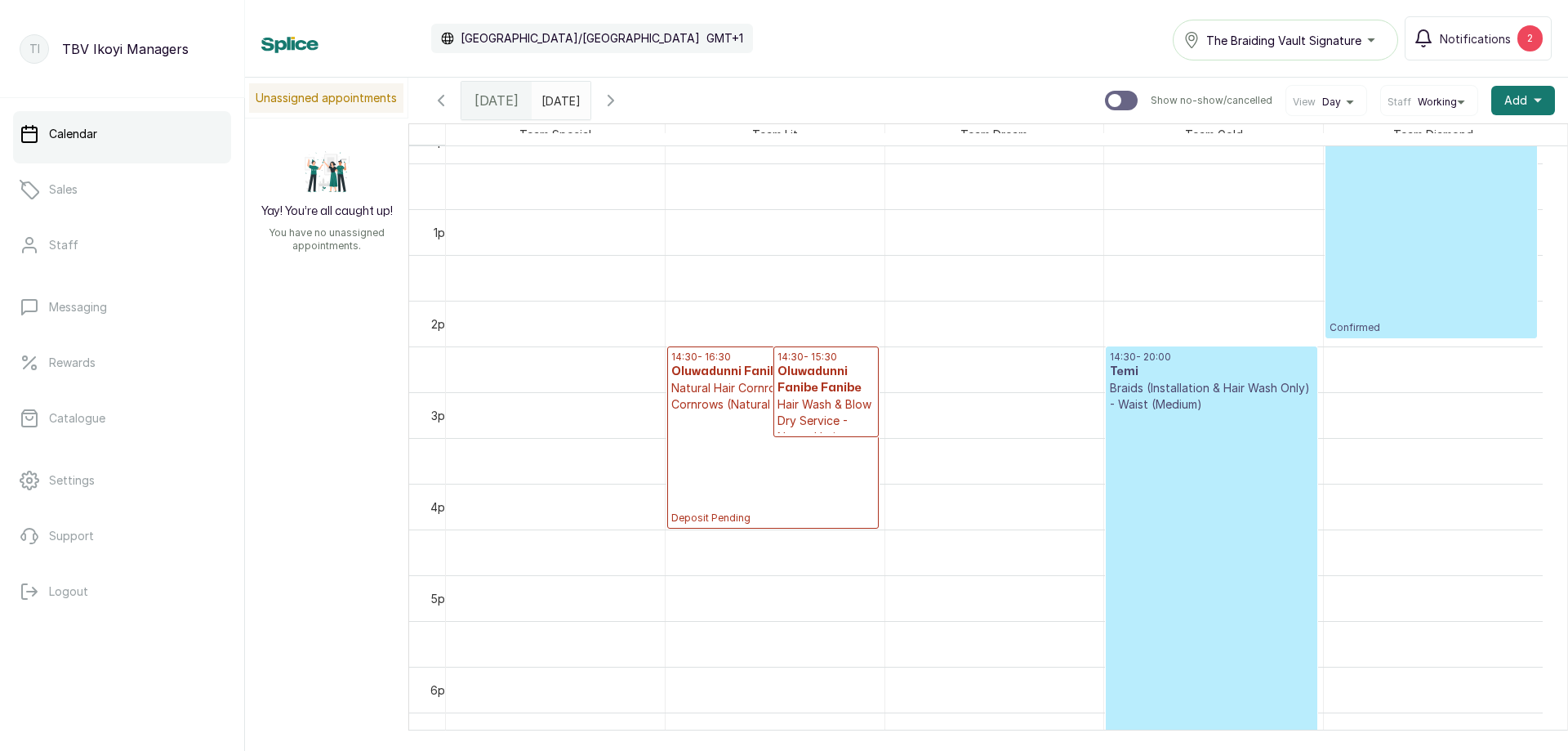
scroll to position [1045, 0]
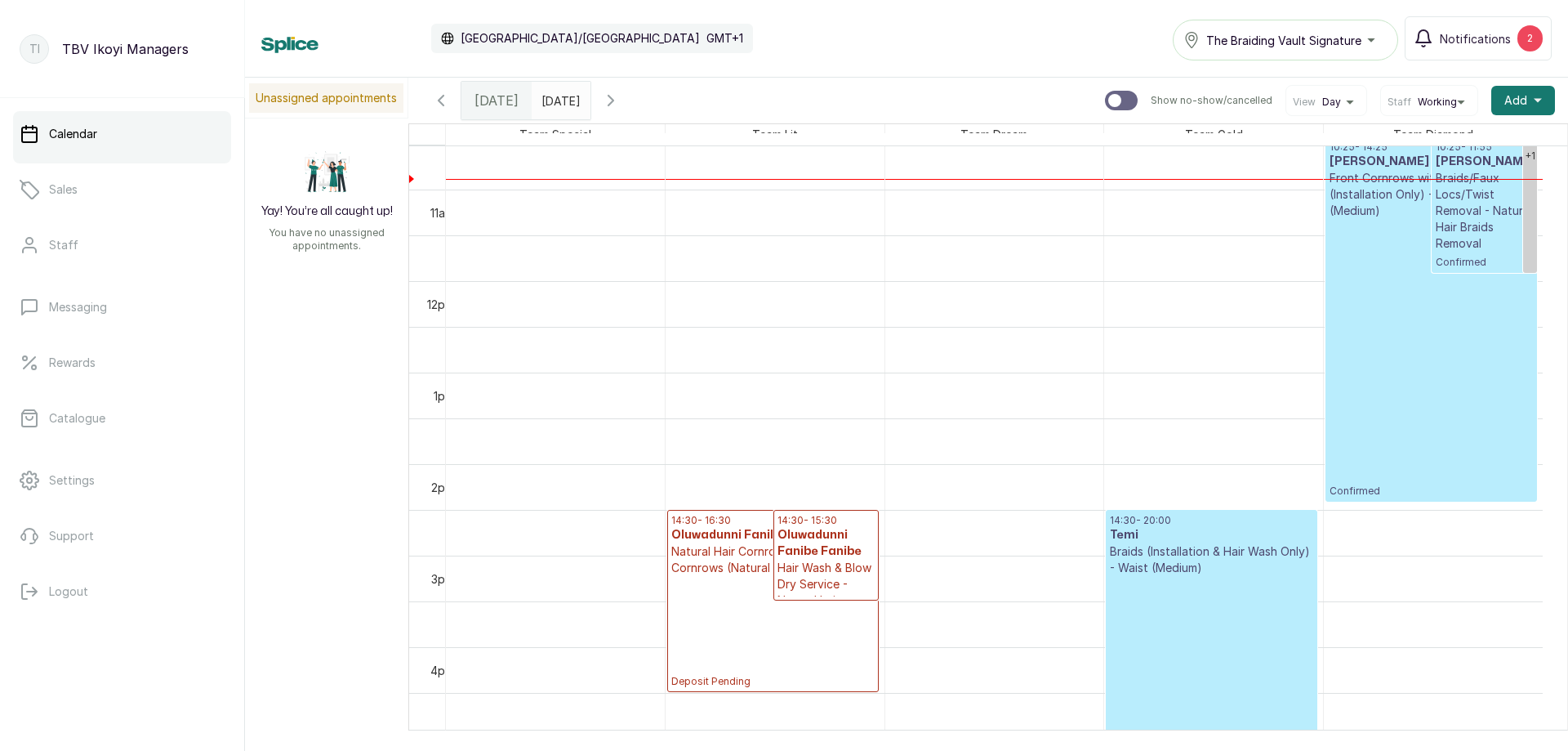
click at [483, 105] on span "[DATE]" at bounding box center [496, 101] width 44 height 20
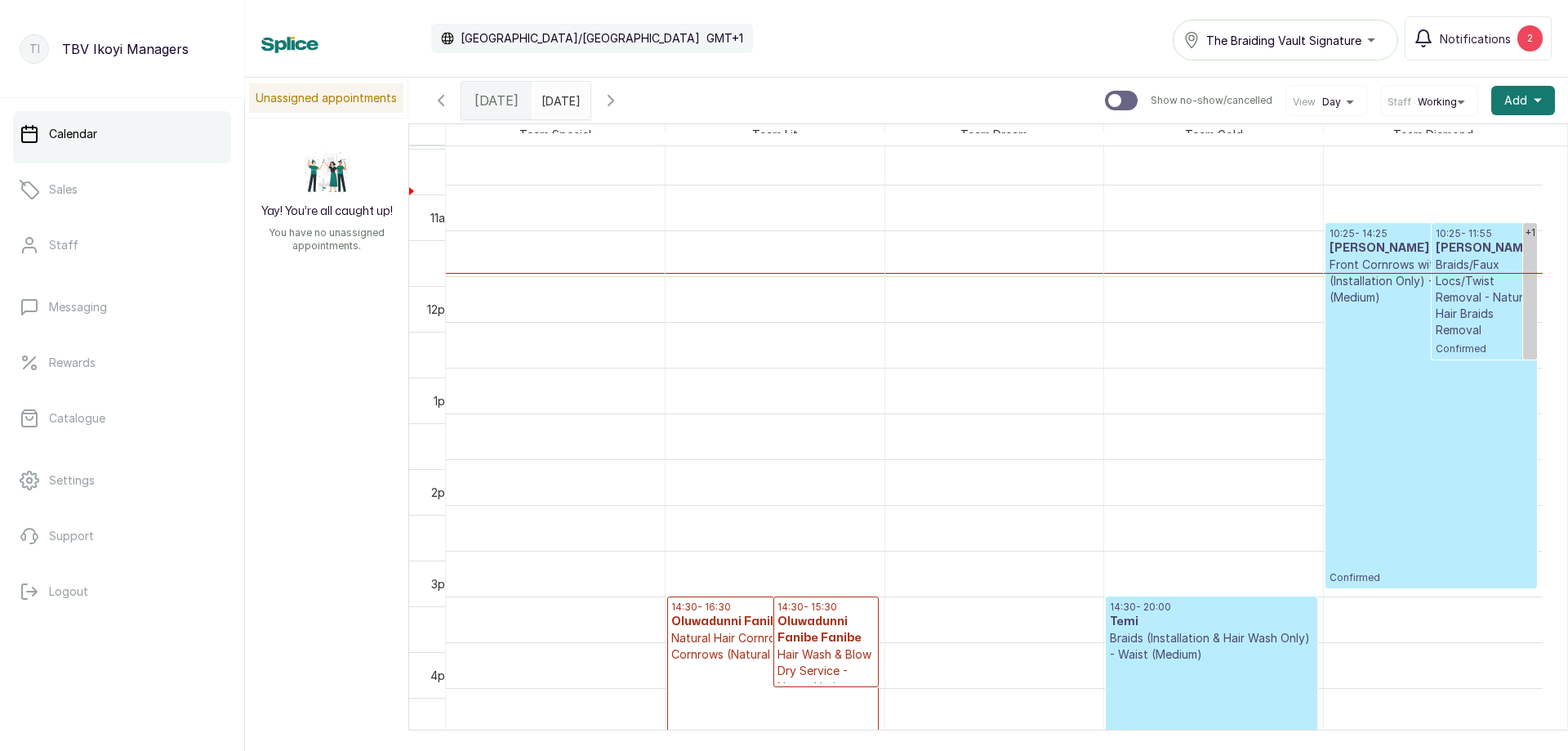
scroll to position [876, 0]
click at [631, 90] on button "Show no-show/cancelled" at bounding box center [611, 101] width 39 height 39
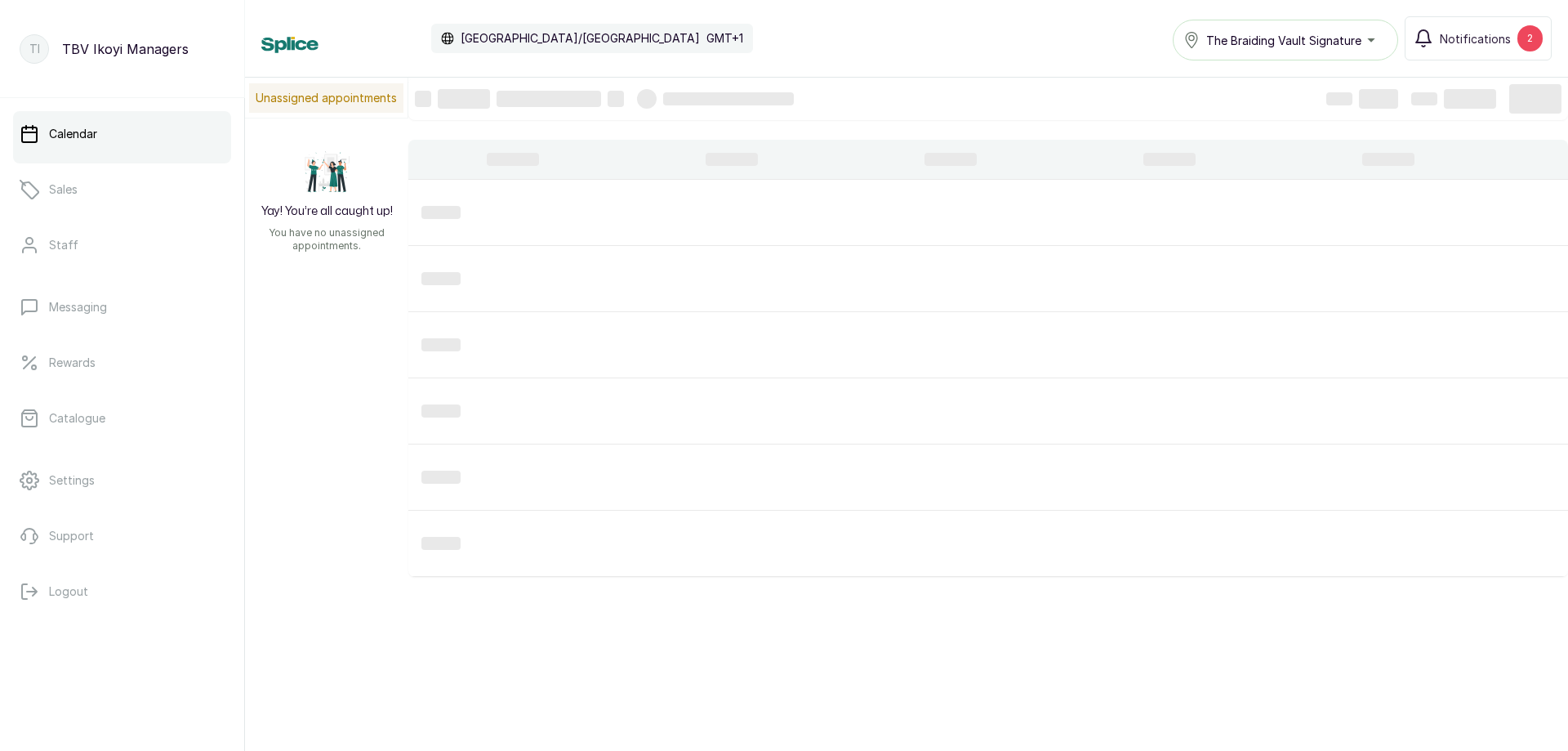
scroll to position [550, 0]
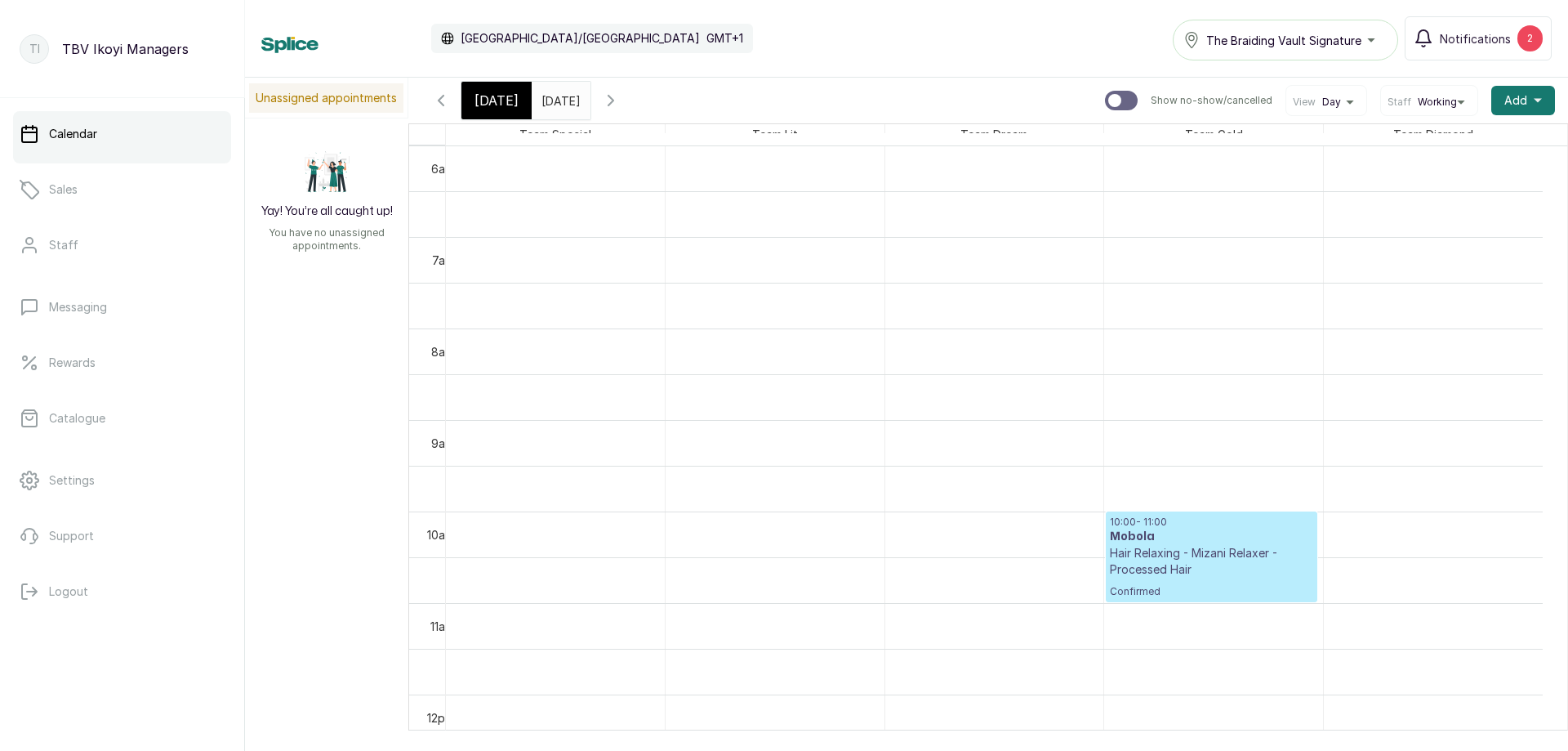
click at [621, 95] on icon "button" at bounding box center [611, 101] width 20 height 20
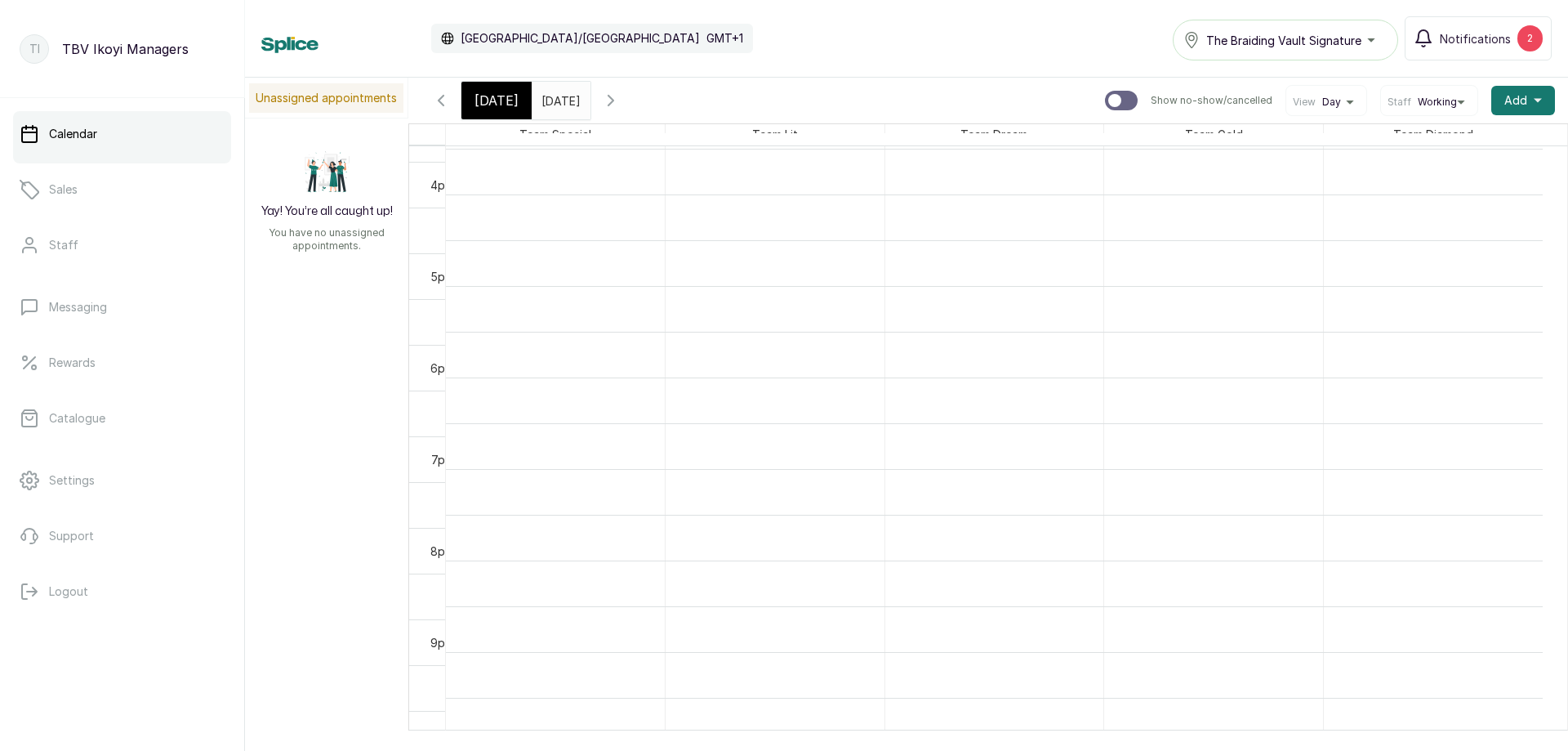
scroll to position [958, 0]
click at [468, 93] on div "[DATE]" at bounding box center [496, 101] width 70 height 38
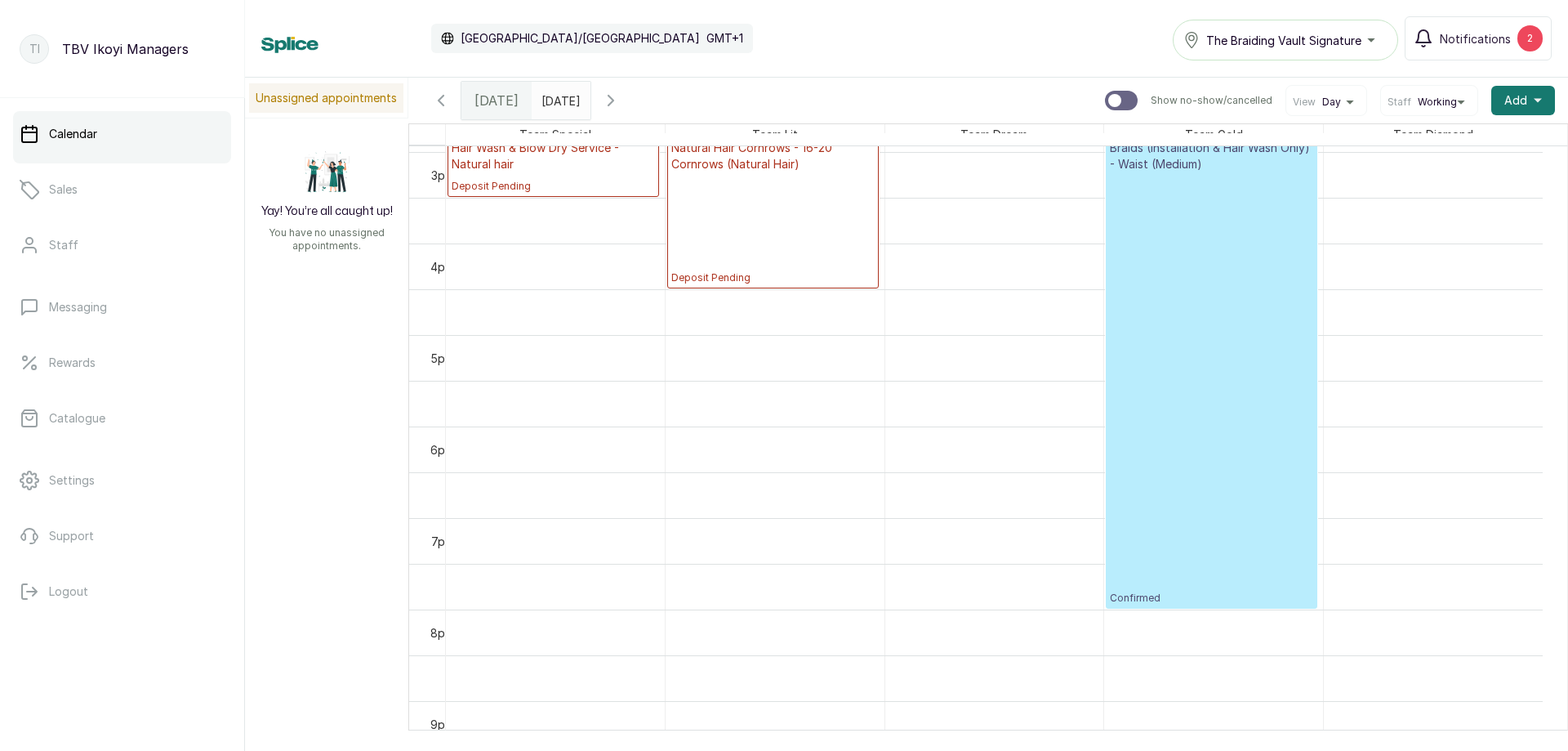
scroll to position [1121, 0]
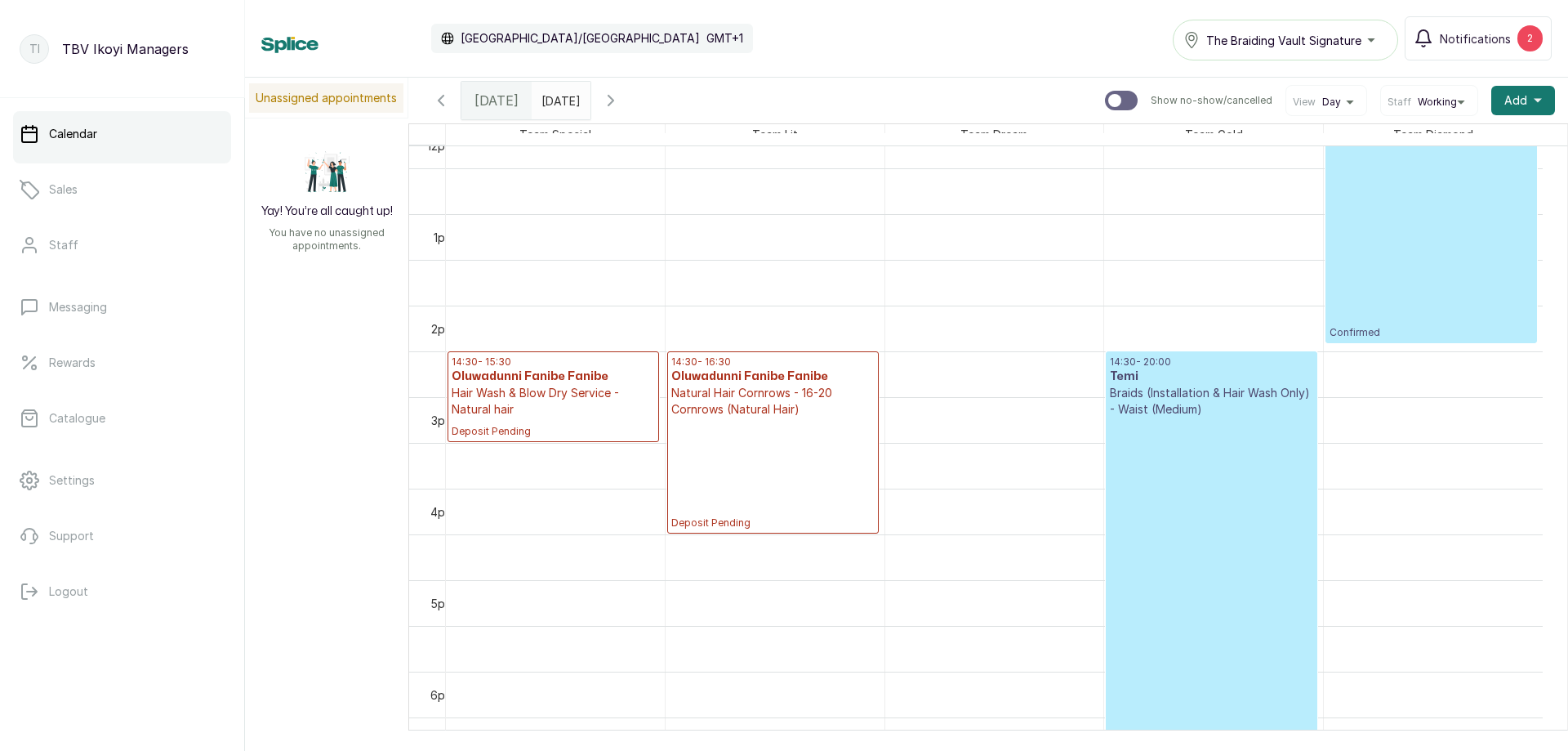
click at [1148, 383] on h3 "Temi" at bounding box center [1212, 376] width 203 height 17
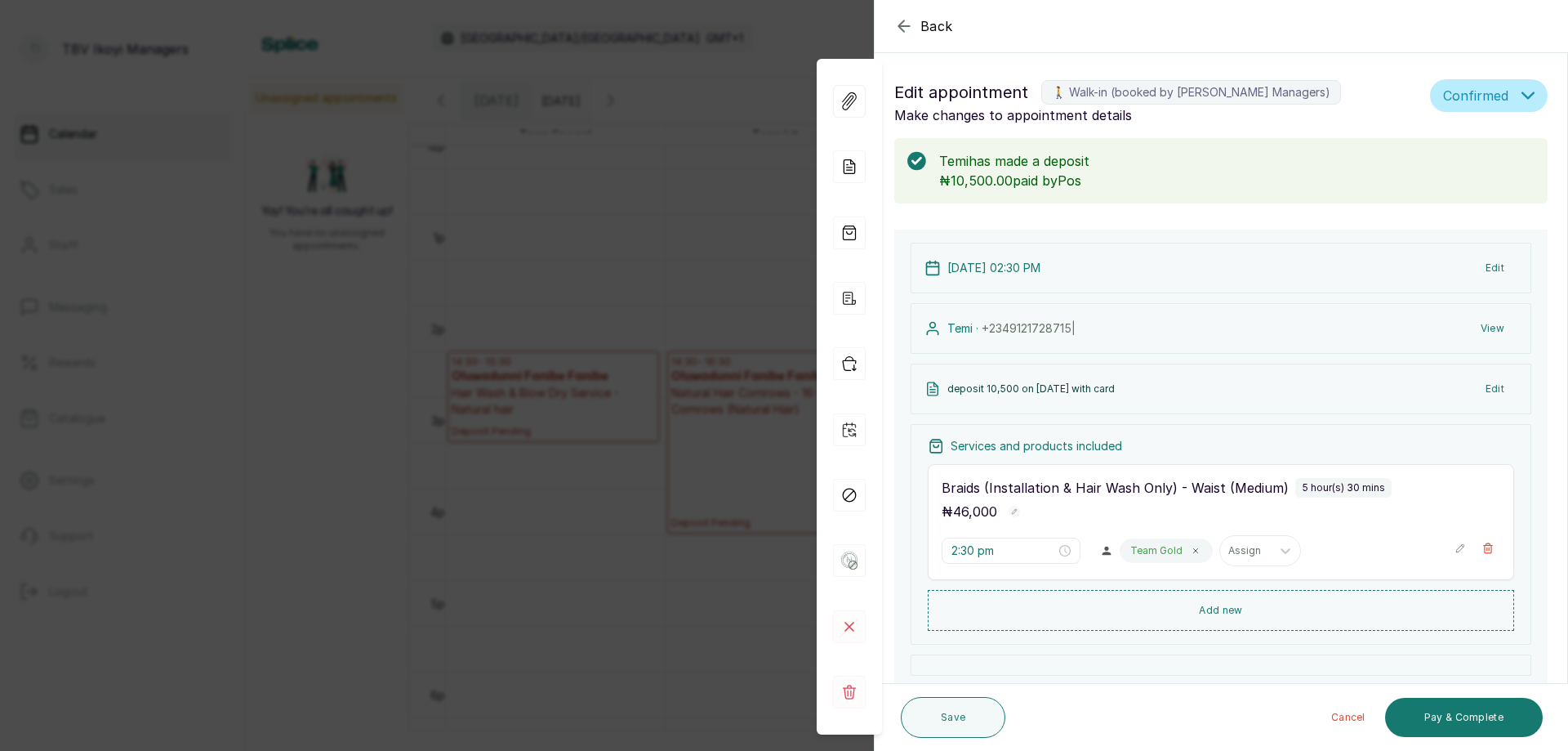
click at [910, 33] on icon "button" at bounding box center [904, 27] width 20 height 20
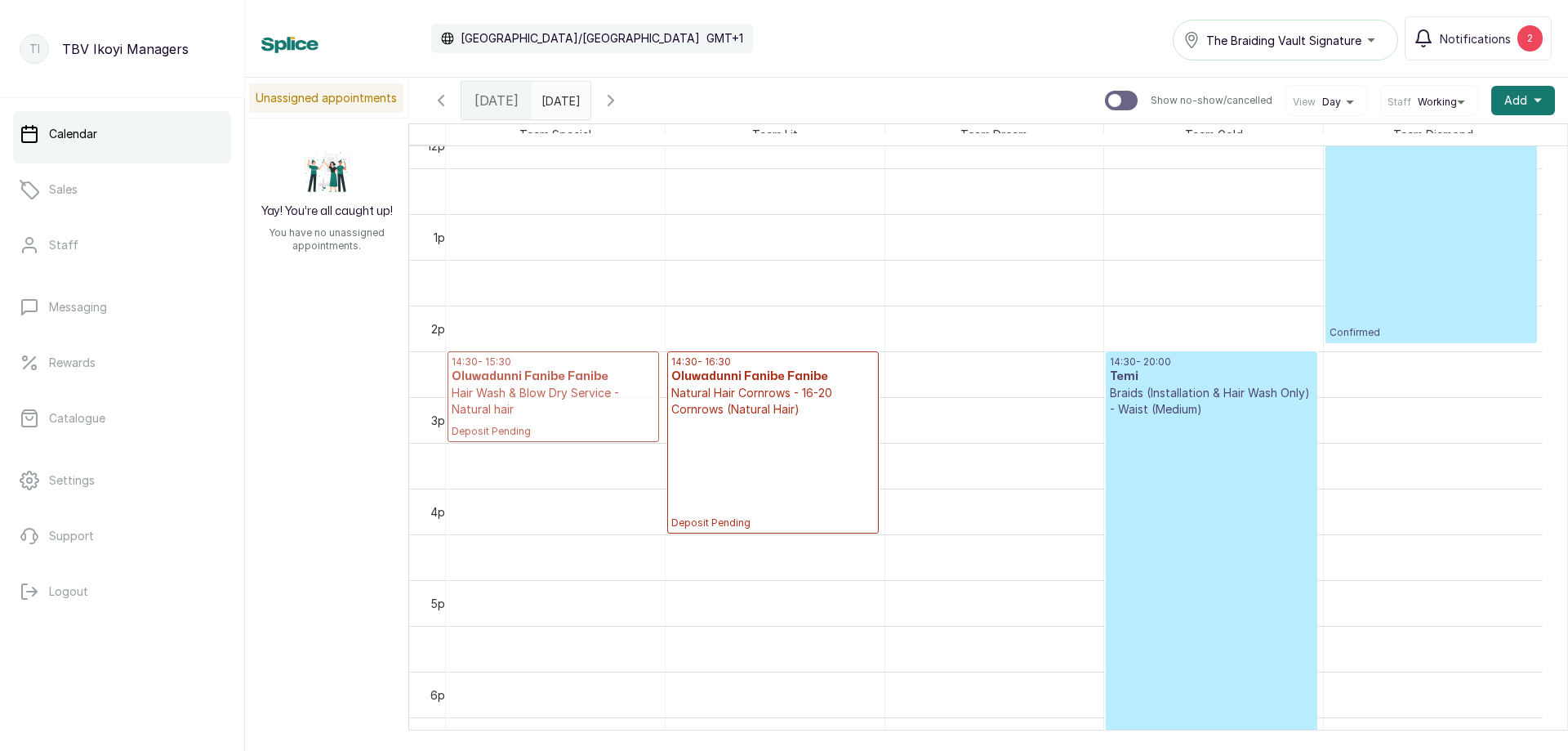
drag, startPoint x: 669, startPoint y: 401, endPoint x: 734, endPoint y: 398, distance: 65.1
click at [734, 398] on tr "14:30 - 15:30 Oluwadunni Fanibe Fanibe Hair Wash & Blow Dry Service - Natural h…" at bounding box center [995, 122] width 1097 height 2196
drag, startPoint x: 557, startPoint y: 383, endPoint x: 746, endPoint y: 391, distance: 189.2
click at [746, 391] on tr "14:30 - 15:30 Oluwadunni Fanibe Fanibe Hair Wash & Blow Dry Service - Natural h…" at bounding box center [995, 122] width 1097 height 2196
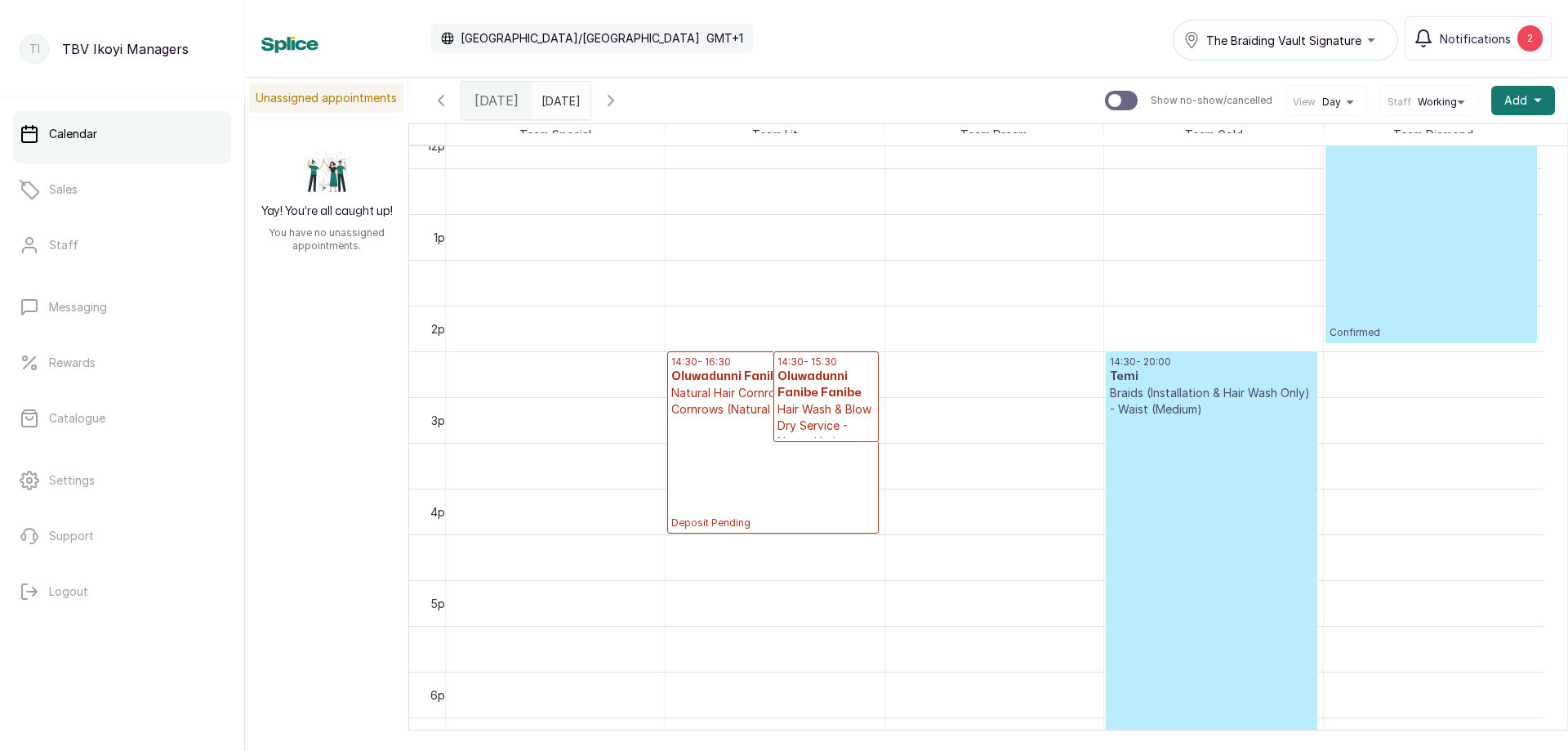
scroll to position [876, 0]
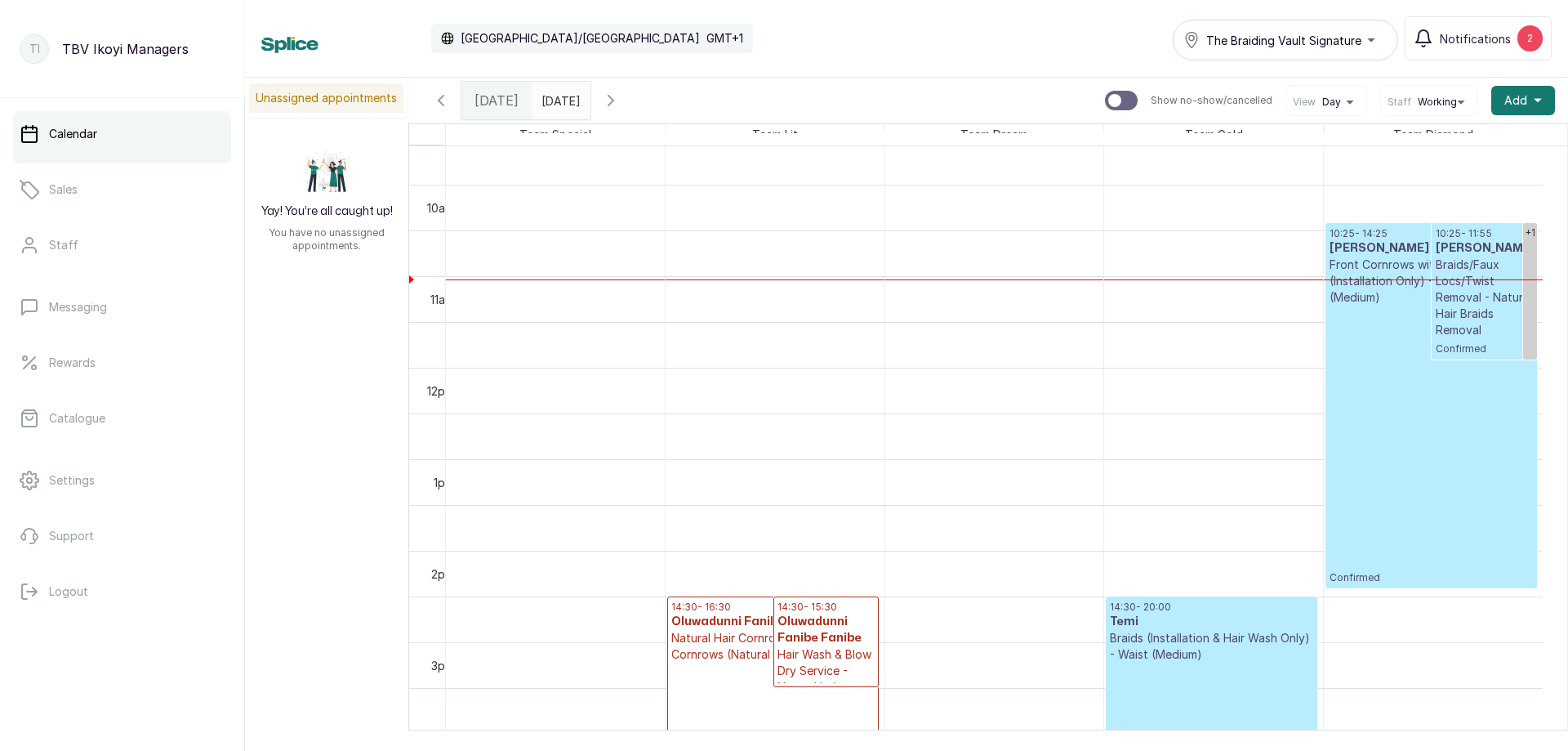
click at [1482, 285] on p "Braids/Faux Locs/Twist Removal - Natural Hair Braids Removal" at bounding box center [1484, 297] width 98 height 82
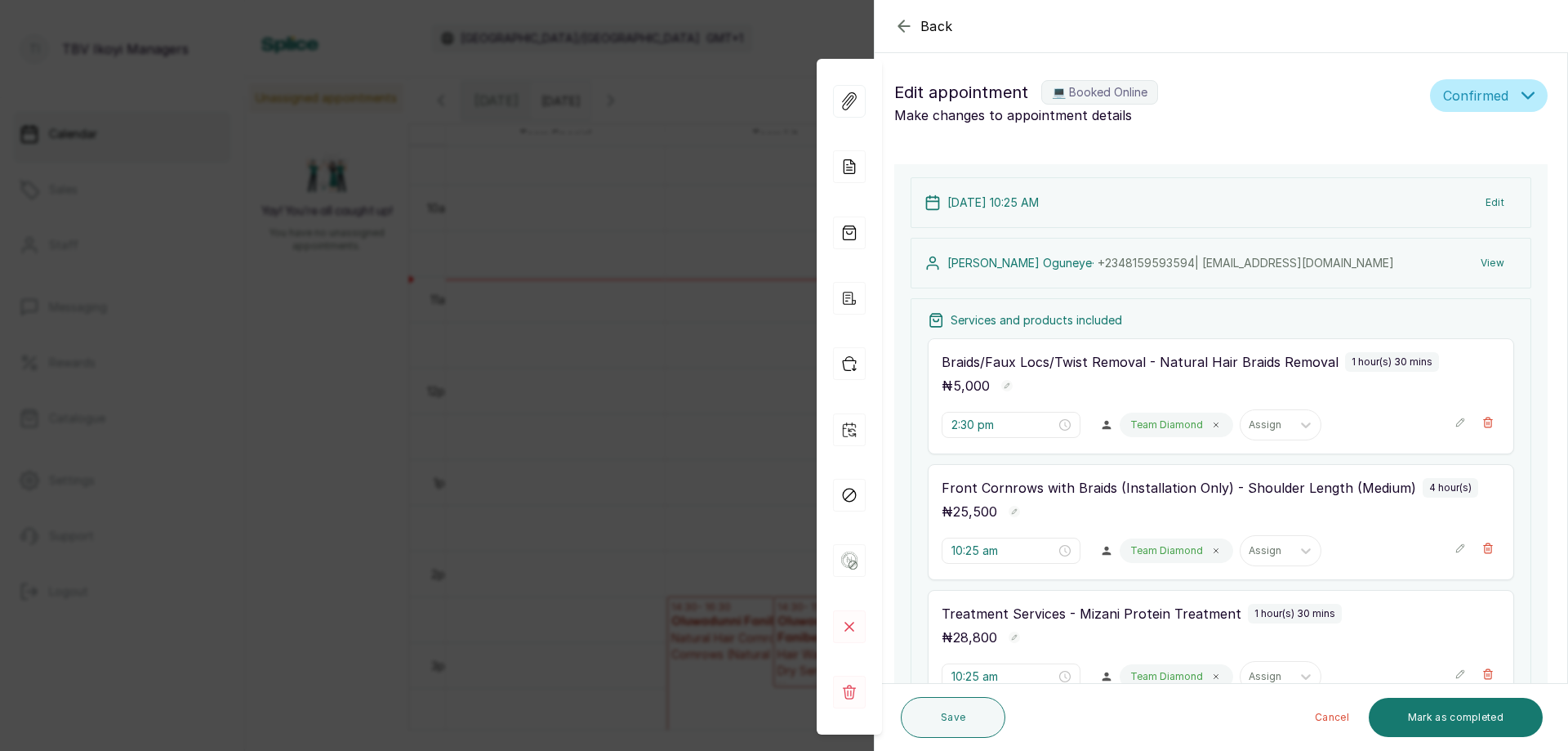
type input "10:25 am"
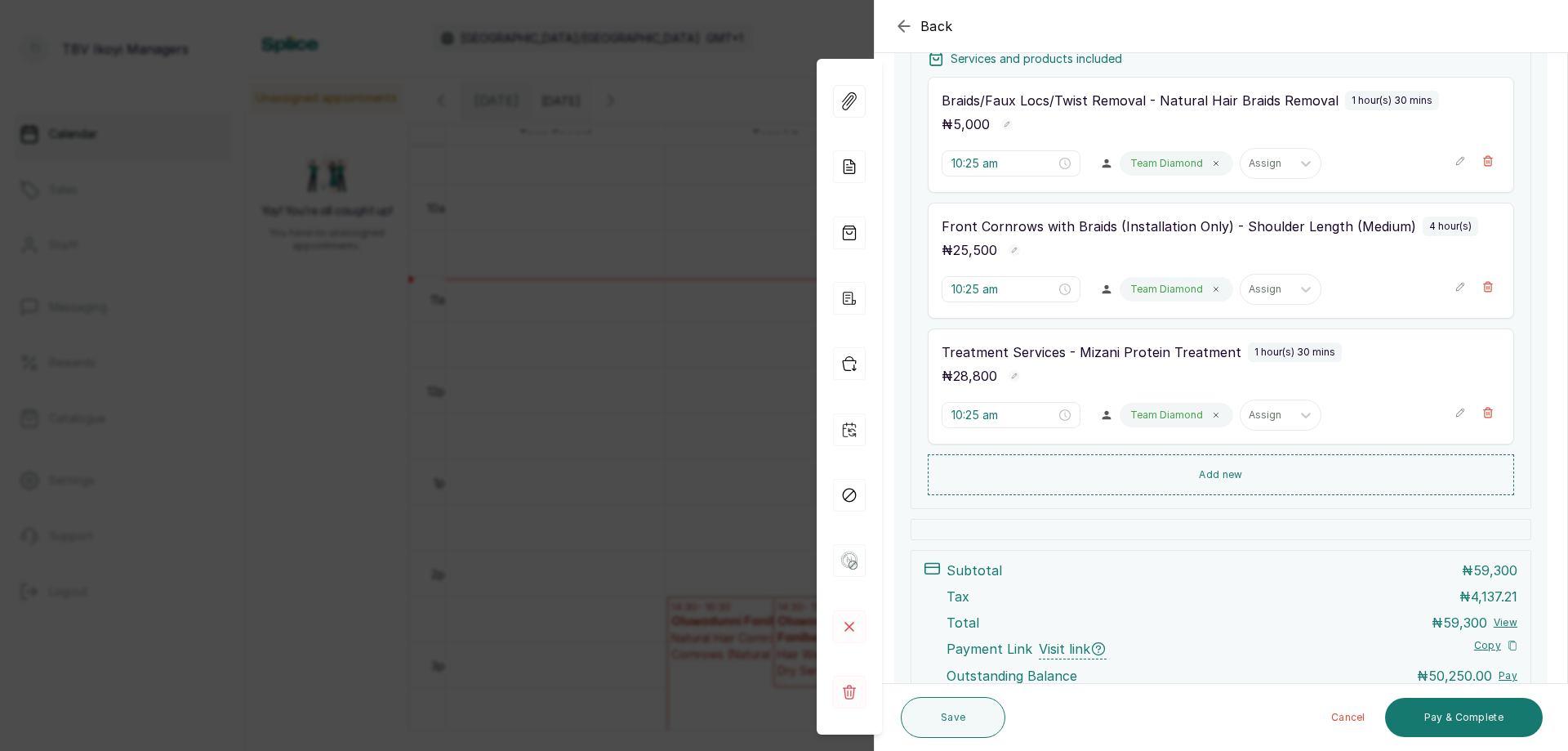
scroll to position [164, 0]
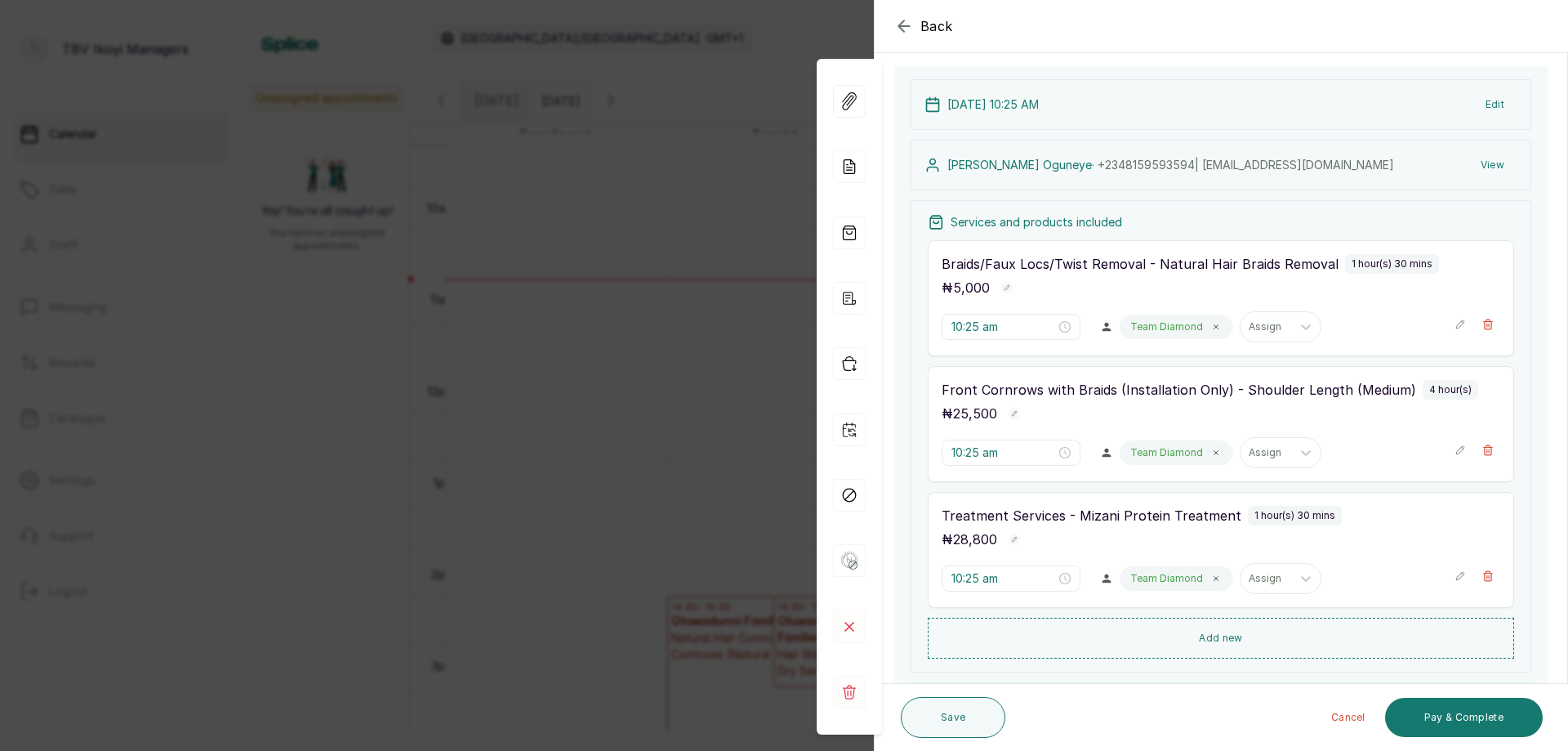
click at [903, 17] on icon "button" at bounding box center [904, 27] width 20 height 20
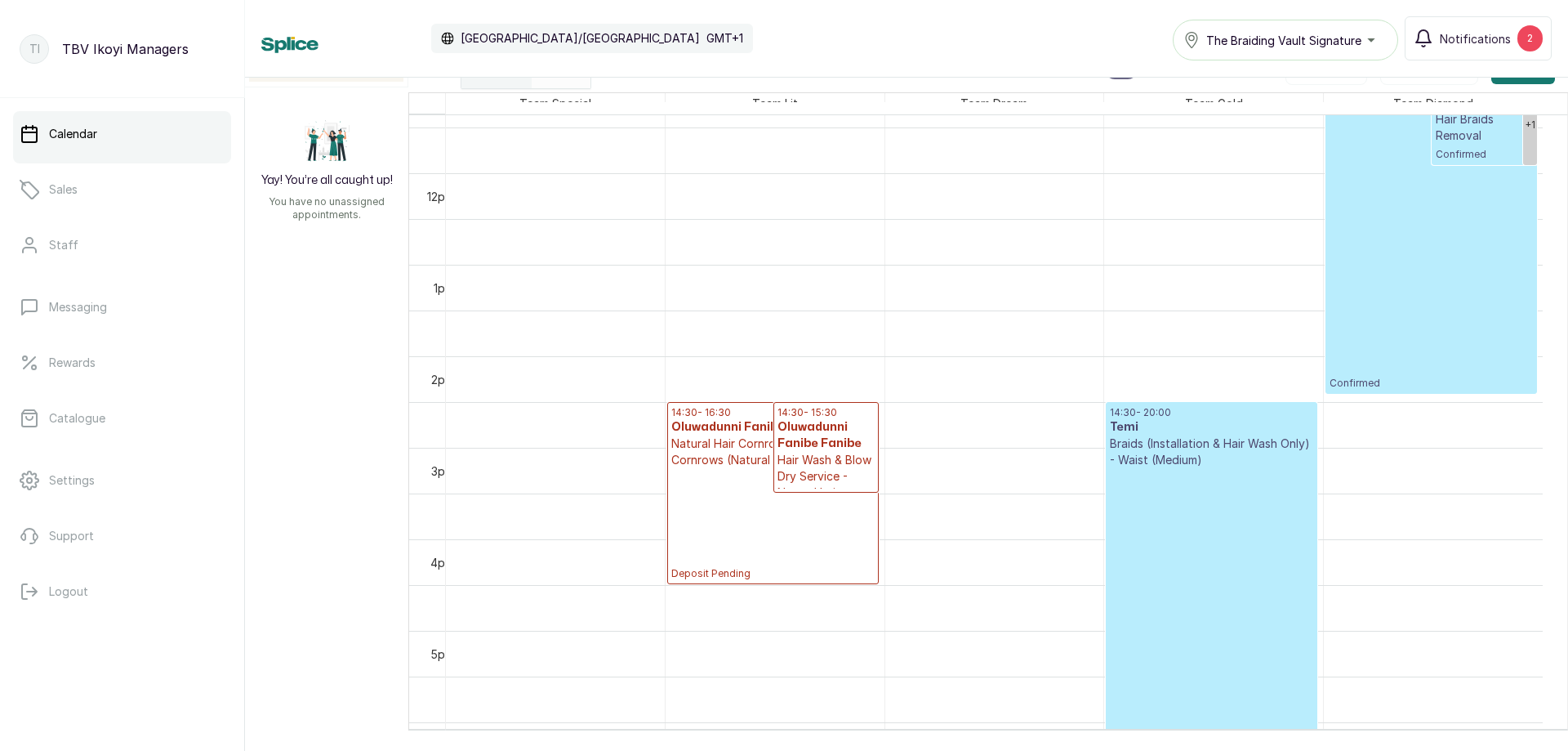
scroll to position [958, 0]
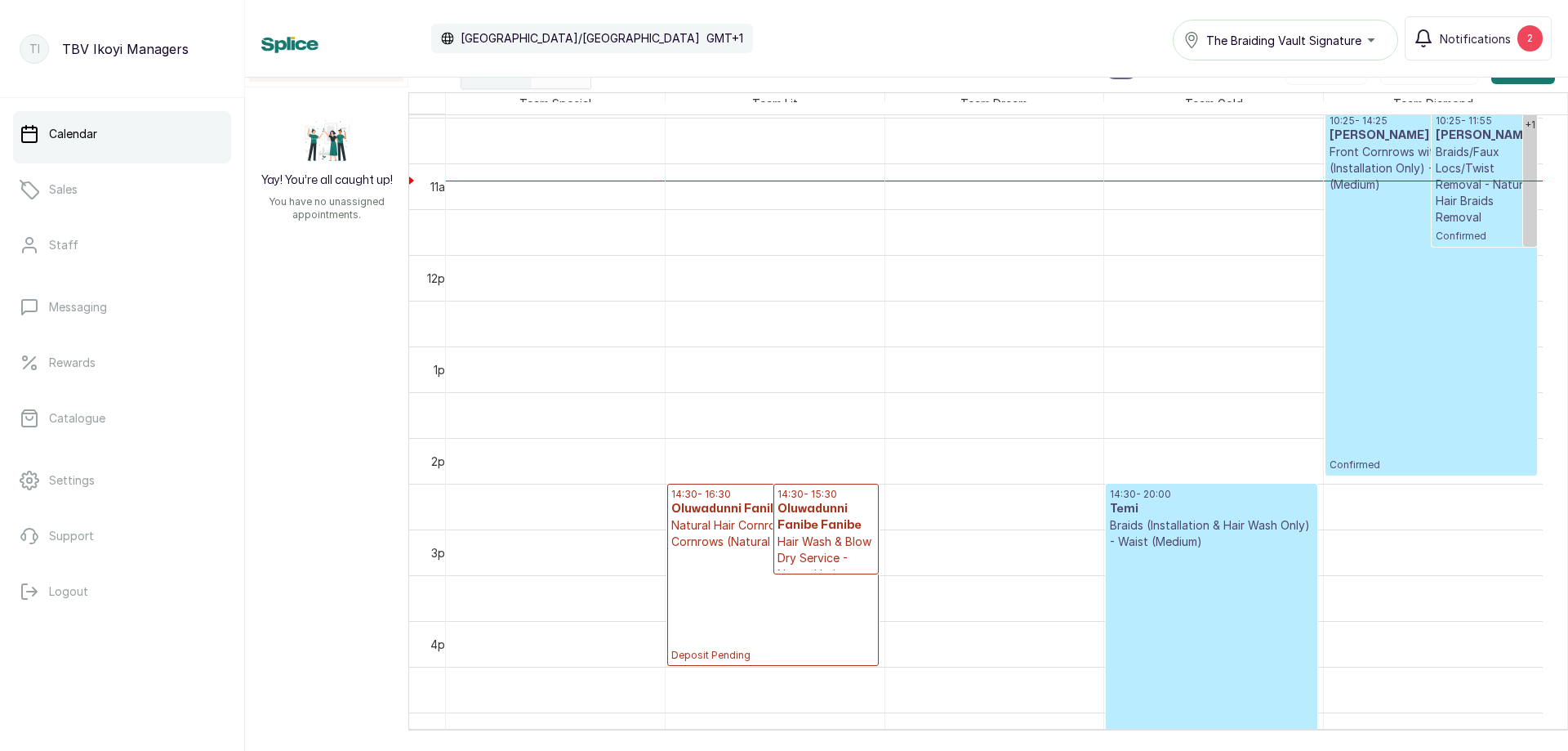
click at [529, 93] on span "Team Special" at bounding box center [555, 103] width 78 height 21
click at [518, 82] on div "[DATE]" at bounding box center [496, 69] width 70 height 38
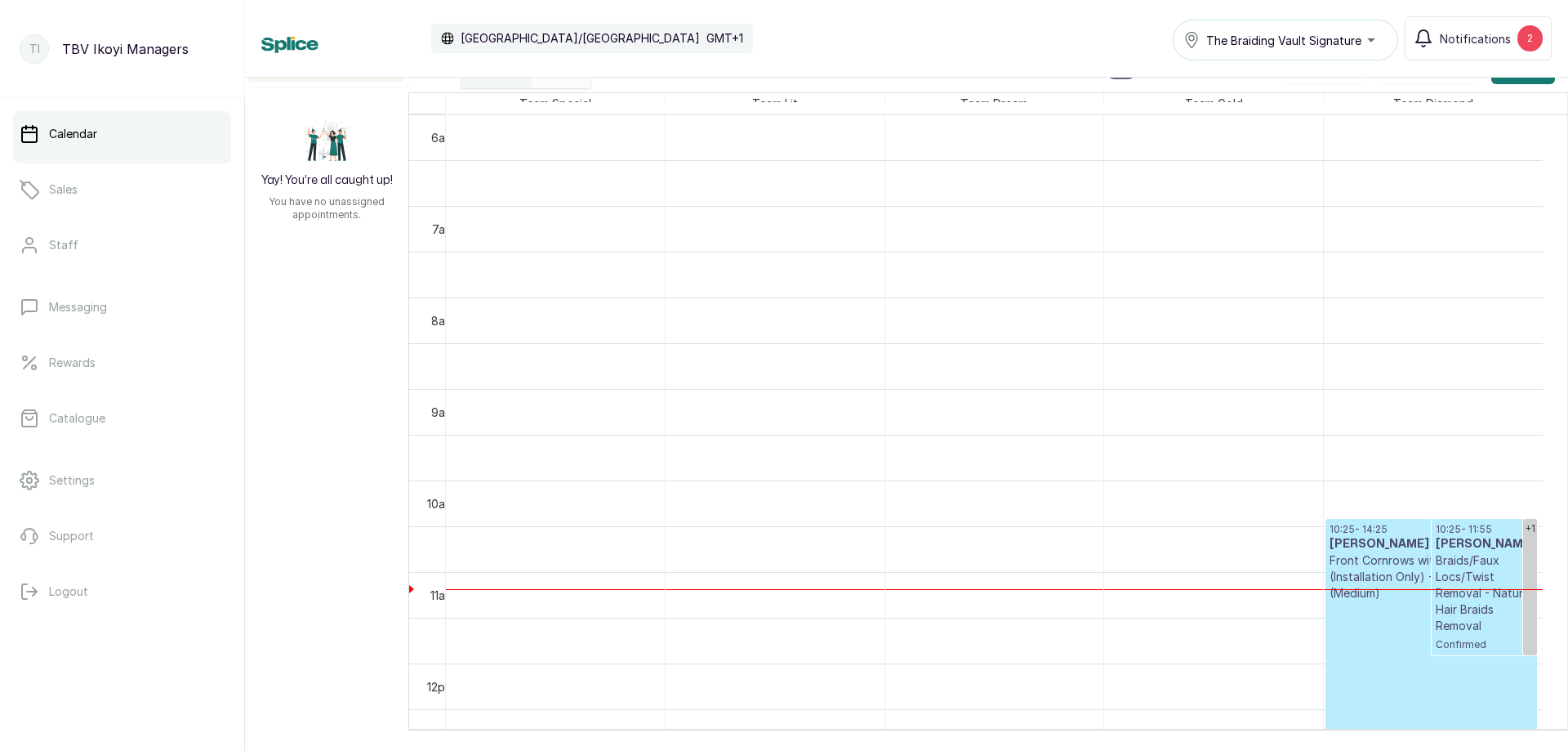
click at [518, 82] on div "[DATE]" at bounding box center [496, 69] width 70 height 38
click at [564, 85] on div "[DATE]" at bounding box center [561, 69] width 59 height 38
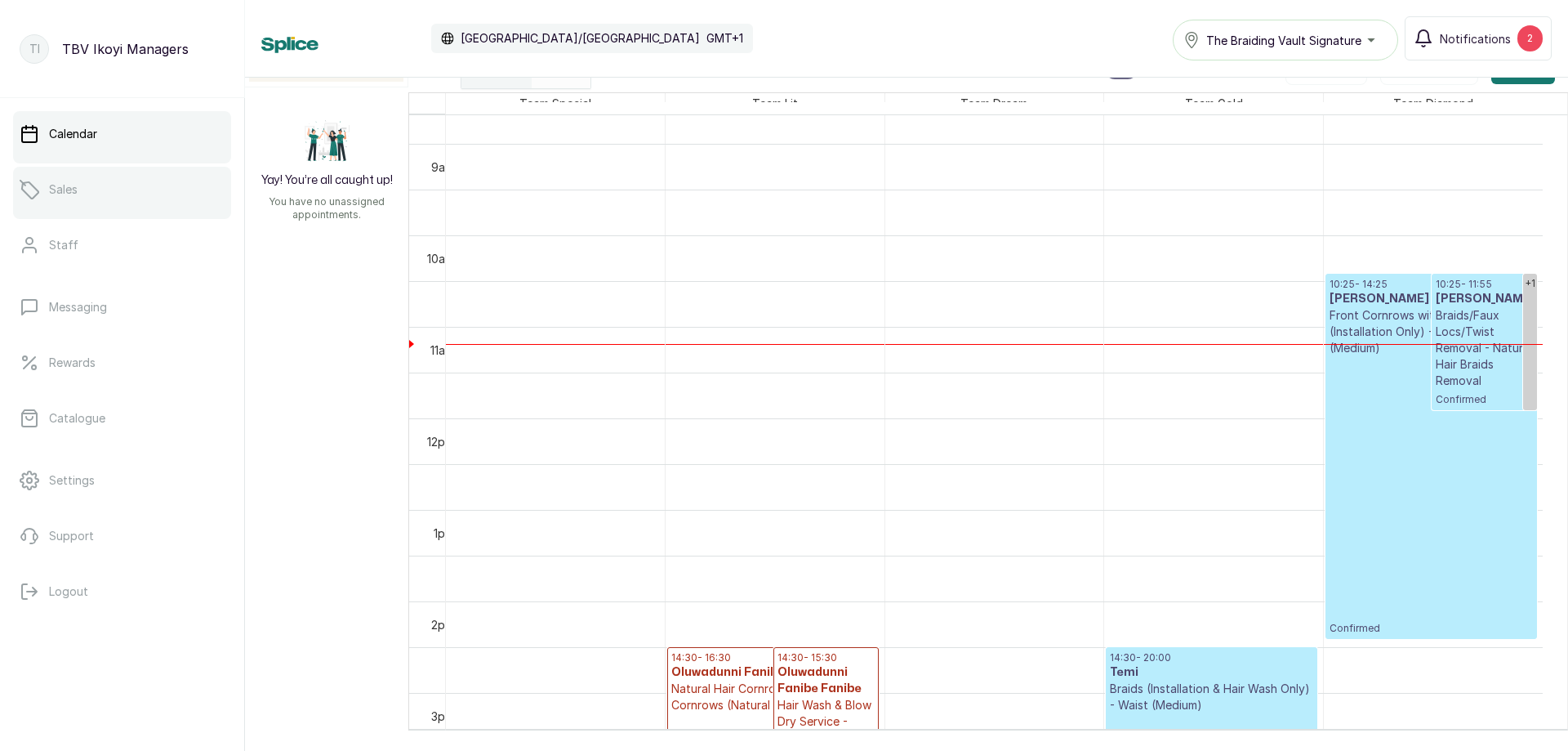
click at [114, 171] on link "Sales" at bounding box center [121, 189] width 218 height 45
